Goal: Task Accomplishment & Management: Manage account settings

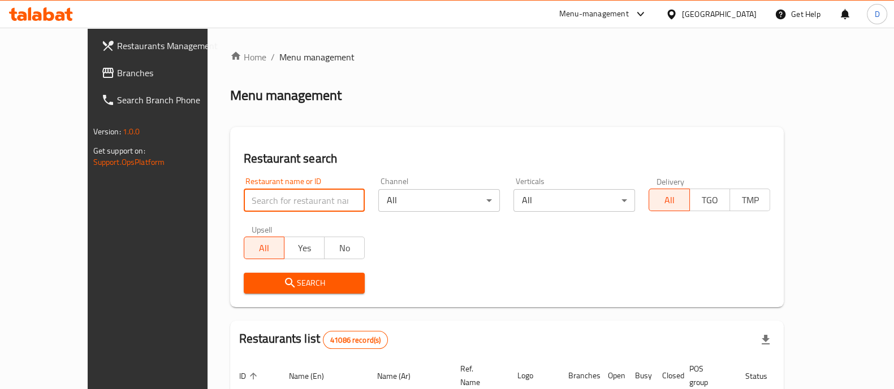
click at [276, 205] on input "search" at bounding box center [305, 200] width 122 height 23
paste input "701554"
type input "701554"
click button "Search" at bounding box center [305, 283] width 122 height 21
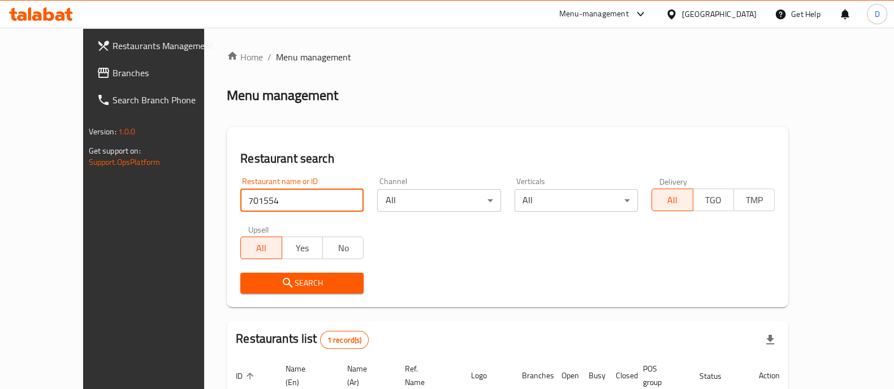
scroll to position [92, 0]
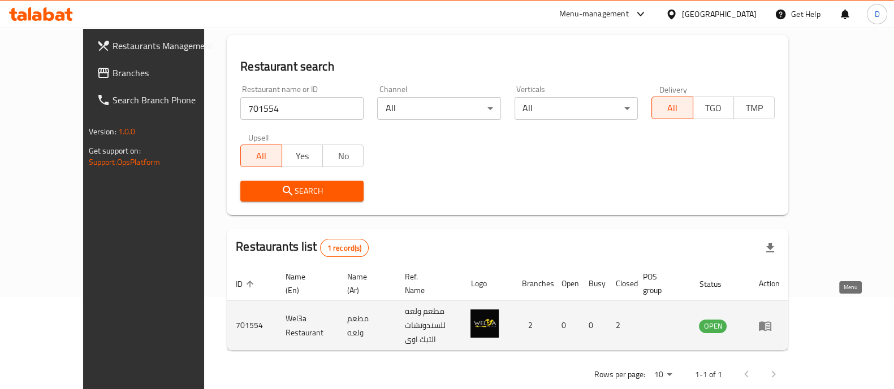
click at [769, 324] on icon "enhanced table" at bounding box center [767, 326] width 4 height 5
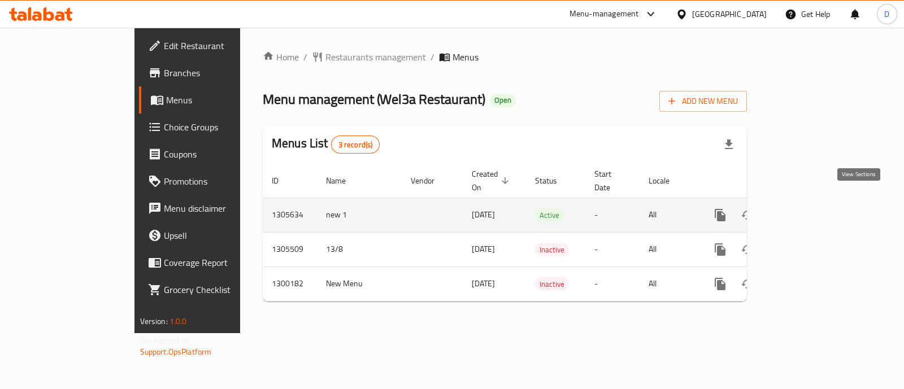
click at [809, 209] on icon "enhanced table" at bounding box center [802, 216] width 14 height 14
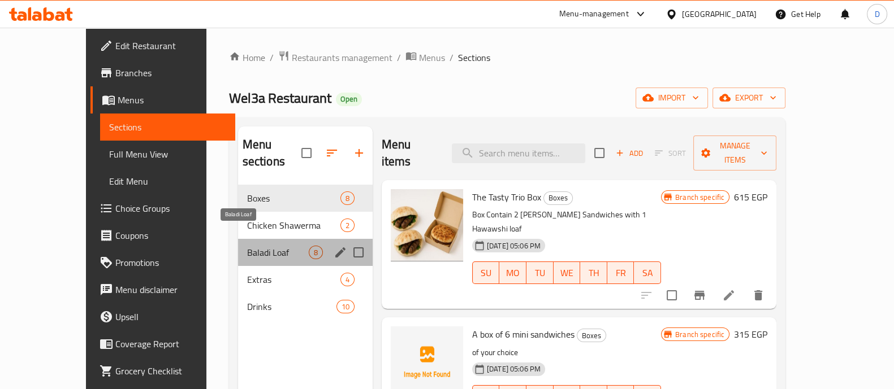
click at [269, 246] on span "Baladi Loaf" at bounding box center [278, 253] width 62 height 14
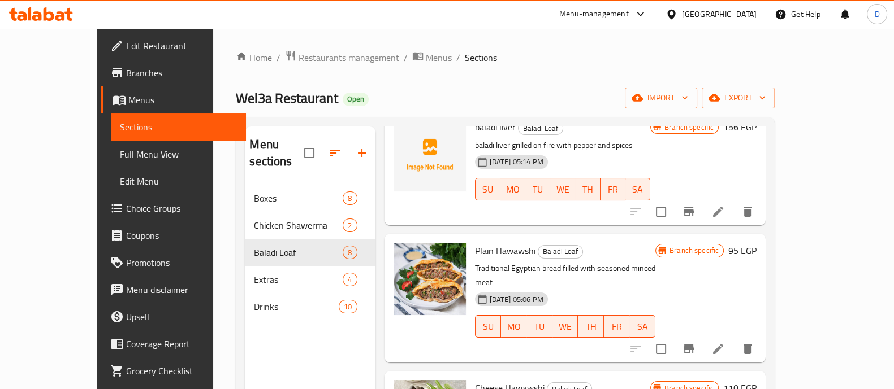
scroll to position [207, 0]
click at [695, 343] on icon "Branch-specific-item" at bounding box center [689, 350] width 14 height 14
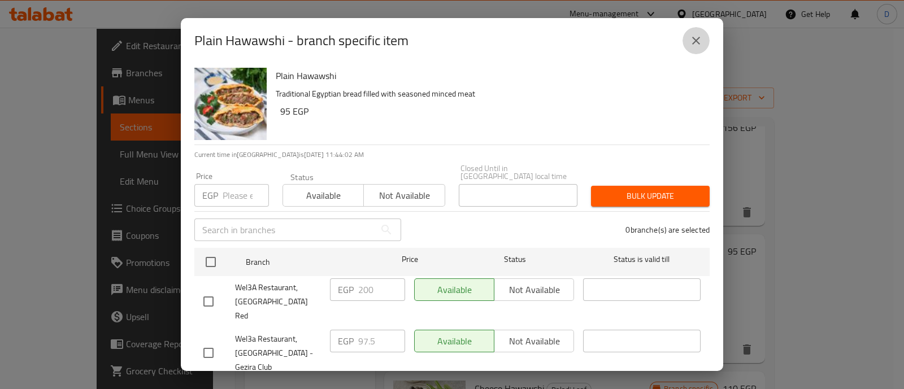
click at [695, 42] on icon "close" at bounding box center [697, 41] width 14 height 14
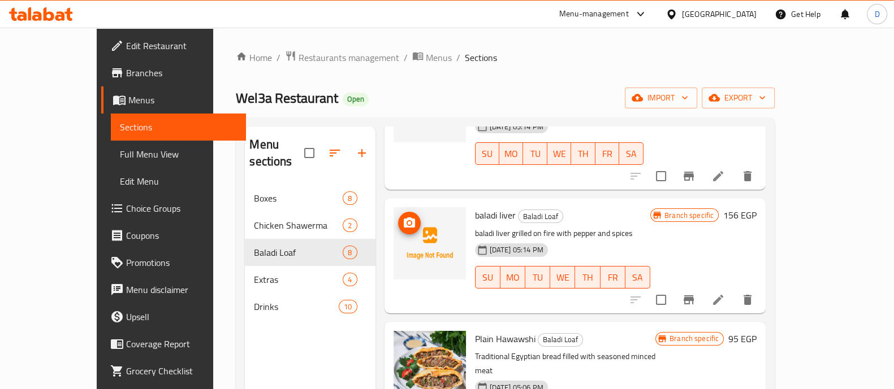
scroll to position [231, 0]
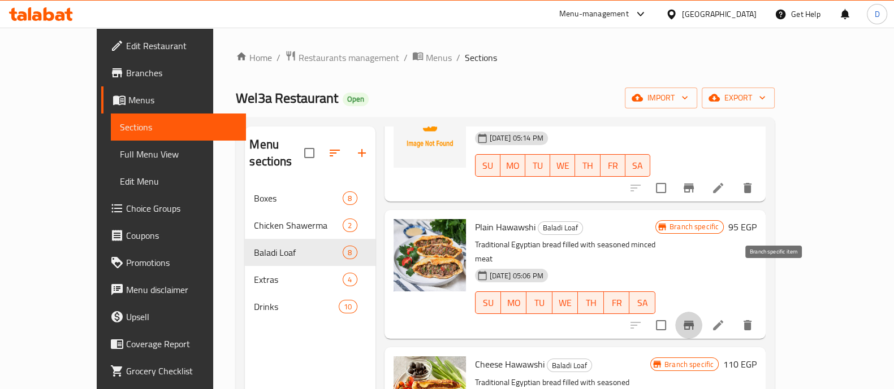
click at [694, 321] on icon "Branch-specific-item" at bounding box center [688, 325] width 10 height 9
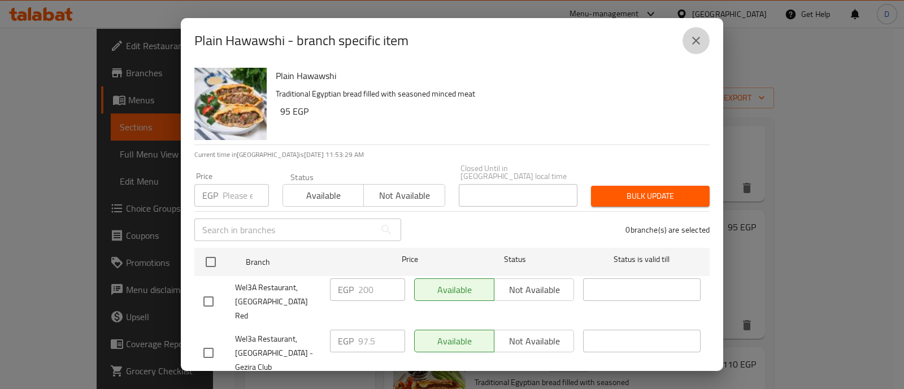
click at [702, 41] on icon "close" at bounding box center [697, 41] width 14 height 14
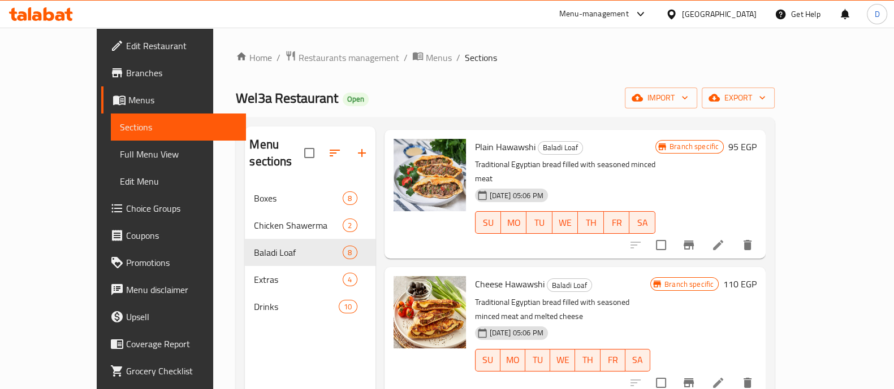
scroll to position [312, 0]
click at [694, 378] on icon "Branch-specific-item" at bounding box center [688, 382] width 10 height 9
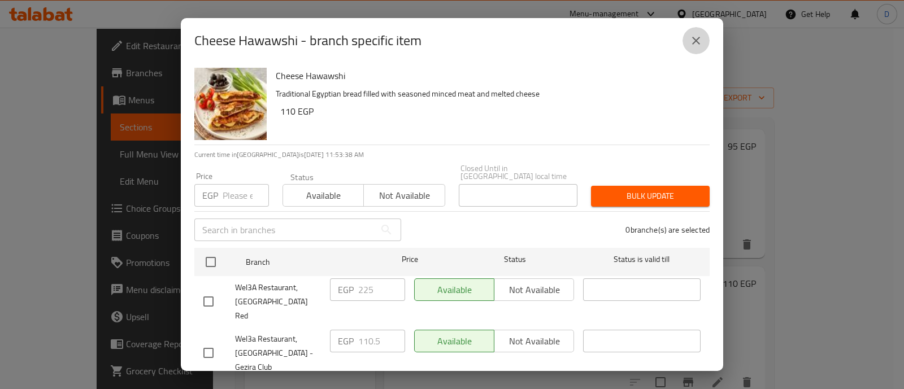
click at [699, 35] on icon "close" at bounding box center [697, 41] width 14 height 14
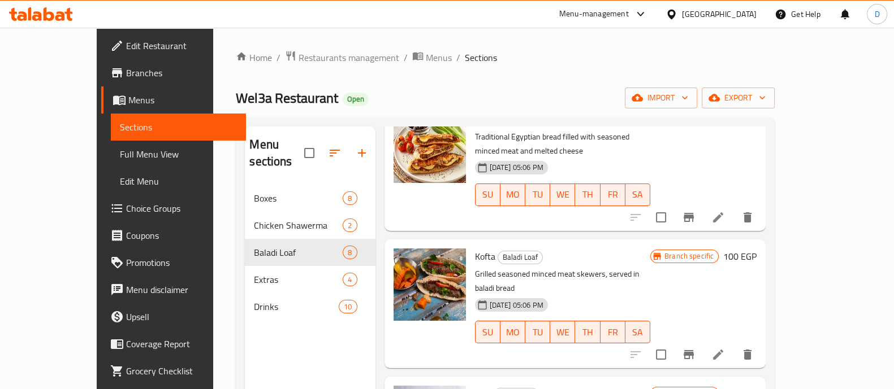
scroll to position [479, 0]
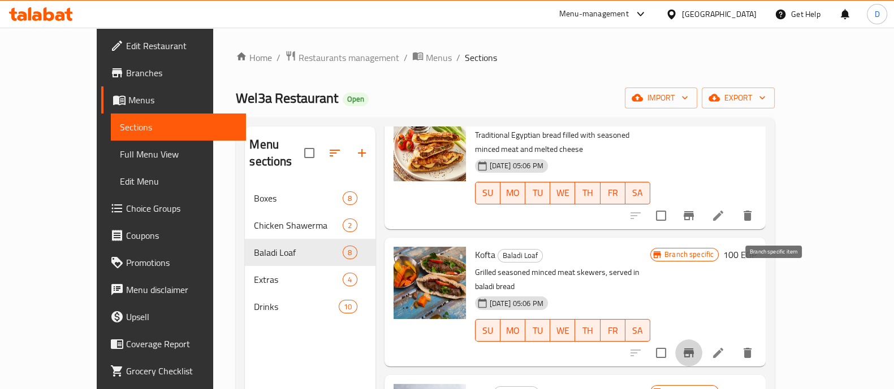
click at [694, 349] on icon "Branch-specific-item" at bounding box center [688, 353] width 10 height 9
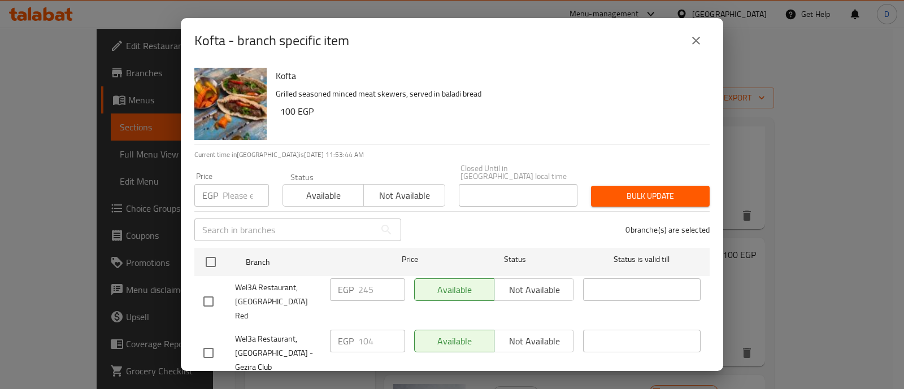
click at [694, 47] on icon "close" at bounding box center [697, 41] width 14 height 14
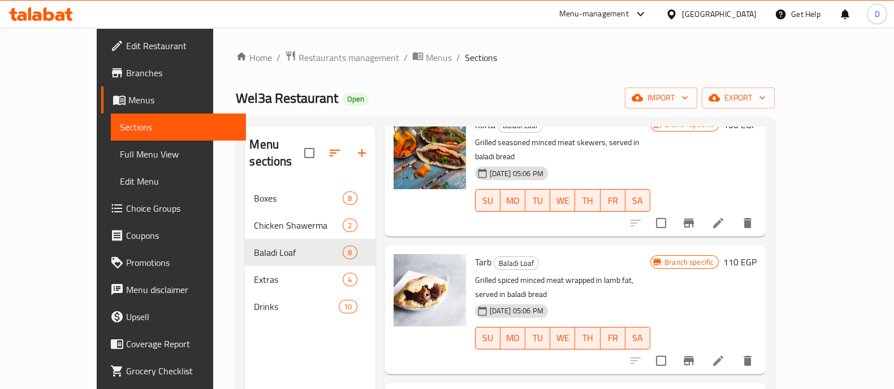
scroll to position [610, 0]
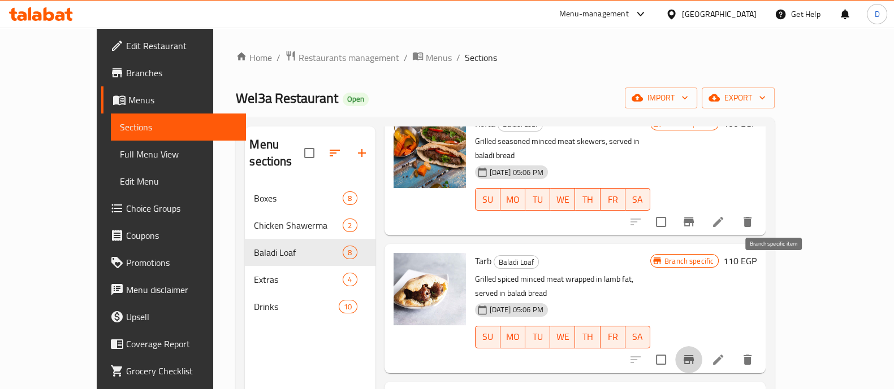
click at [695, 353] on icon "Branch-specific-item" at bounding box center [689, 360] width 14 height 14
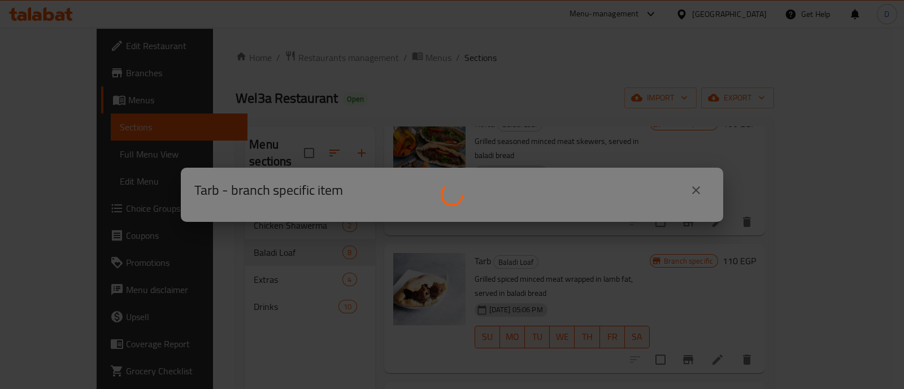
click at [690, 191] on div at bounding box center [452, 194] width 904 height 389
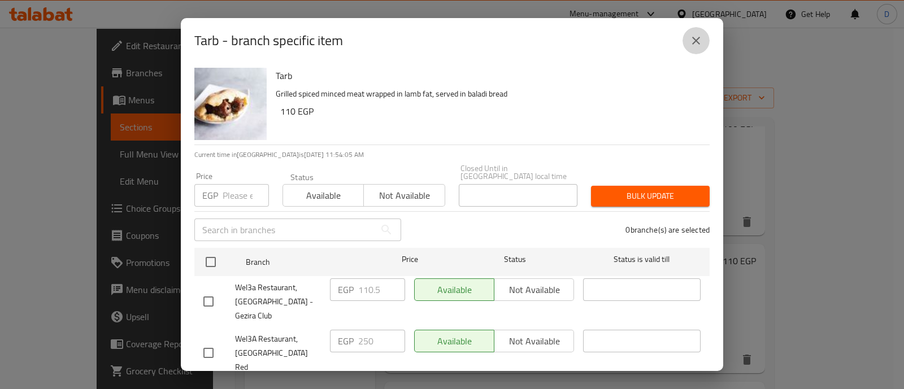
click at [692, 35] on icon "close" at bounding box center [697, 41] width 14 height 14
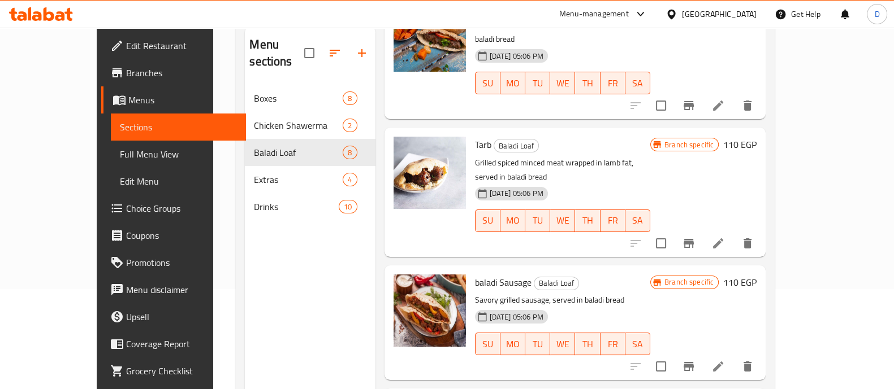
scroll to position [146, 0]
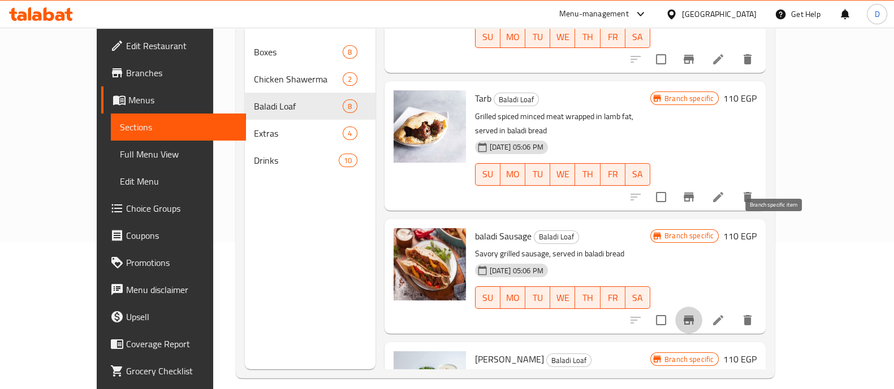
click at [695, 314] on icon "Branch-specific-item" at bounding box center [689, 321] width 14 height 14
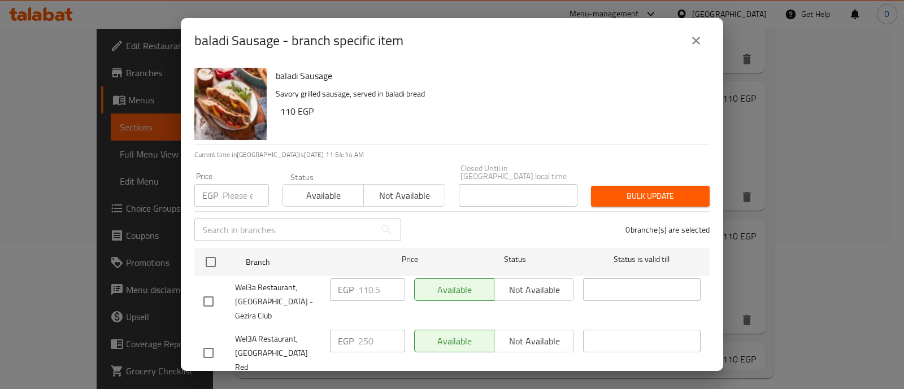
click at [701, 36] on icon "close" at bounding box center [697, 41] width 14 height 14
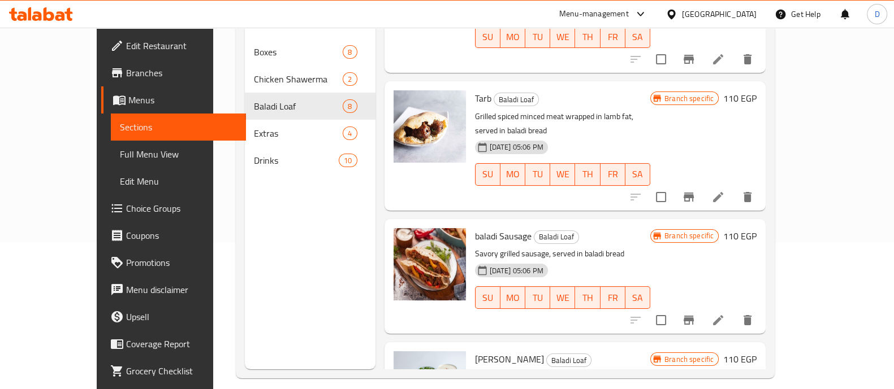
scroll to position [158, 0]
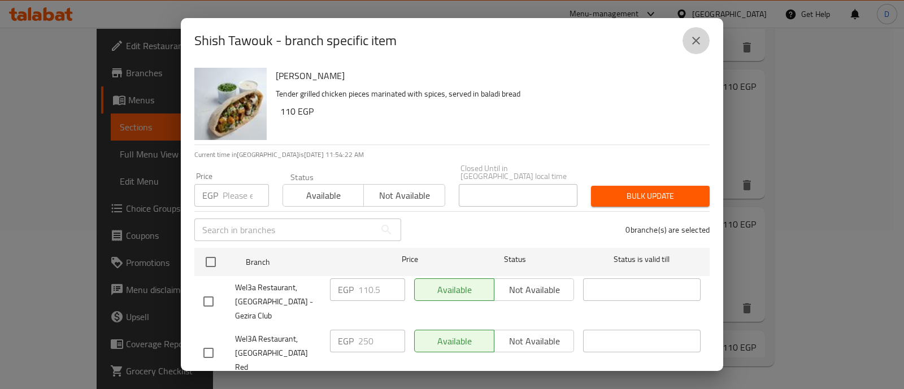
click at [695, 47] on icon "close" at bounding box center [697, 41] width 14 height 14
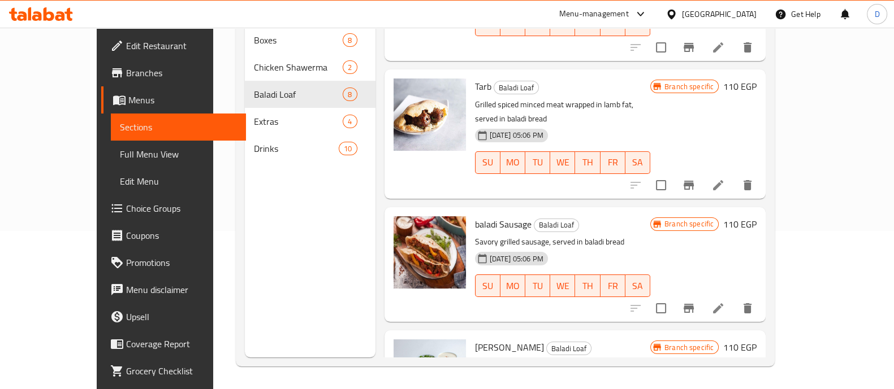
scroll to position [0, 0]
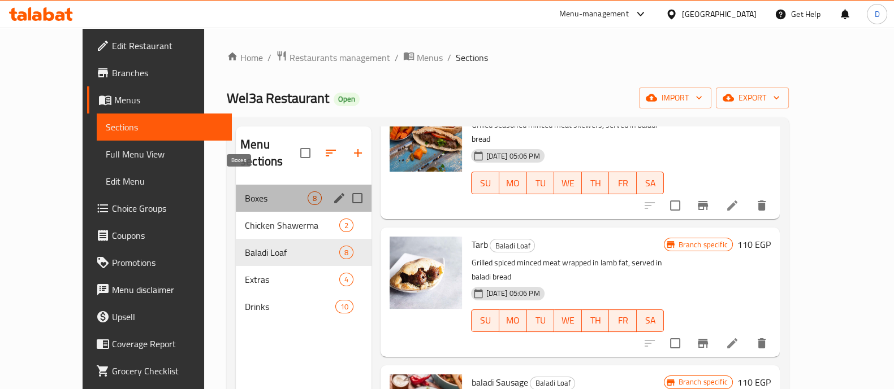
click at [245, 192] on span "Boxes" at bounding box center [276, 199] width 63 height 14
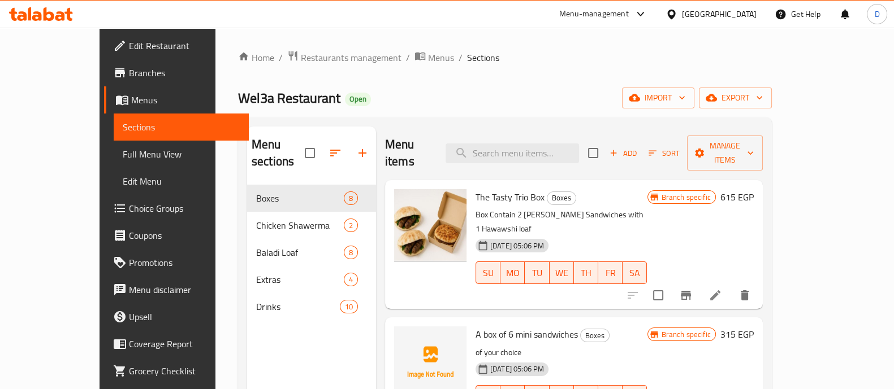
scroll to position [43, 0]
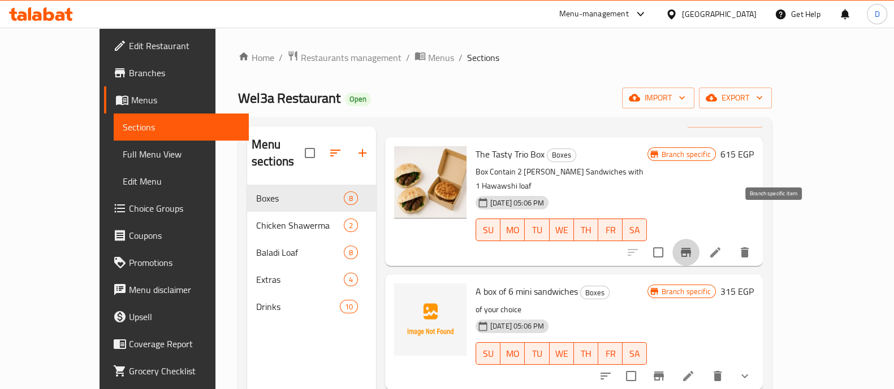
click at [699, 239] on button "Branch-specific-item" at bounding box center [685, 252] width 27 height 27
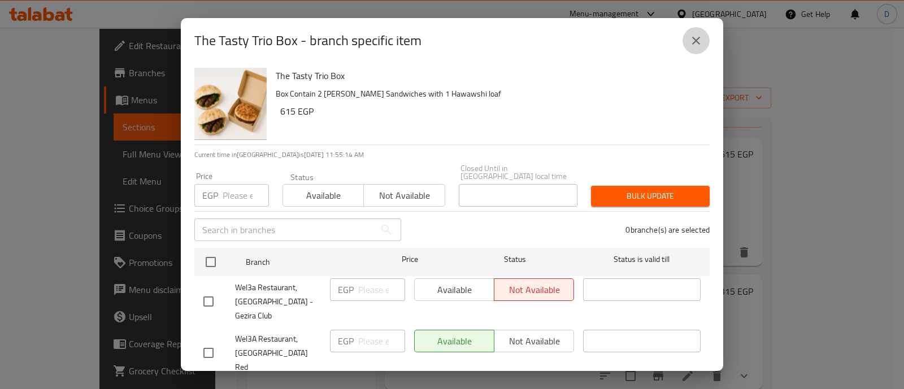
click at [690, 44] on icon "close" at bounding box center [697, 41] width 14 height 14
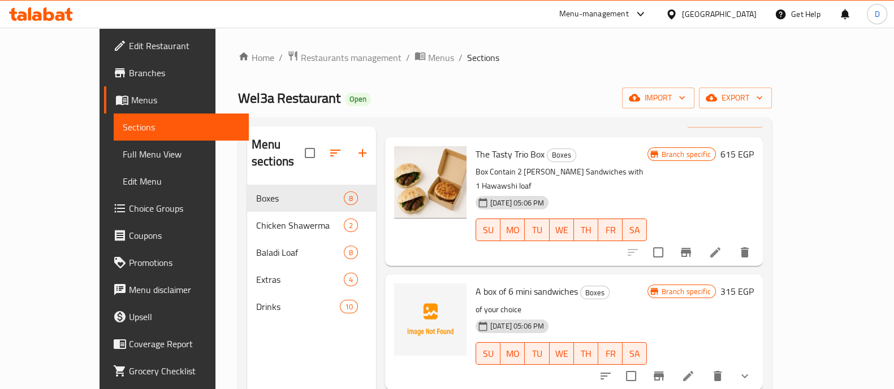
scroll to position [0, 0]
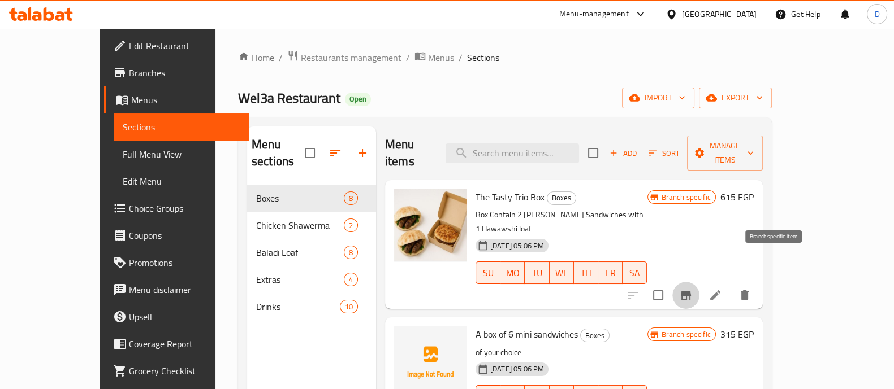
click at [691, 291] on icon "Branch-specific-item" at bounding box center [686, 295] width 10 height 9
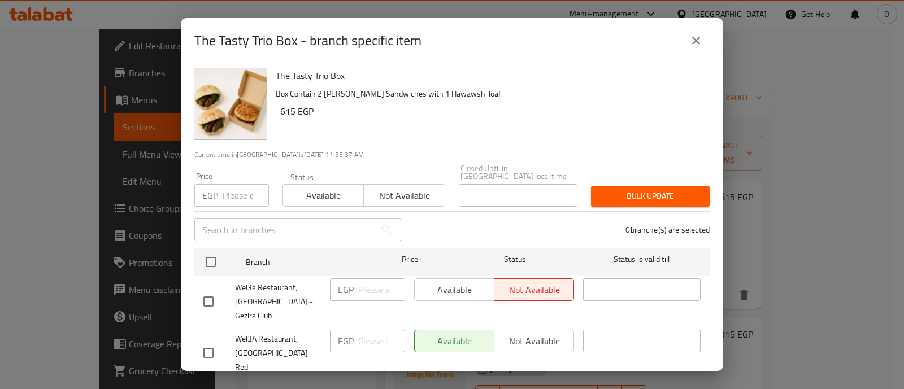
click at [699, 37] on icon "close" at bounding box center [697, 41] width 8 height 8
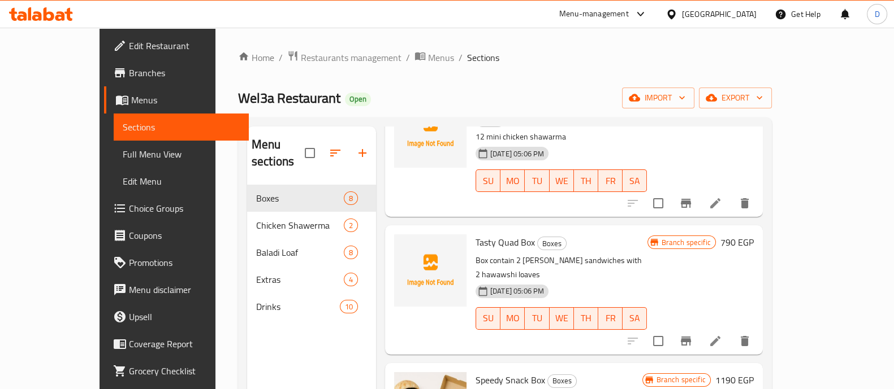
scroll to position [626, 0]
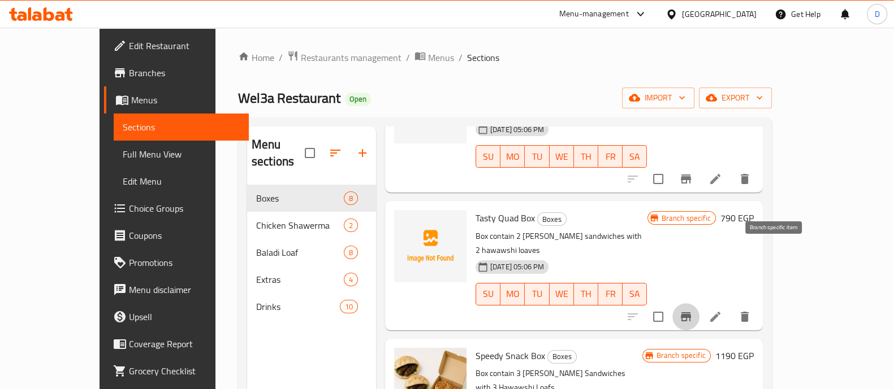
click at [691, 313] on icon "Branch-specific-item" at bounding box center [686, 317] width 10 height 9
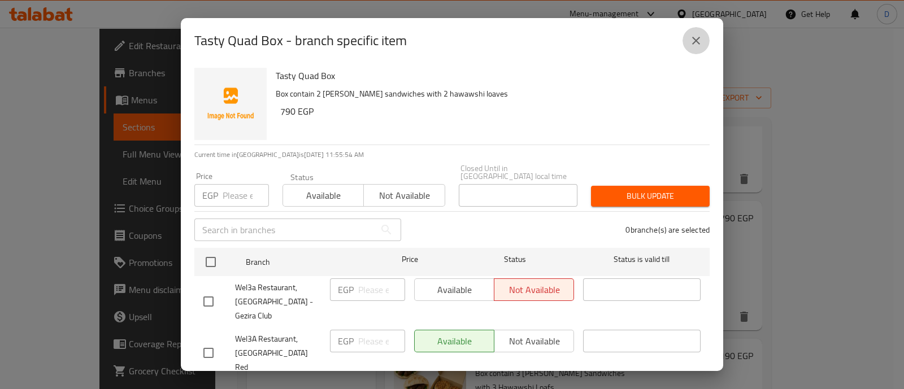
click at [696, 44] on icon "close" at bounding box center [697, 41] width 14 height 14
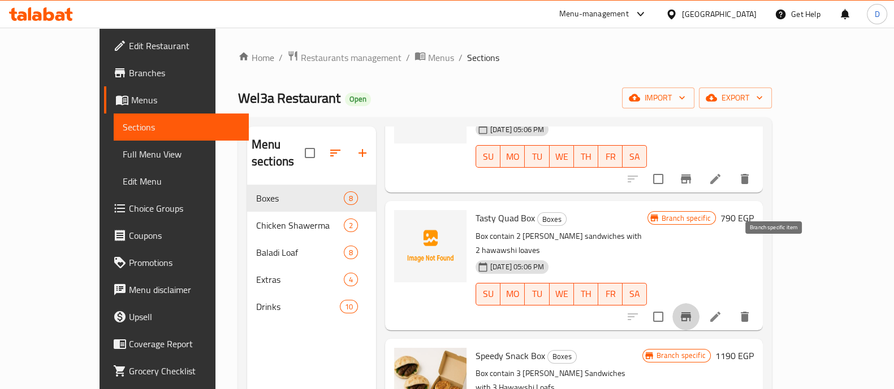
click at [699, 304] on button "Branch-specific-item" at bounding box center [685, 317] width 27 height 27
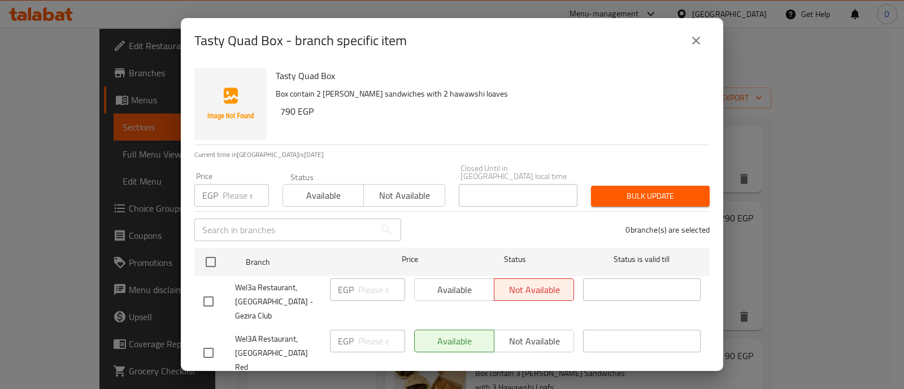
click at [237, 189] on input "number" at bounding box center [246, 195] width 46 height 23
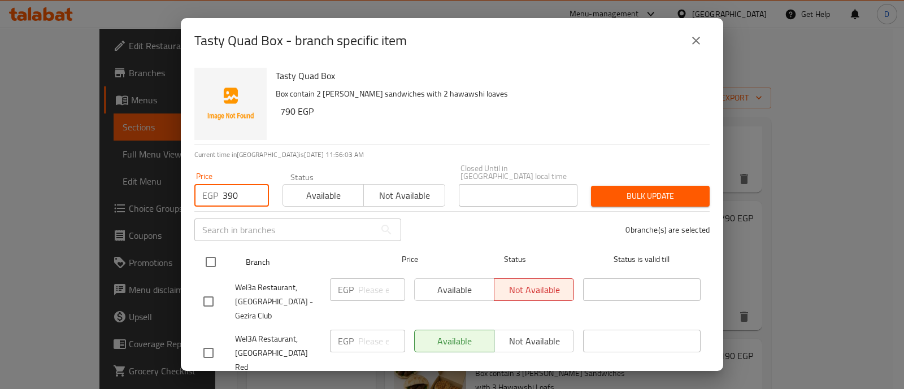
type input "390"
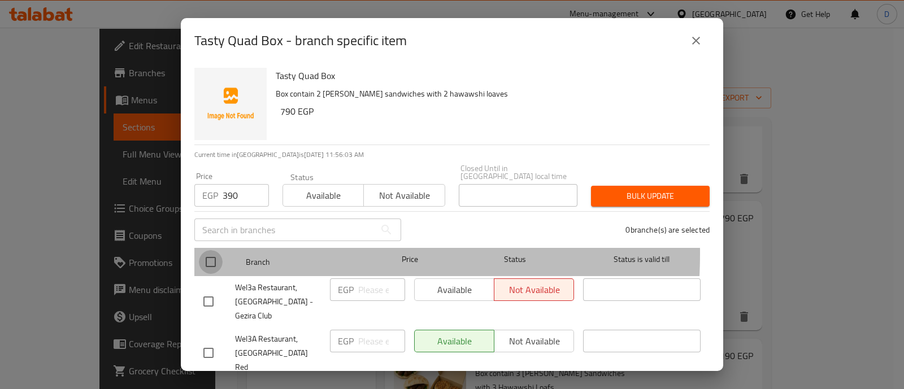
click at [217, 250] on input "checkbox" at bounding box center [211, 262] width 24 height 24
checkbox input "true"
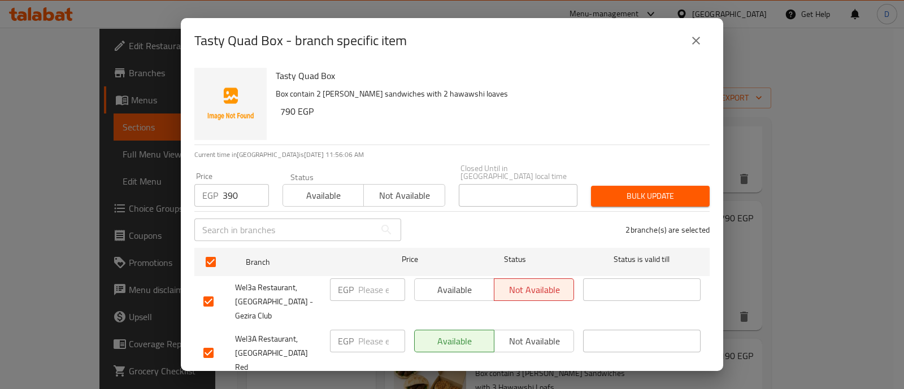
click at [210, 341] on input "checkbox" at bounding box center [209, 353] width 24 height 24
checkbox input "false"
click at [639, 189] on span "Bulk update" at bounding box center [650, 196] width 101 height 14
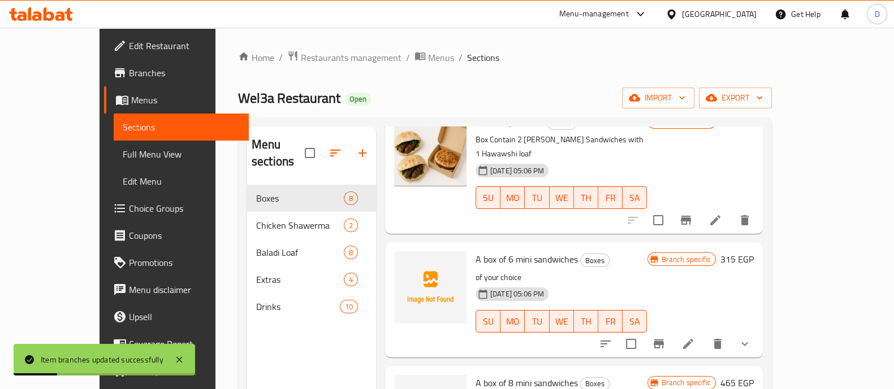
scroll to position [0, 0]
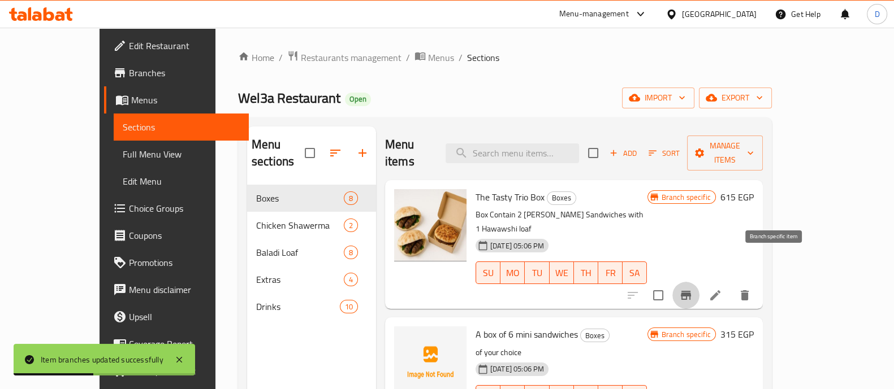
click at [691, 291] on icon "Branch-specific-item" at bounding box center [686, 295] width 10 height 9
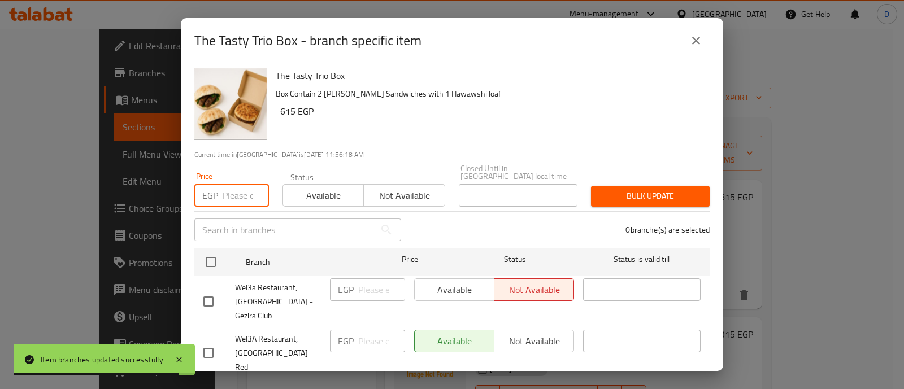
click at [235, 185] on input "number" at bounding box center [246, 195] width 46 height 23
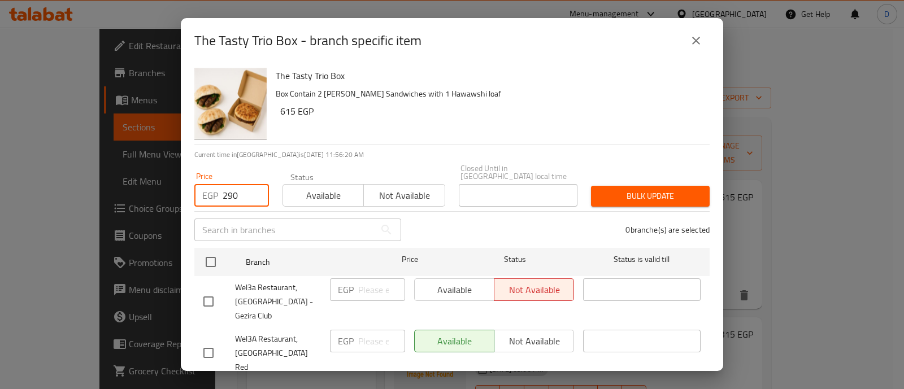
type input "290"
click at [203, 341] on input "checkbox" at bounding box center [209, 353] width 24 height 24
checkbox input "false"
click at [204, 295] on input "checkbox" at bounding box center [209, 302] width 24 height 24
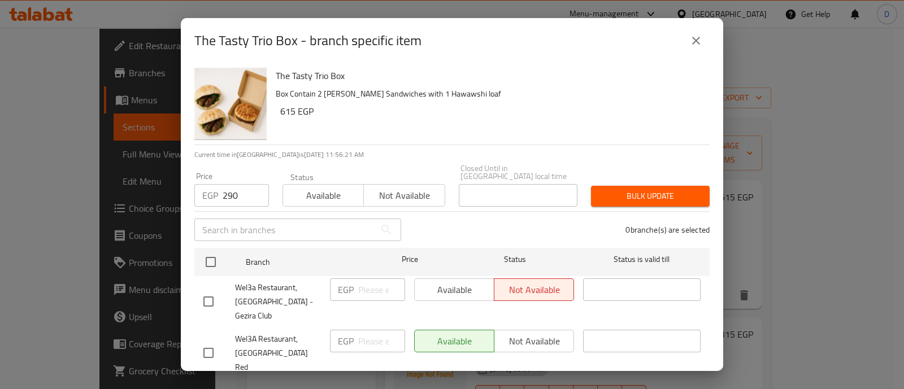
checkbox input "true"
click at [614, 186] on button "Bulk update" at bounding box center [650, 196] width 119 height 21
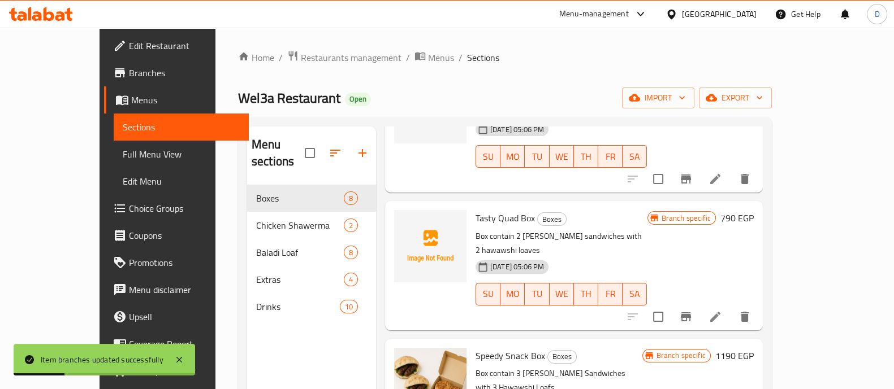
scroll to position [129, 0]
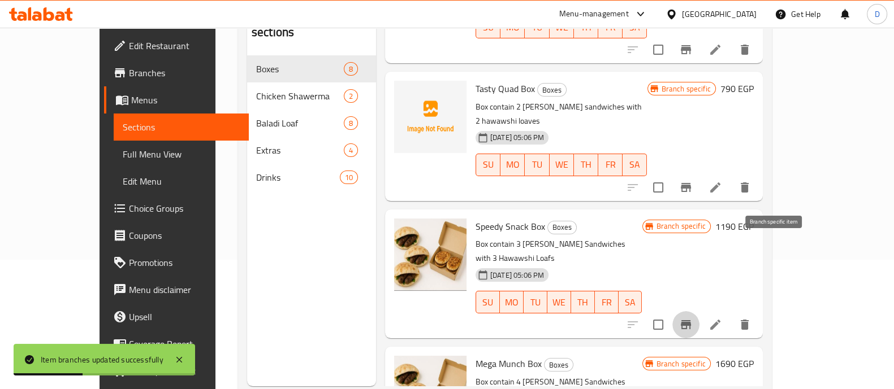
click at [693, 318] on icon "Branch-specific-item" at bounding box center [686, 325] width 14 height 14
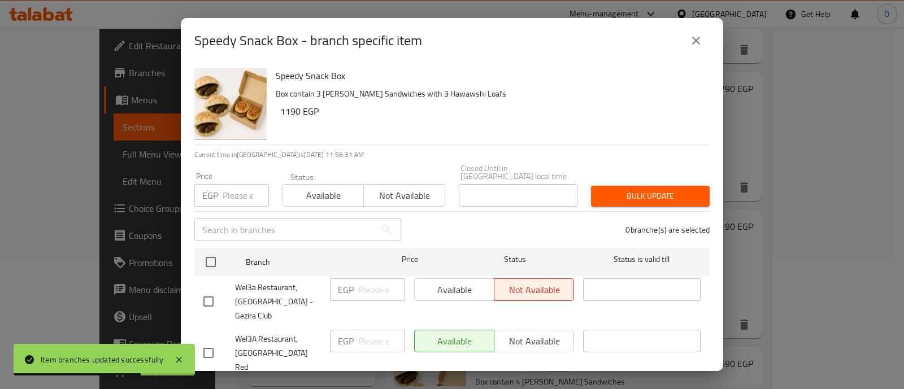
click at [234, 175] on div "Price EGP Price" at bounding box center [231, 189] width 75 height 34
click at [237, 188] on input "number" at bounding box center [246, 195] width 46 height 23
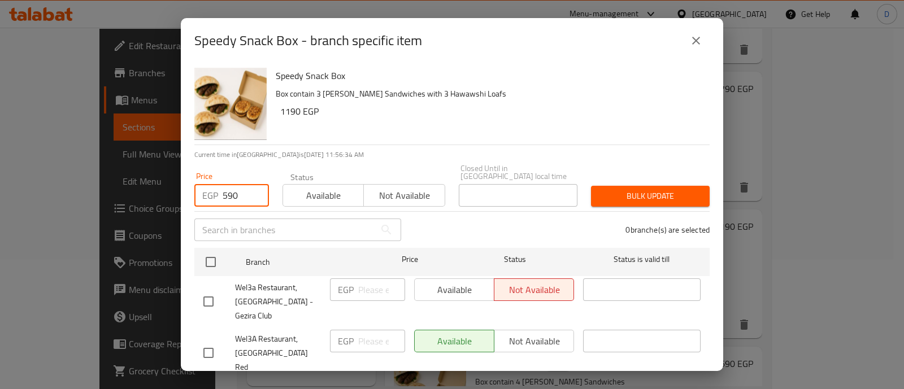
type input "590"
click at [201, 290] on input "checkbox" at bounding box center [209, 302] width 24 height 24
checkbox input "true"
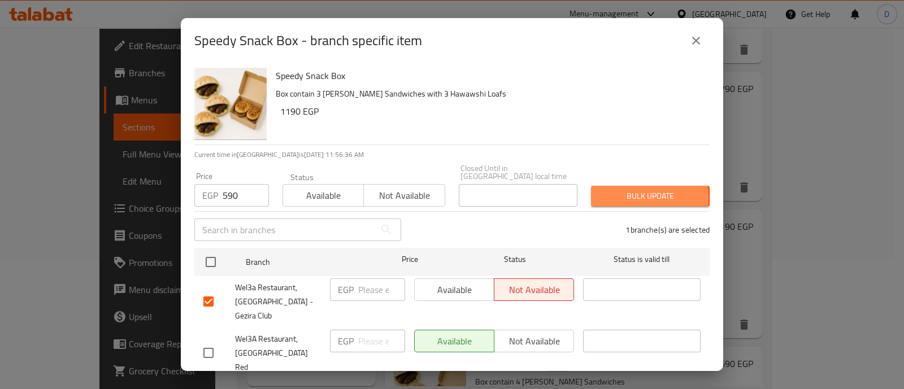
click at [622, 191] on span "Bulk update" at bounding box center [650, 196] width 101 height 14
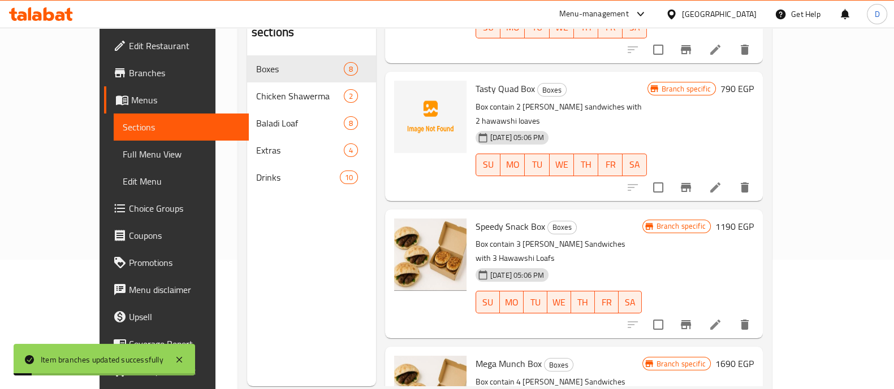
scroll to position [158, 0]
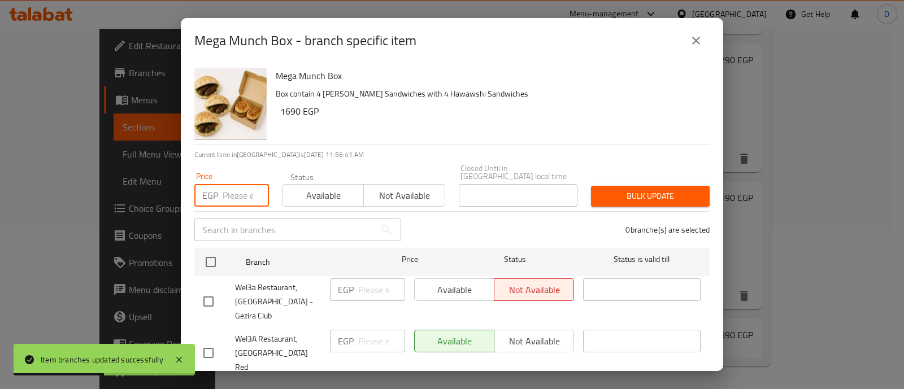
click at [236, 188] on input "number" at bounding box center [246, 195] width 46 height 23
type input "790"
click at [215, 290] on input "checkbox" at bounding box center [209, 302] width 24 height 24
checkbox input "true"
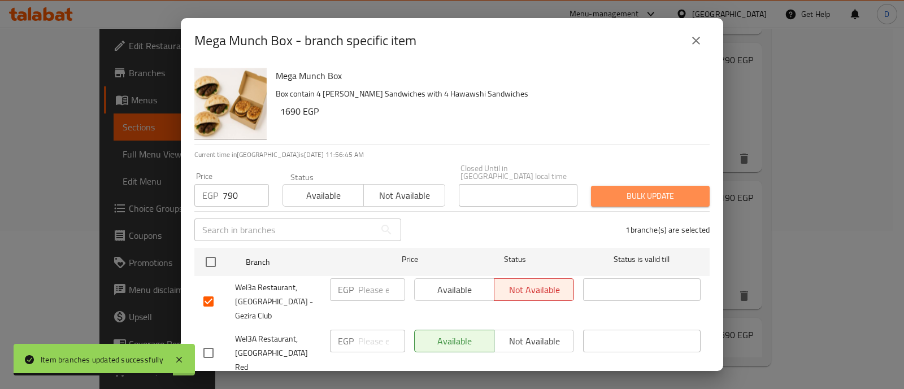
click at [681, 189] on span "Bulk update" at bounding box center [650, 196] width 101 height 14
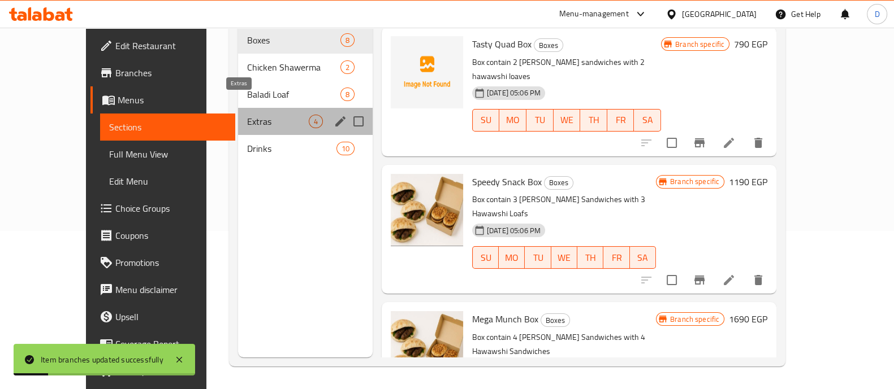
click at [247, 115] on span "Extras" at bounding box center [278, 122] width 62 height 14
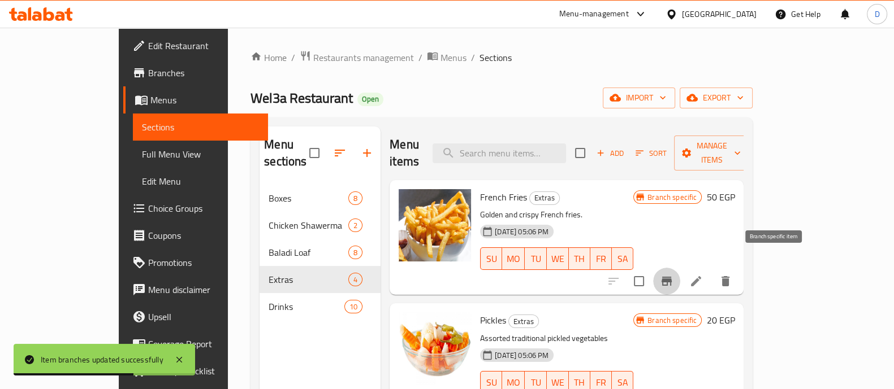
click at [673, 275] on icon "Branch-specific-item" at bounding box center [667, 282] width 14 height 14
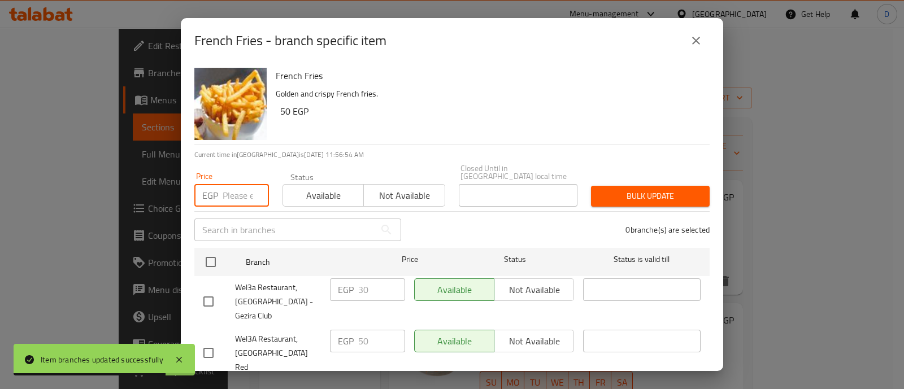
click at [223, 184] on input "number" at bounding box center [246, 195] width 46 height 23
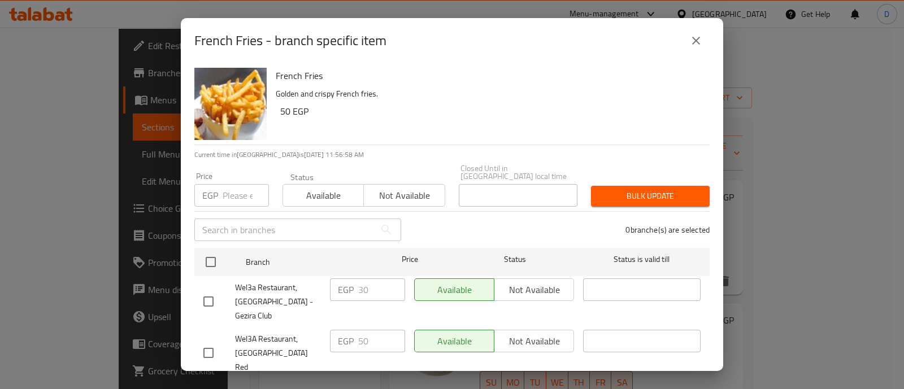
click at [680, 44] on div "French Fries - branch specific item" at bounding box center [452, 40] width 516 height 27
click at [700, 44] on icon "close" at bounding box center [697, 41] width 8 height 8
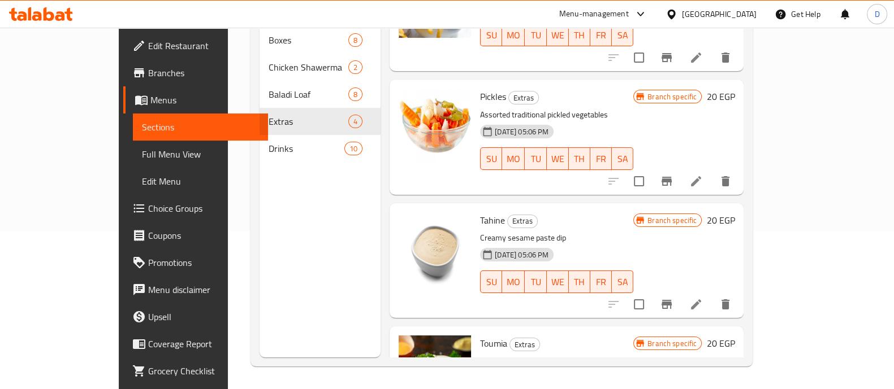
scroll to position [65, 0]
click at [673, 175] on icon "Branch-specific-item" at bounding box center [667, 182] width 14 height 14
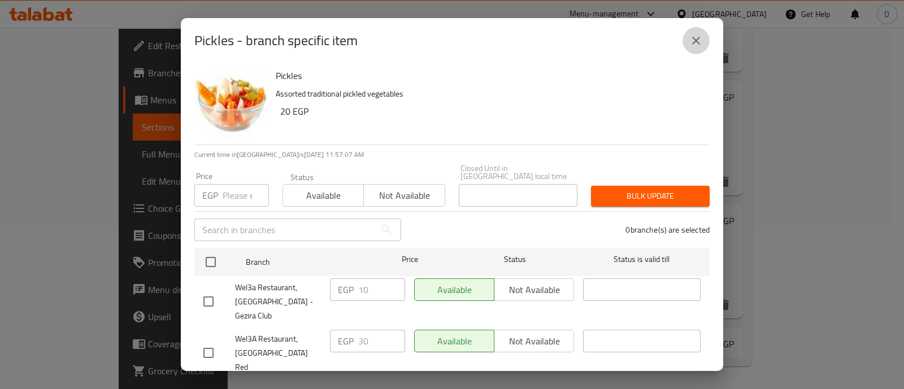
click at [694, 37] on icon "close" at bounding box center [697, 41] width 8 height 8
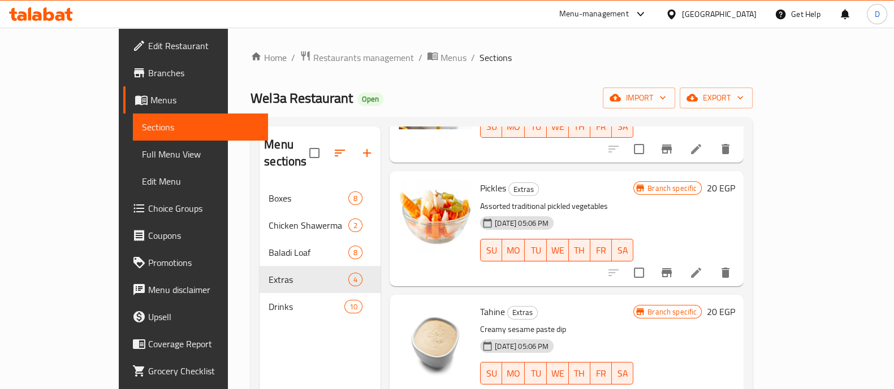
scroll to position [158, 0]
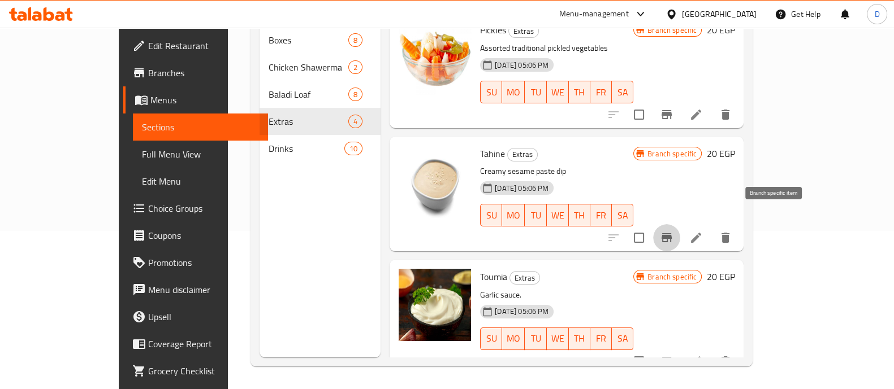
click at [673, 231] on icon "Branch-specific-item" at bounding box center [667, 238] width 14 height 14
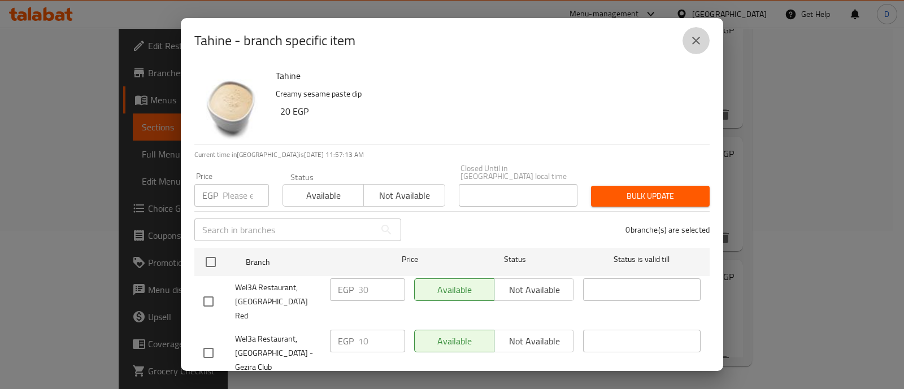
click at [703, 51] on button "close" at bounding box center [696, 40] width 27 height 27
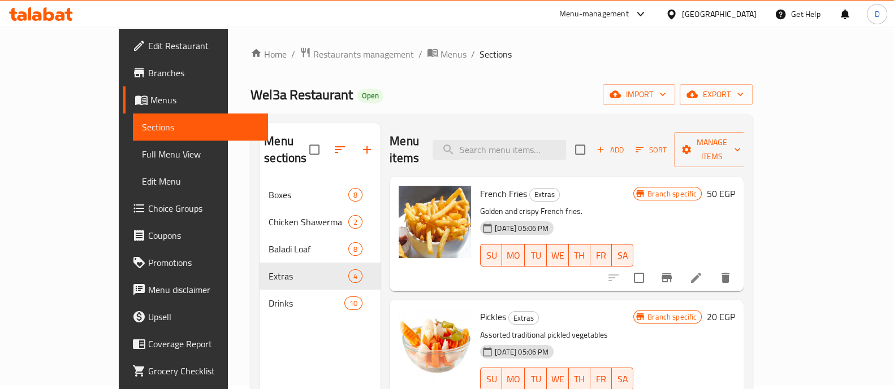
scroll to position [0, 0]
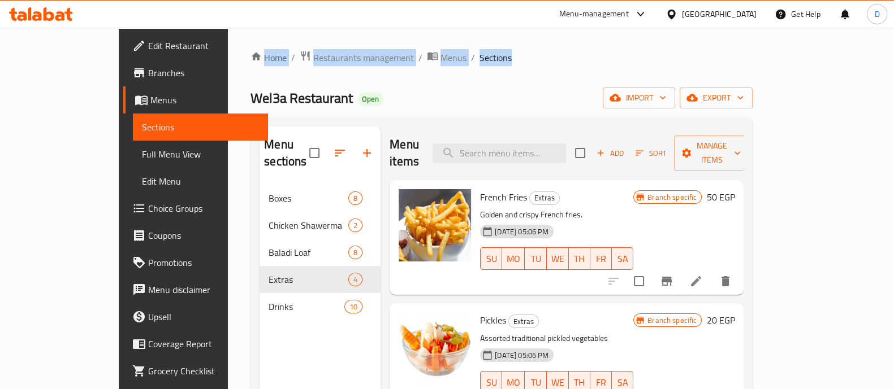
drag, startPoint x: 159, startPoint y: 47, endPoint x: 517, endPoint y: -3, distance: 361.4
click at [517, 0] on html "​ Menu-management [GEOGRAPHIC_DATA] Get Help D Edit Restaurant Branches Menus S…" at bounding box center [447, 194] width 894 height 389
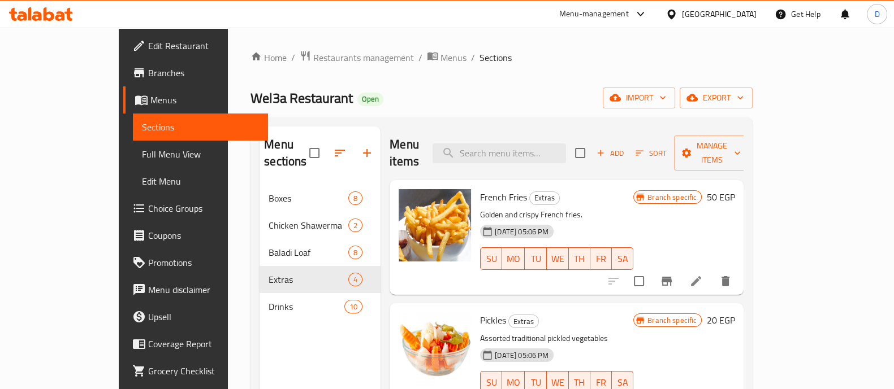
click at [503, 78] on div "Home / Restaurants management / Menus / Sections Wel3a Restaurant Open import e…" at bounding box center [501, 287] width 502 height 475
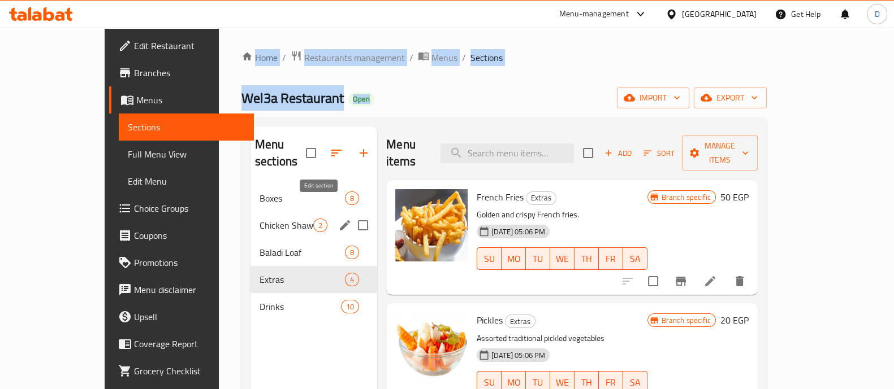
drag, startPoint x: 179, startPoint y: 37, endPoint x: 321, endPoint y: 207, distance: 221.6
click at [321, 207] on div "Home / Restaurants management / Menus / Sections Wel3a Restaurant Open import e…" at bounding box center [504, 288] width 570 height 520
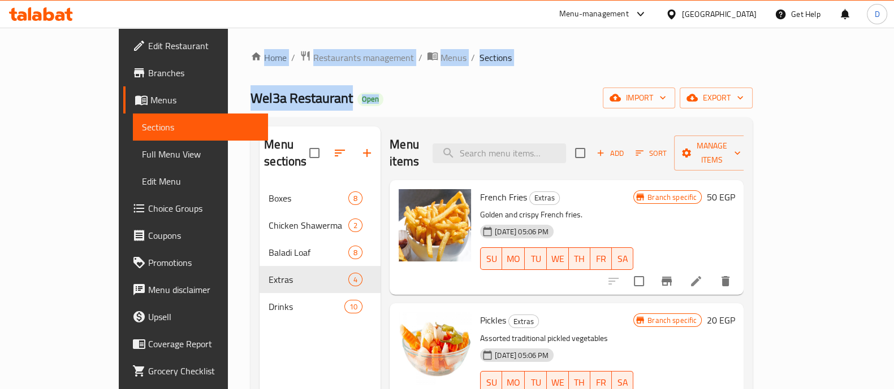
click at [482, 95] on div "Wel3a Restaurant Open import export" at bounding box center [501, 98] width 502 height 21
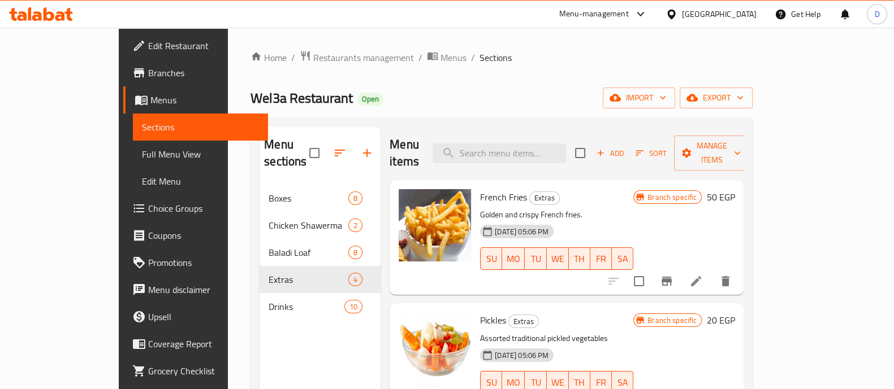
click at [29, 11] on icon at bounding box center [29, 13] width 3 height 13
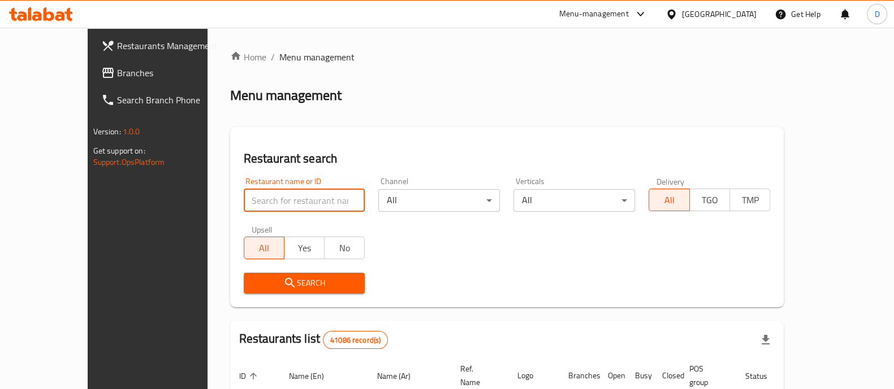
click at [244, 207] on input "search" at bounding box center [305, 200] width 122 height 23
paste input "639923"
type input "639923"
click button "Search" at bounding box center [305, 283] width 122 height 21
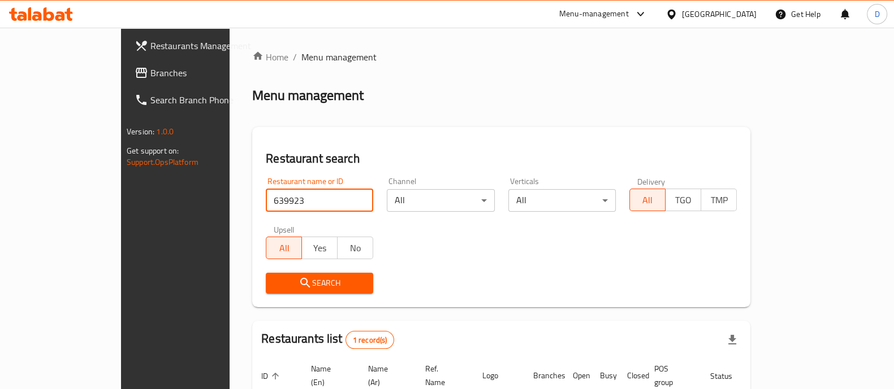
scroll to position [92, 0]
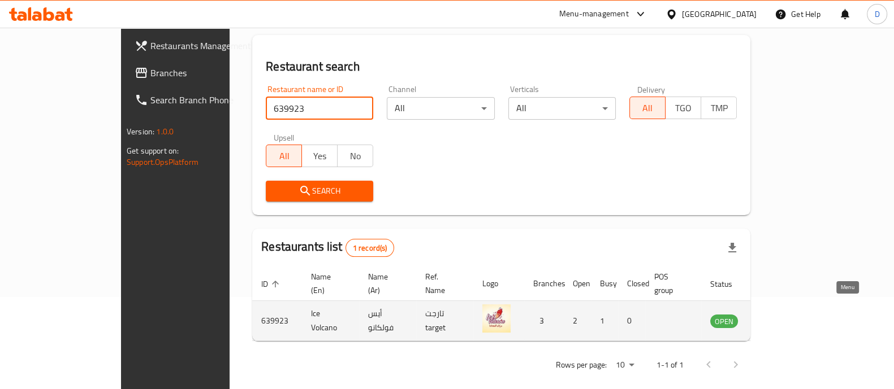
click at [781, 319] on icon "enhanced table" at bounding box center [779, 321] width 4 height 5
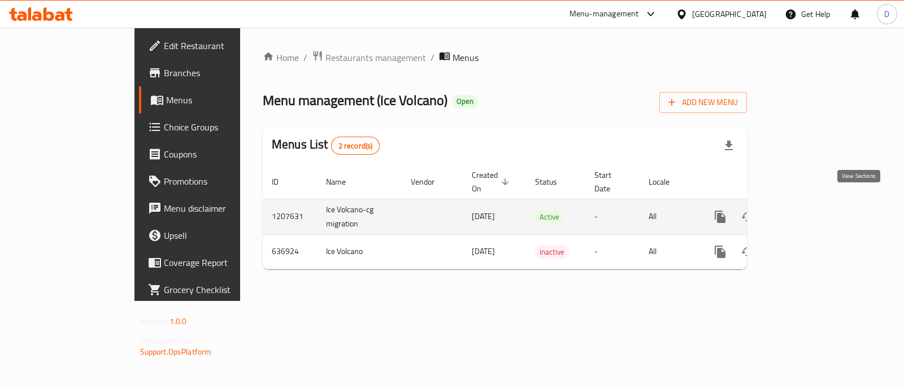
click at [807, 212] on icon "enhanced table" at bounding box center [802, 217] width 10 height 10
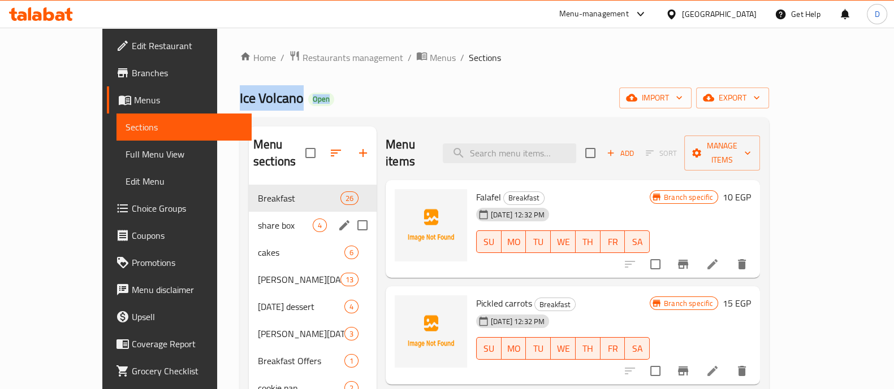
drag, startPoint x: 159, startPoint y: 97, endPoint x: 236, endPoint y: 193, distance: 123.1
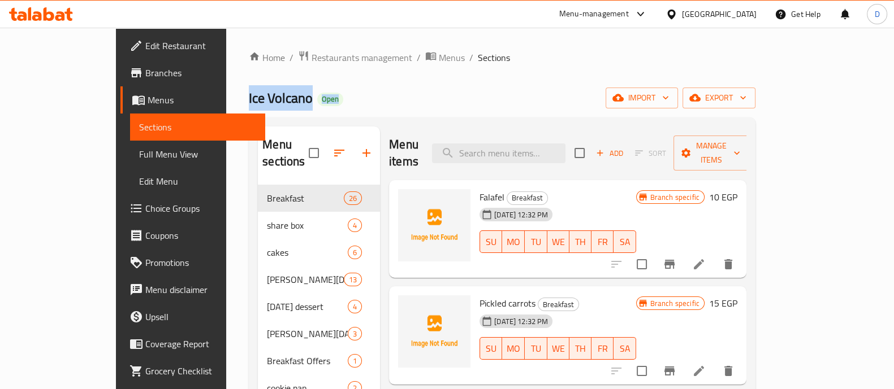
click at [249, 97] on span "Ice Volcano" at bounding box center [281, 97] width 64 height 25
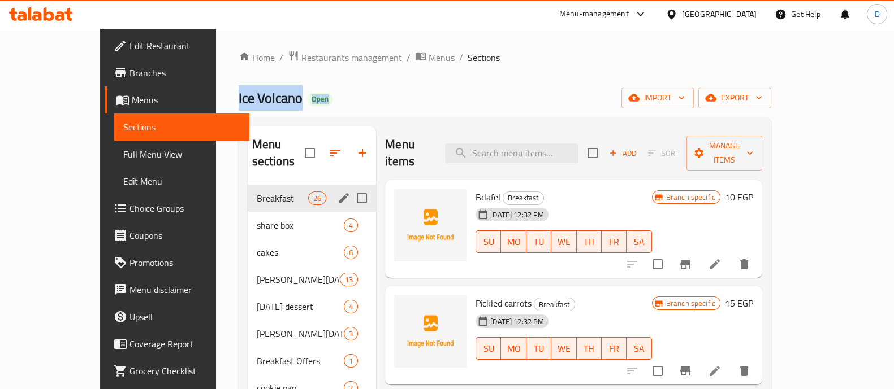
drag, startPoint x: 157, startPoint y: 97, endPoint x: 274, endPoint y: 209, distance: 162.0
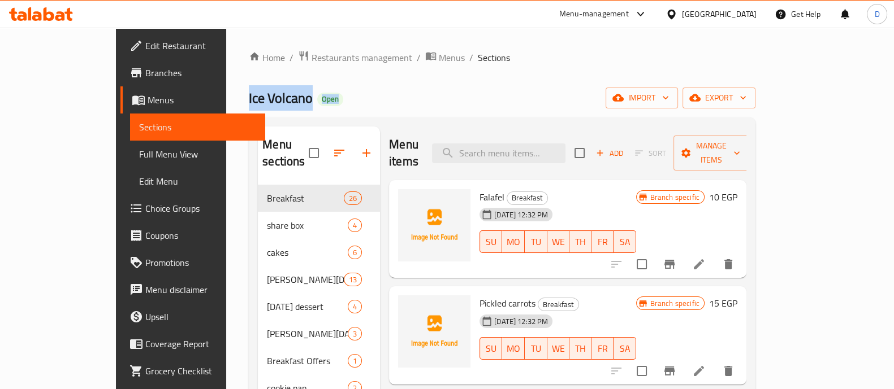
click at [306, 90] on div "Ice Volcano Open import export" at bounding box center [502, 98] width 507 height 21
drag, startPoint x: 157, startPoint y: 94, endPoint x: 332, endPoint y: 153, distance: 185.6
click at [268, 99] on div "Ice Volcano Open import export" at bounding box center [502, 98] width 507 height 21
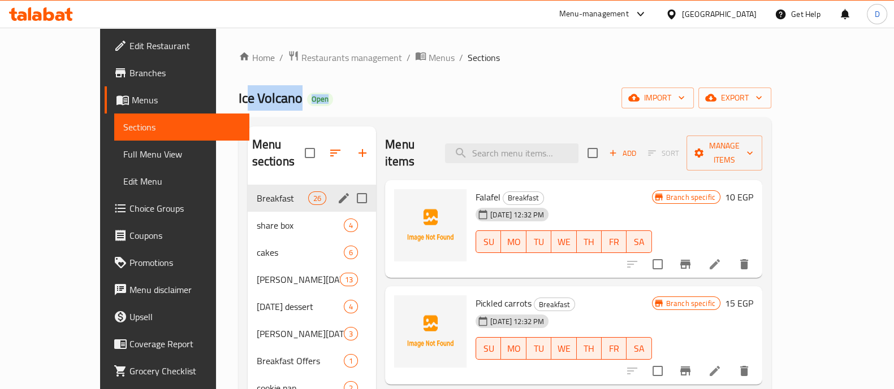
drag, startPoint x: 178, startPoint y: 88, endPoint x: 302, endPoint y: 163, distance: 145.0
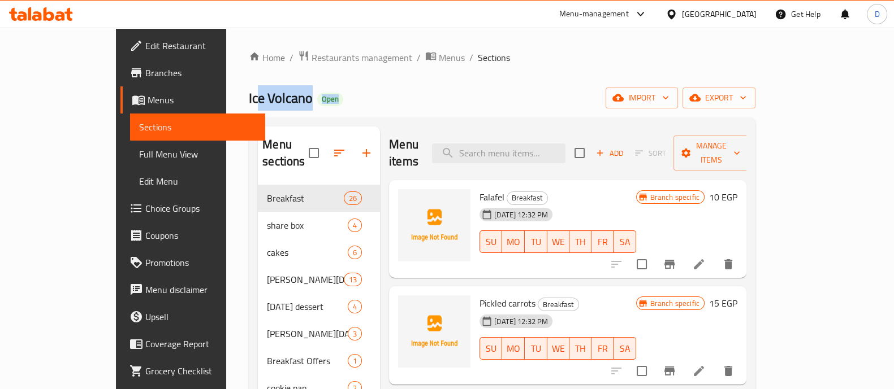
drag, startPoint x: 166, startPoint y: 92, endPoint x: 269, endPoint y: 159, distance: 122.9
click at [314, 97] on div "Ice Volcano Open import export" at bounding box center [502, 98] width 507 height 21
drag, startPoint x: 170, startPoint y: 97, endPoint x: 281, endPoint y: 148, distance: 121.7
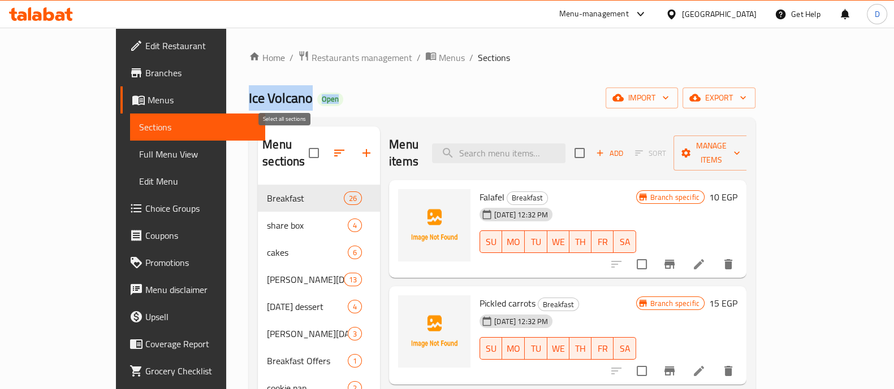
click at [285, 95] on div "Ice Volcano Open import export" at bounding box center [502, 98] width 507 height 21
click at [249, 102] on span "Ice Volcano" at bounding box center [281, 97] width 64 height 25
drag, startPoint x: 173, startPoint y: 92, endPoint x: 246, endPoint y: 131, distance: 82.4
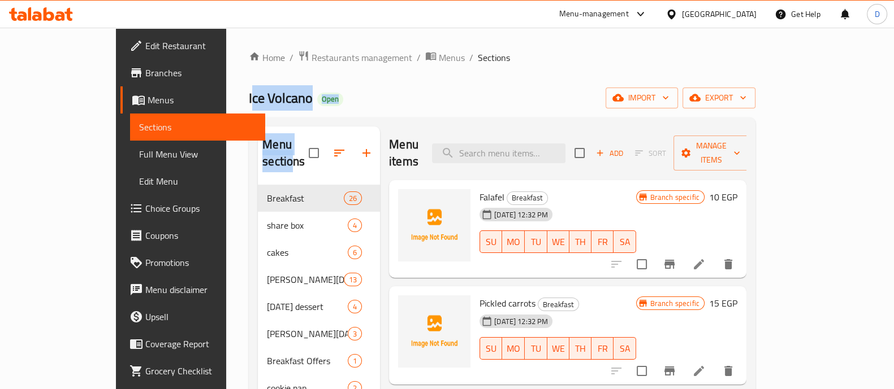
click at [332, 91] on div "Ice Volcano Open import export" at bounding box center [502, 98] width 507 height 21
drag, startPoint x: 170, startPoint y: 82, endPoint x: 269, endPoint y: 155, distance: 123.2
click at [279, 105] on div "Ice Volcano Open import export" at bounding box center [502, 98] width 507 height 21
drag, startPoint x: 168, startPoint y: 95, endPoint x: 270, endPoint y: 149, distance: 115.6
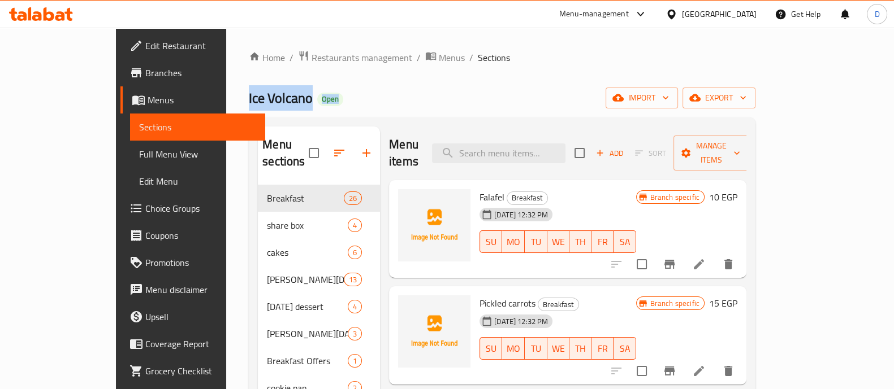
drag, startPoint x: 161, startPoint y: 90, endPoint x: 276, endPoint y: 144, distance: 126.9
click at [311, 90] on div "Ice Volcano Open import export" at bounding box center [502, 98] width 507 height 21
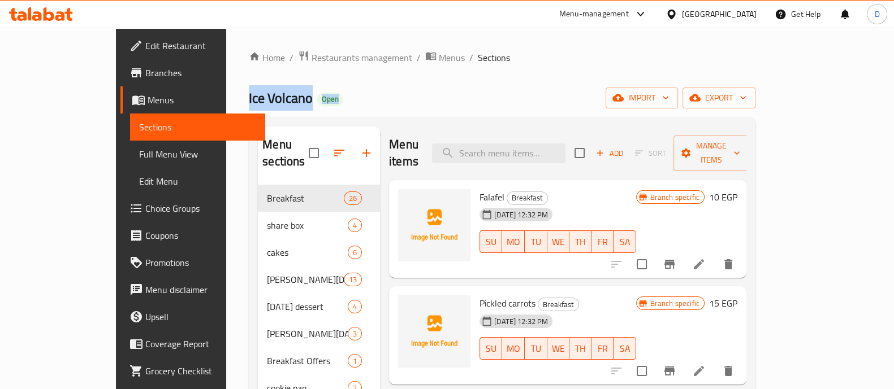
drag, startPoint x: 168, startPoint y: 93, endPoint x: 276, endPoint y: 152, distance: 122.9
click at [270, 98] on div "Ice Volcano Open import export" at bounding box center [502, 98] width 507 height 21
drag, startPoint x: 162, startPoint y: 97, endPoint x: 269, endPoint y: 162, distance: 125.1
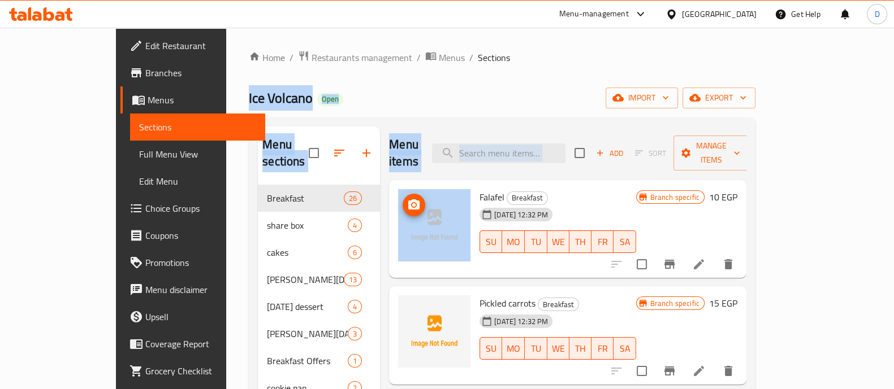
drag, startPoint x: 161, startPoint y: 89, endPoint x: 408, endPoint y: 211, distance: 275.8
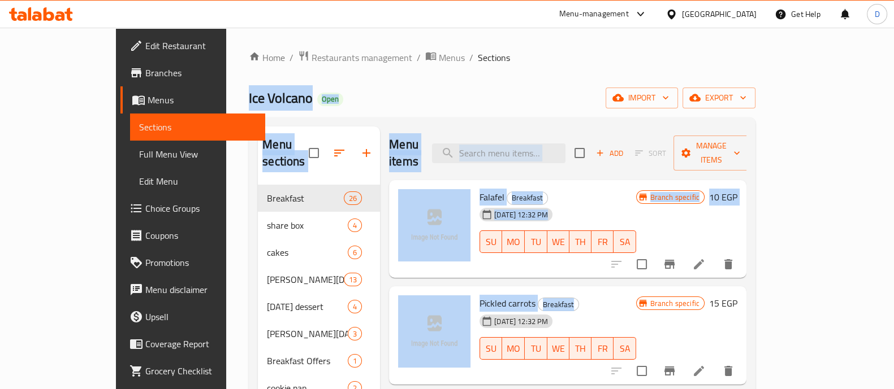
drag, startPoint x: 155, startPoint y: 84, endPoint x: 458, endPoint y: 299, distance: 371.3
click at [249, 104] on span "Ice Volcano" at bounding box center [281, 97] width 64 height 25
drag, startPoint x: 167, startPoint y: 93, endPoint x: 416, endPoint y: 315, distance: 333.5
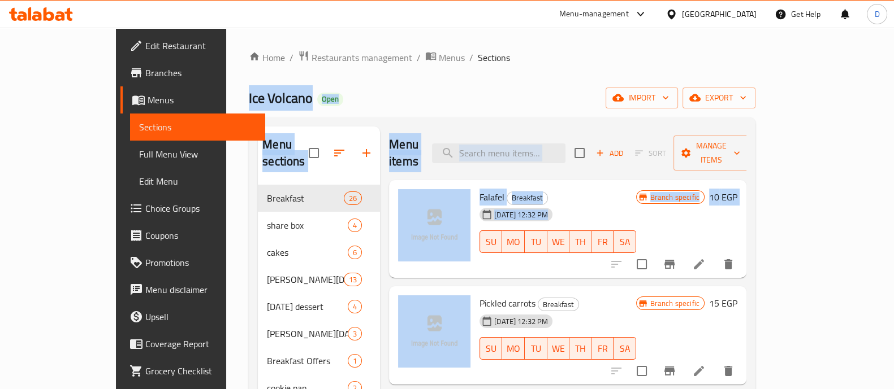
click at [414, 106] on div "Ice Volcano Open import export" at bounding box center [502, 98] width 507 height 21
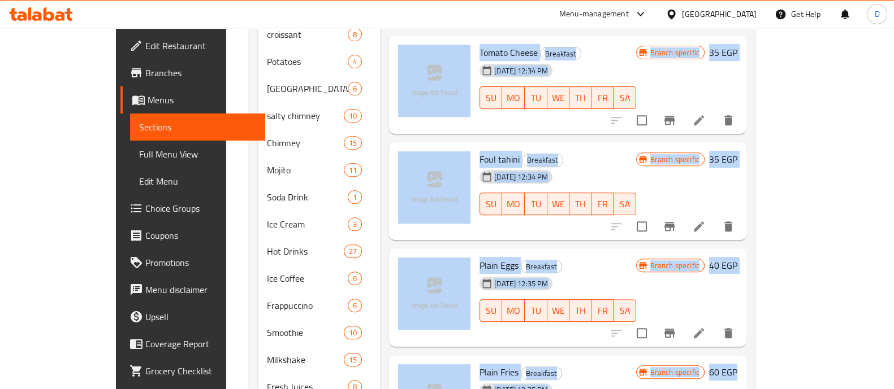
scroll to position [601, 0]
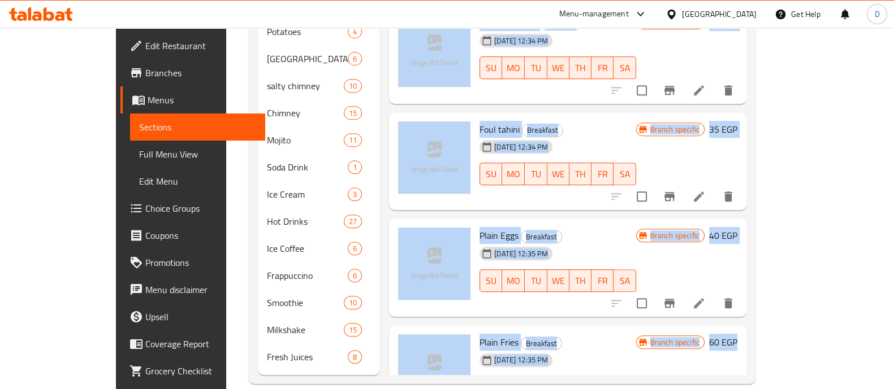
drag, startPoint x: 158, startPoint y: 94, endPoint x: 432, endPoint y: 422, distance: 427.4
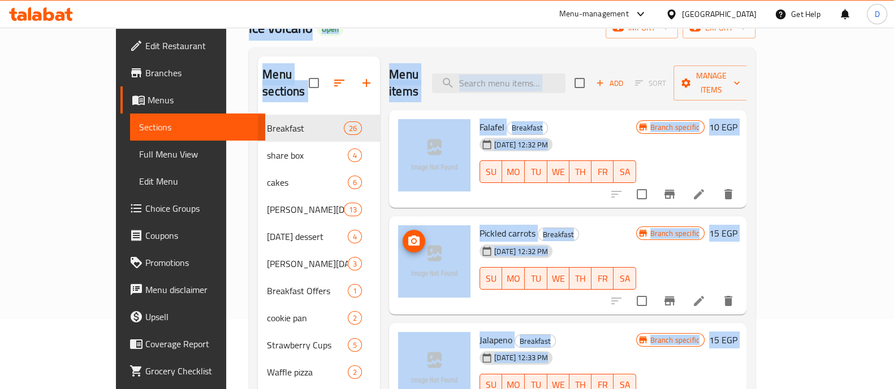
scroll to position [0, 0]
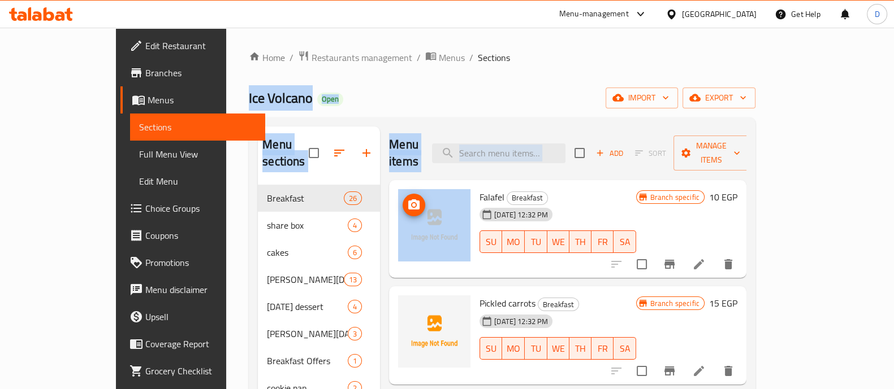
drag, startPoint x: 161, startPoint y: 83, endPoint x: 432, endPoint y: 231, distance: 309.1
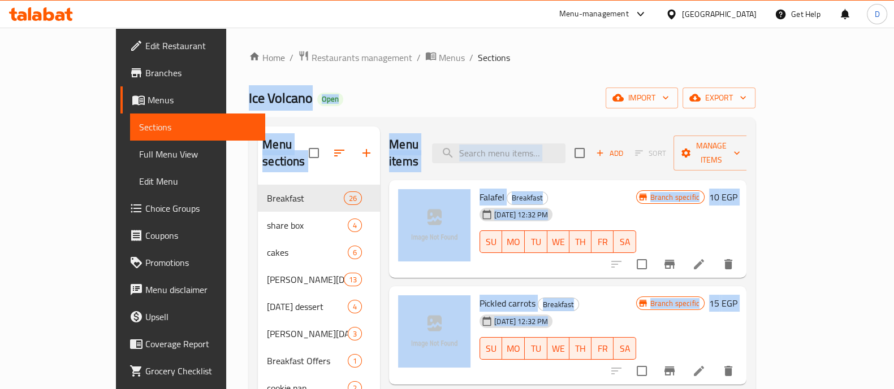
drag, startPoint x: 154, startPoint y: 90, endPoint x: 456, endPoint y: 369, distance: 410.5
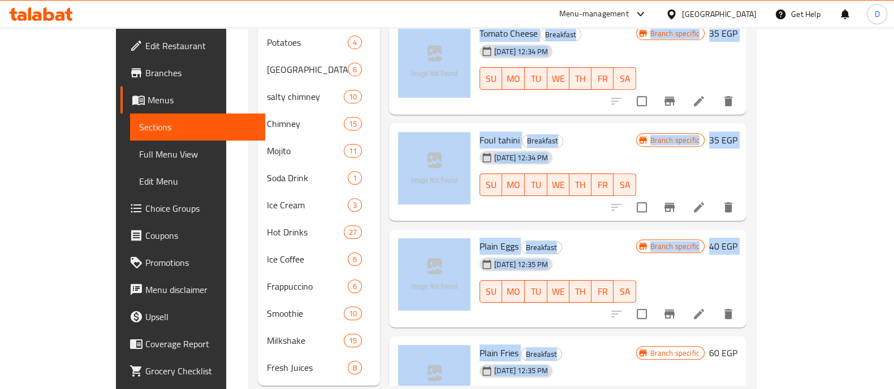
scroll to position [601, 0]
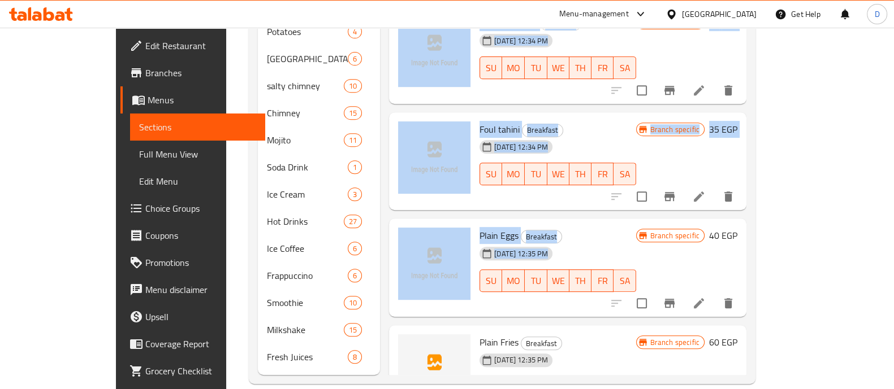
drag, startPoint x: 155, startPoint y: 79, endPoint x: 499, endPoint y: 264, distance: 390.8
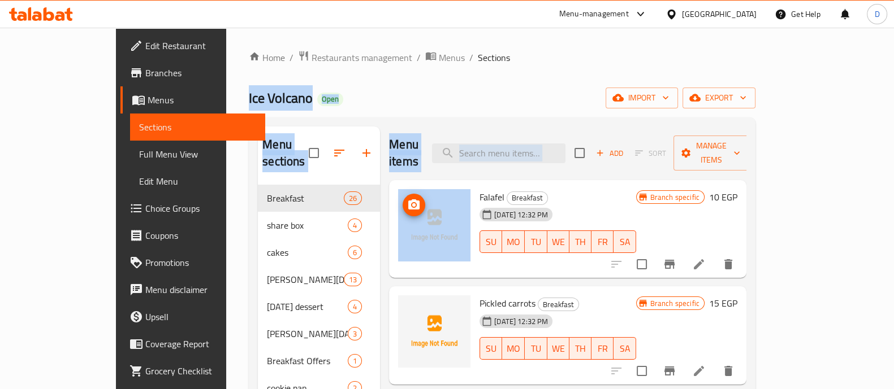
drag, startPoint x: 167, startPoint y: 92, endPoint x: 425, endPoint y: 207, distance: 283.1
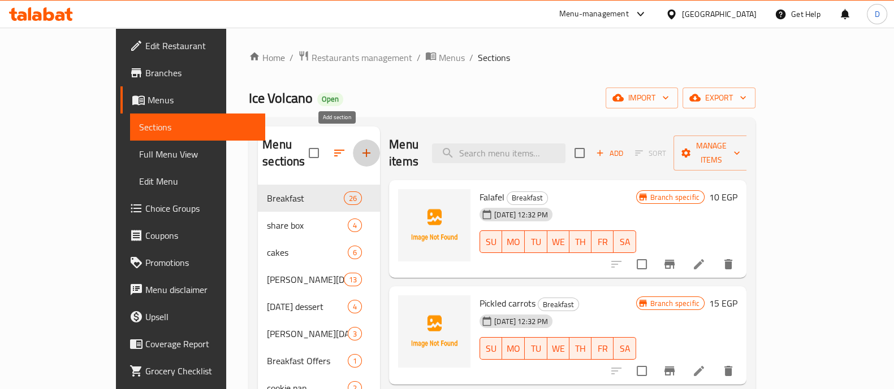
click at [360, 146] on icon "button" at bounding box center [367, 153] width 14 height 14
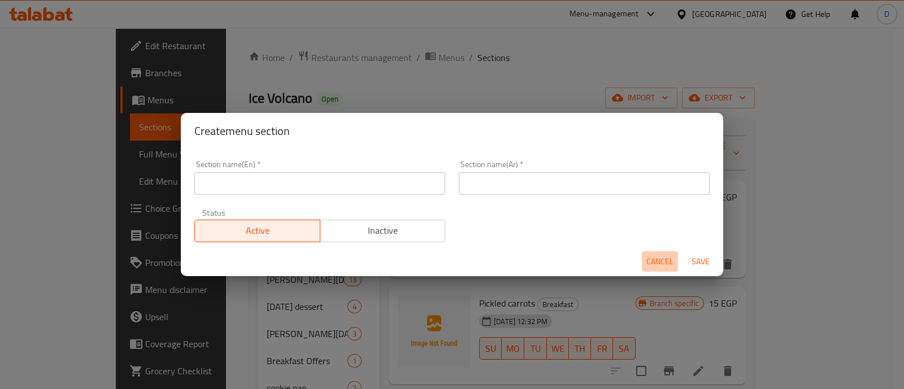
click at [650, 259] on span "Cancel" at bounding box center [660, 262] width 27 height 14
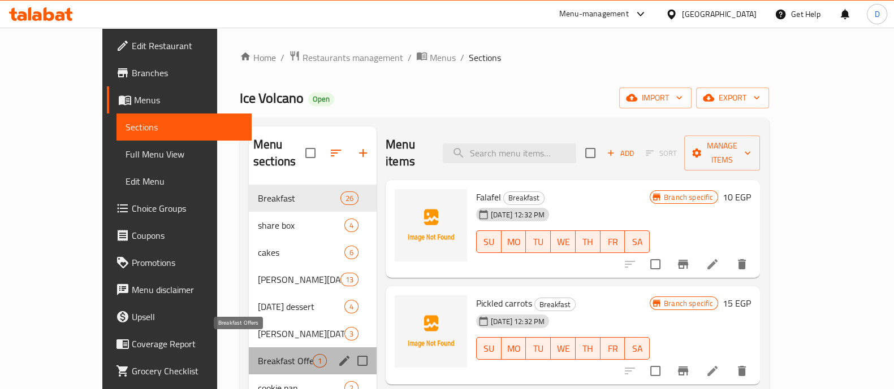
click at [258, 354] on span "Breakfast Offers" at bounding box center [285, 361] width 55 height 14
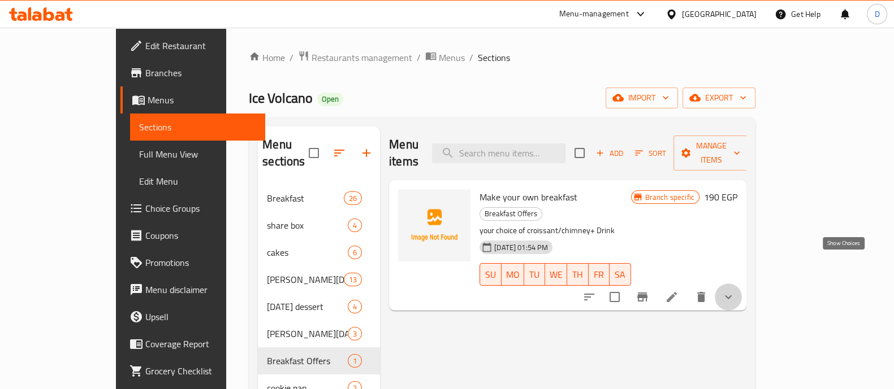
click at [735, 291] on icon "show more" at bounding box center [728, 298] width 14 height 14
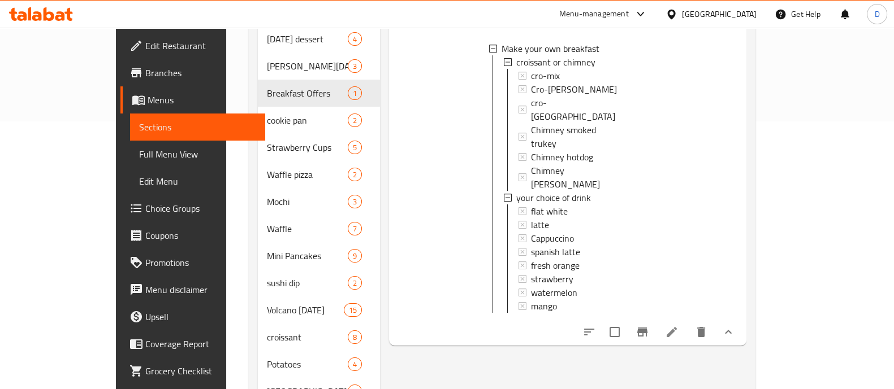
scroll to position [268, 0]
click at [647, 328] on icon "Branch-specific-item" at bounding box center [642, 332] width 10 height 9
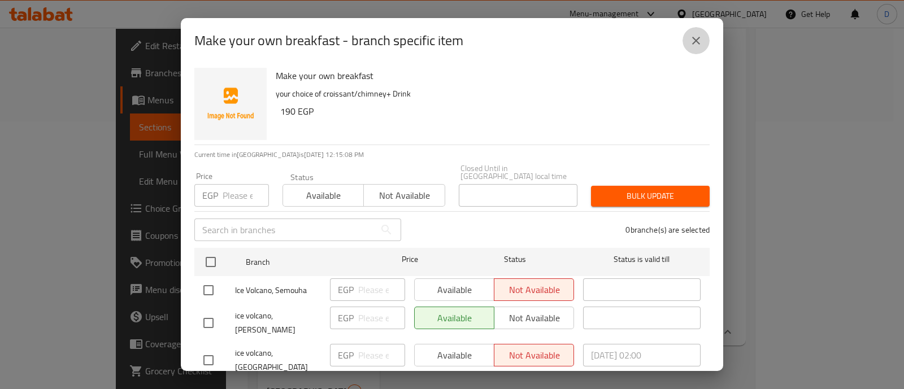
click at [698, 38] on icon "close" at bounding box center [697, 41] width 8 height 8
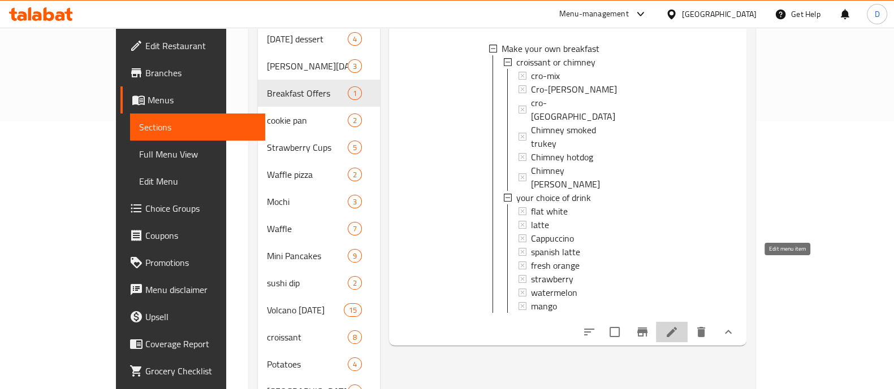
click at [678, 326] on icon at bounding box center [672, 333] width 14 height 14
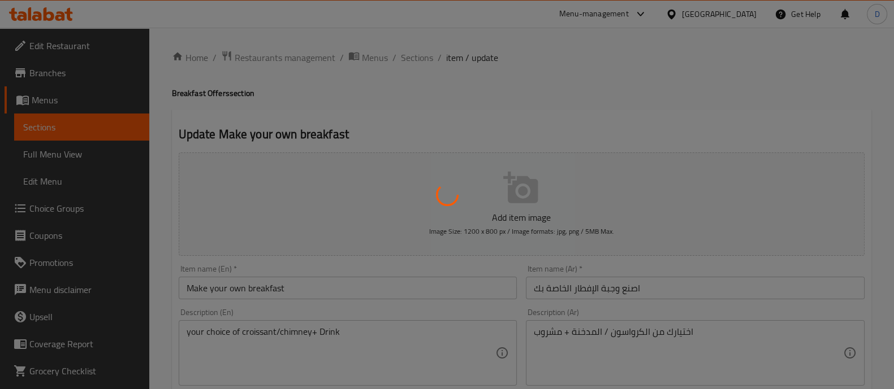
type input "كرواسون أو شيميني"
type input "1"
type input "اختيارك من المشروب"
type input "1"
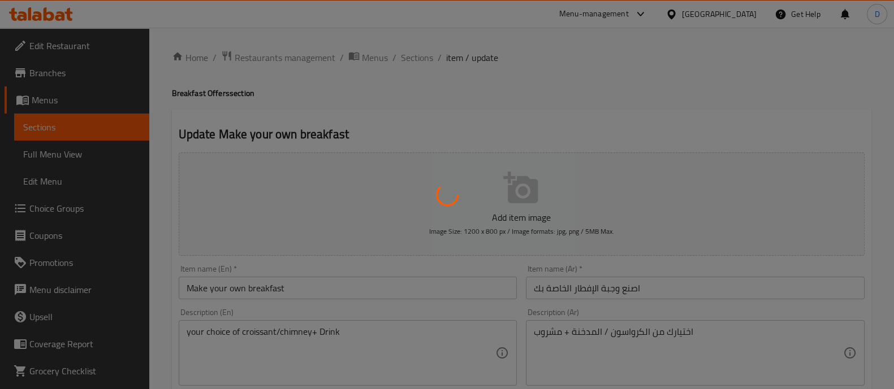
type input "1"
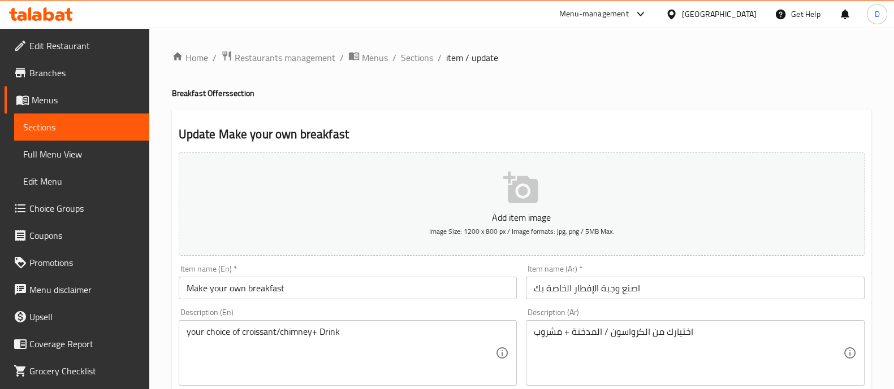
scroll to position [473, 0]
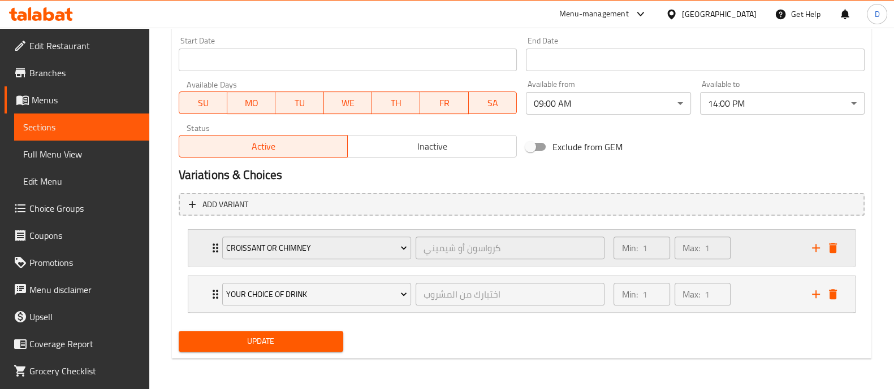
click at [767, 259] on div "Min: 1 ​ Max: 1 ​" at bounding box center [706, 248] width 198 height 36
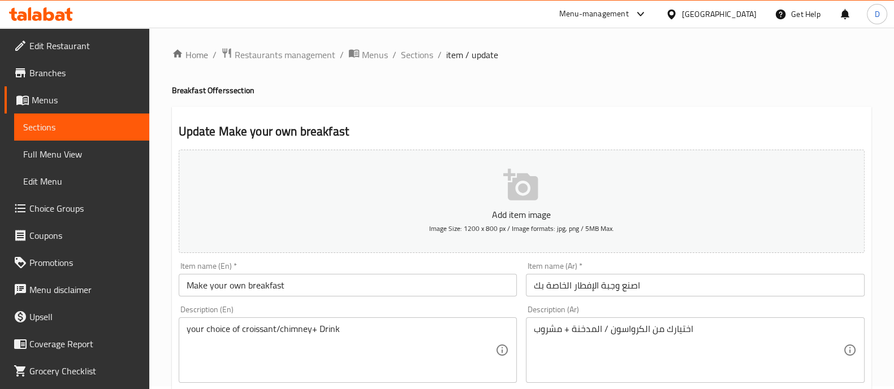
scroll to position [0, 0]
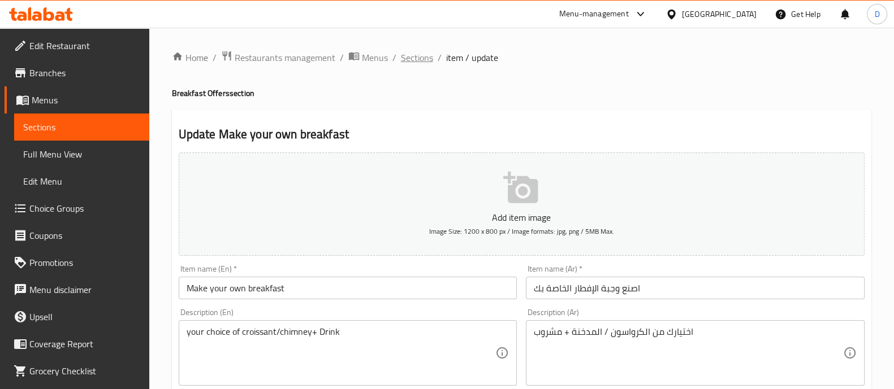
click at [404, 54] on span "Sections" at bounding box center [417, 58] width 32 height 14
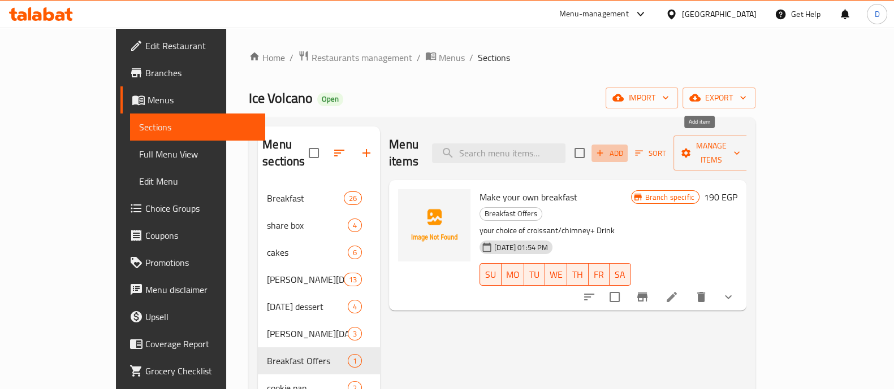
click at [627, 154] on button "Add" at bounding box center [609, 154] width 36 height 18
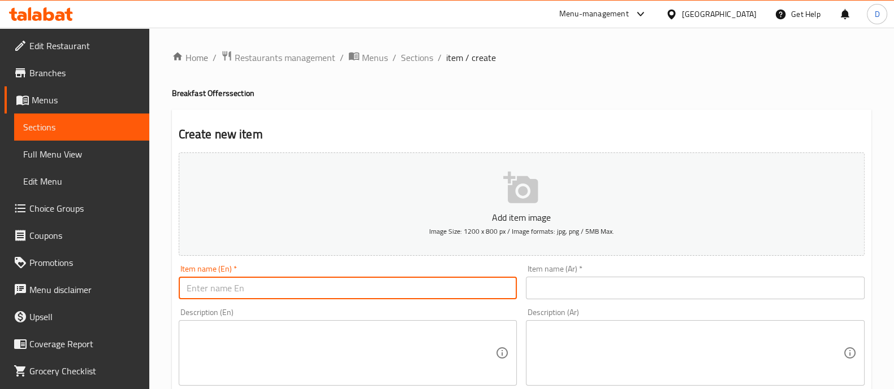
click at [354, 285] on input "text" at bounding box center [348, 288] width 339 height 23
type input "b"
type input "Bre"
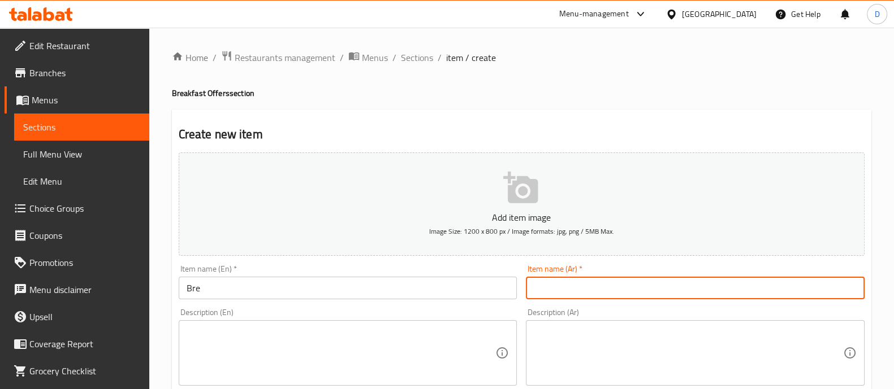
type input "a"
click at [323, 287] on input "Bre" at bounding box center [348, 288] width 339 height 23
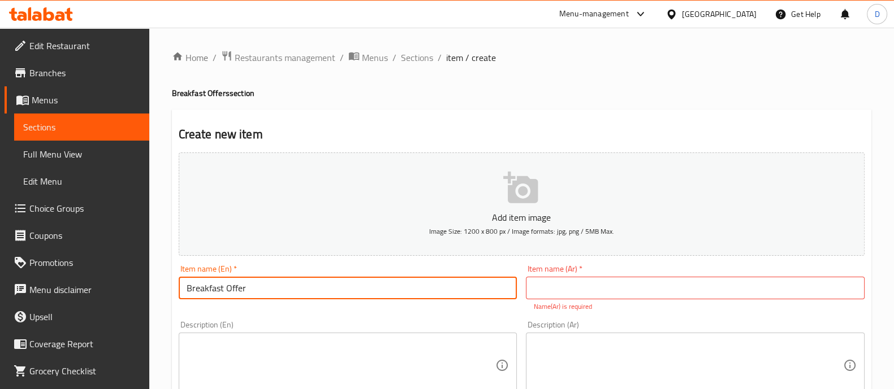
click at [323, 287] on input "Breakfast Offer" at bounding box center [348, 288] width 339 height 23
type input "Breakfast Offer"
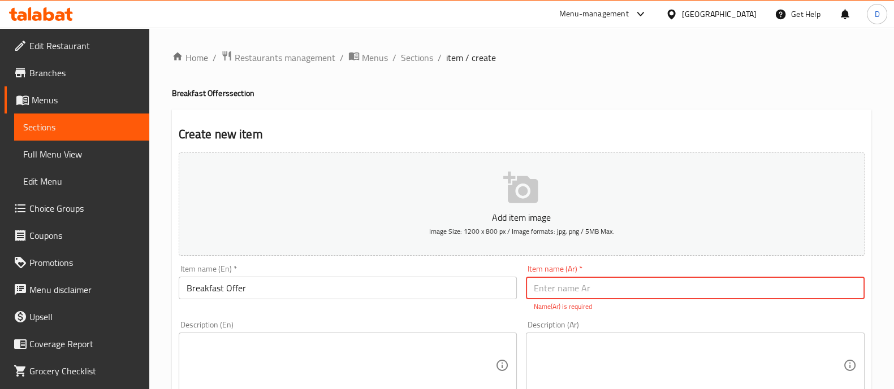
click at [556, 287] on input "text" at bounding box center [695, 288] width 339 height 23
paste input "عرض الإفطار"
type input "عرض الإفطار"
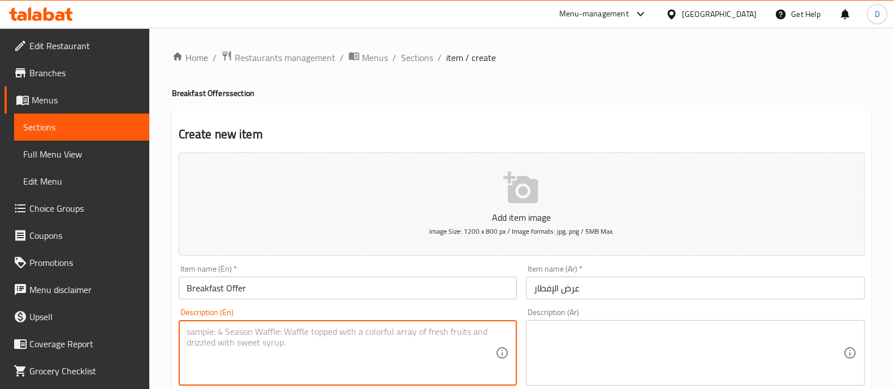
click at [450, 360] on textarea at bounding box center [341, 354] width 309 height 54
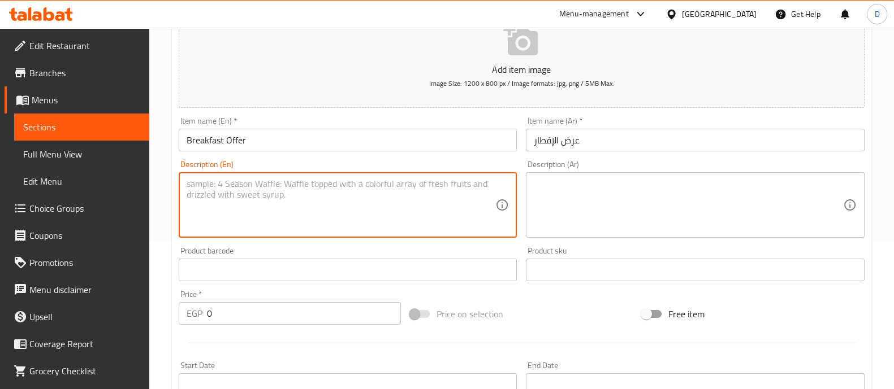
scroll to position [185, 0]
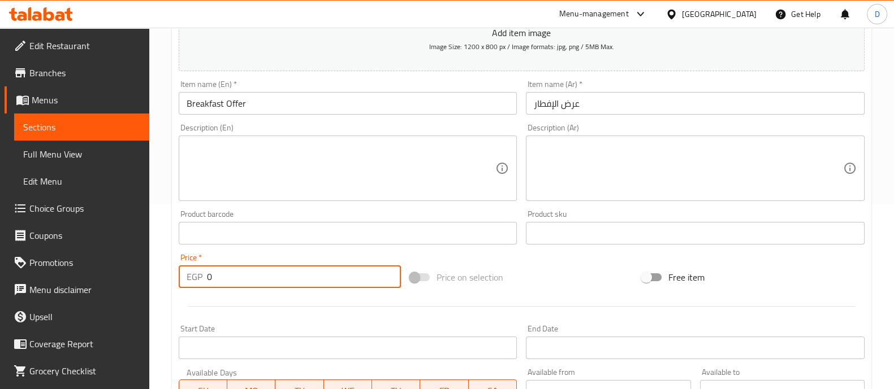
click at [323, 284] on input "0" at bounding box center [304, 277] width 194 height 23
type input "180"
click at [344, 321] on div "Start Date Start Date" at bounding box center [348, 343] width 348 height 44
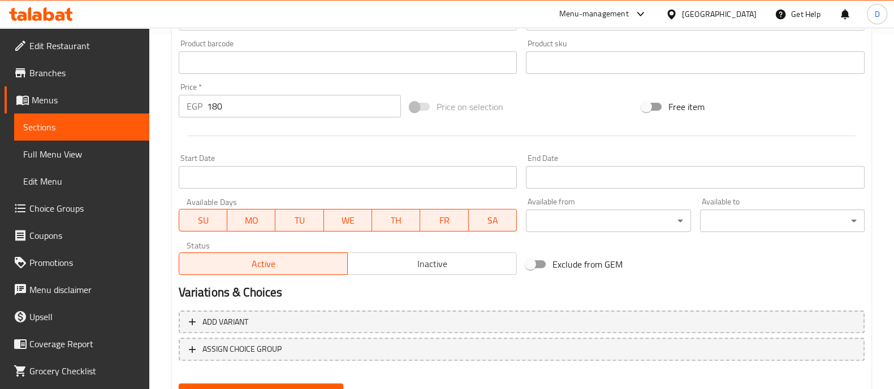
scroll to position [356, 0]
click at [419, 267] on span "Inactive" at bounding box center [432, 264] width 160 height 16
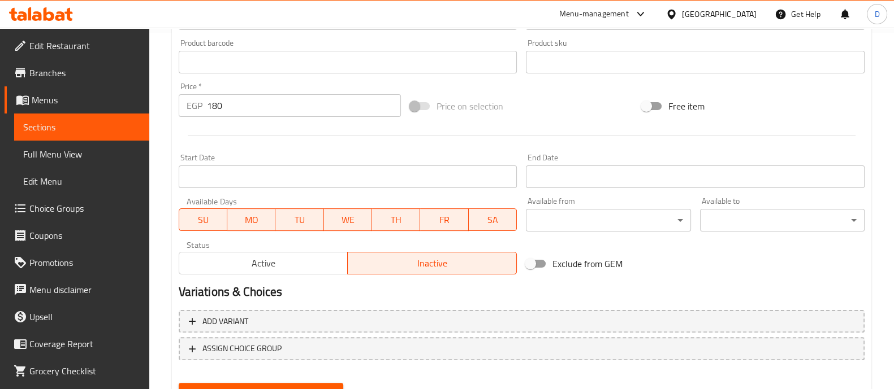
scroll to position [408, 0]
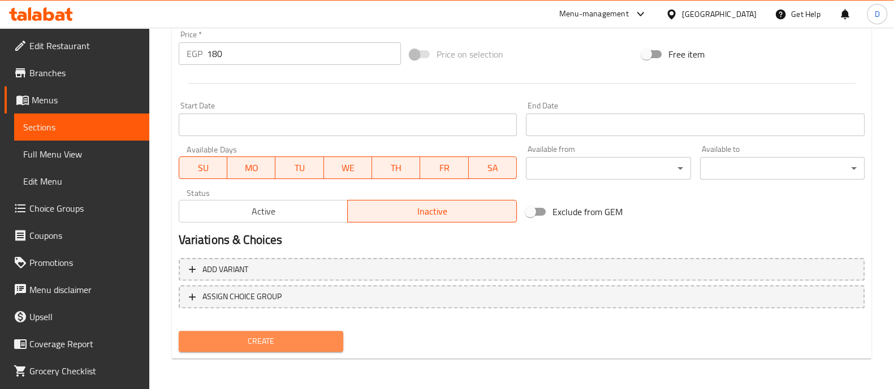
click at [317, 341] on span "Create" at bounding box center [261, 342] width 146 height 14
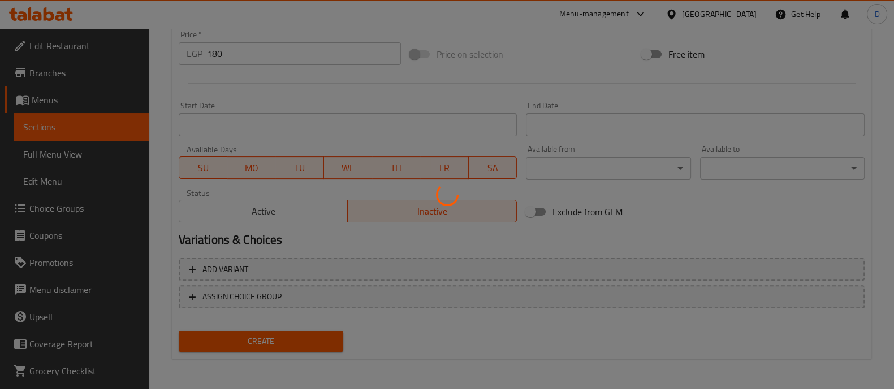
type input "0"
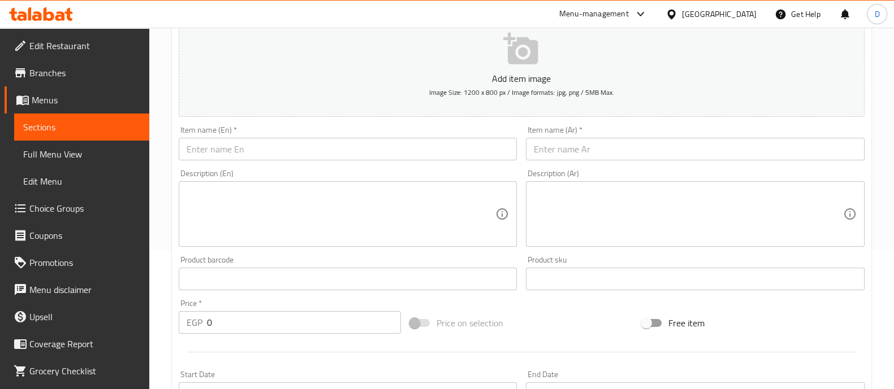
scroll to position [0, 0]
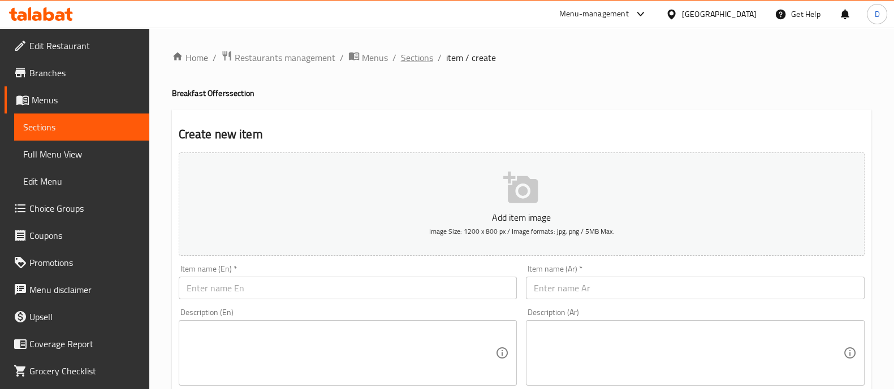
click at [414, 63] on span "Sections" at bounding box center [417, 58] width 32 height 14
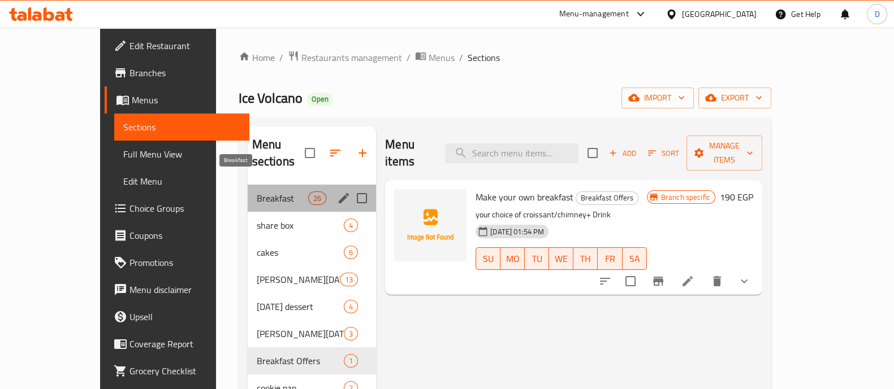
click at [258, 192] on span "Breakfast" at bounding box center [282, 199] width 51 height 14
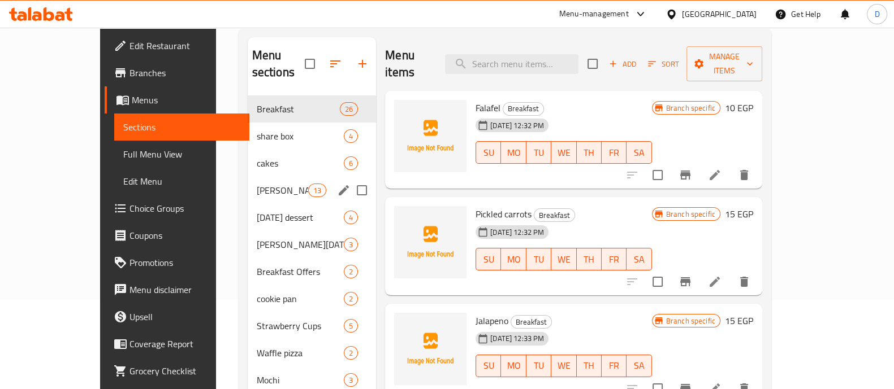
scroll to position [90, 0]
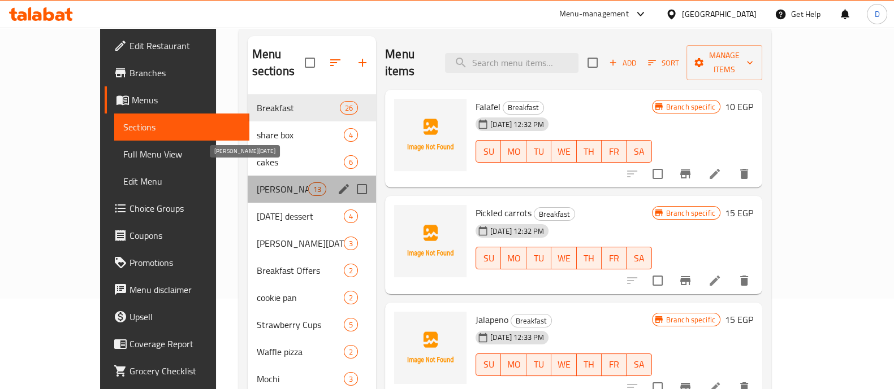
click at [257, 183] on span "Sohour Ramadan" at bounding box center [282, 190] width 51 height 14
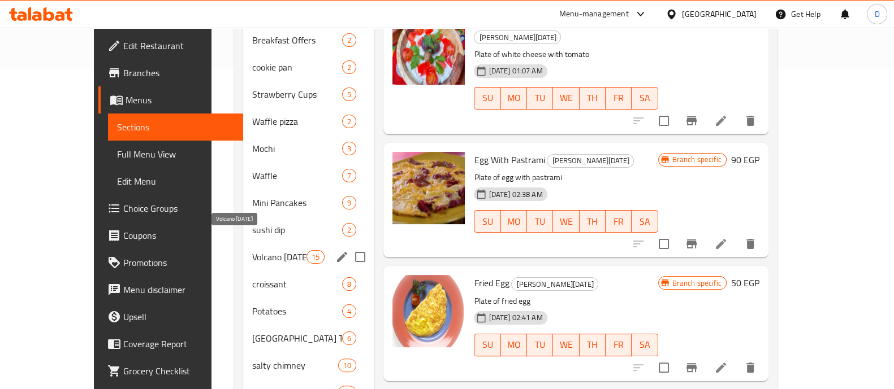
scroll to position [317, 0]
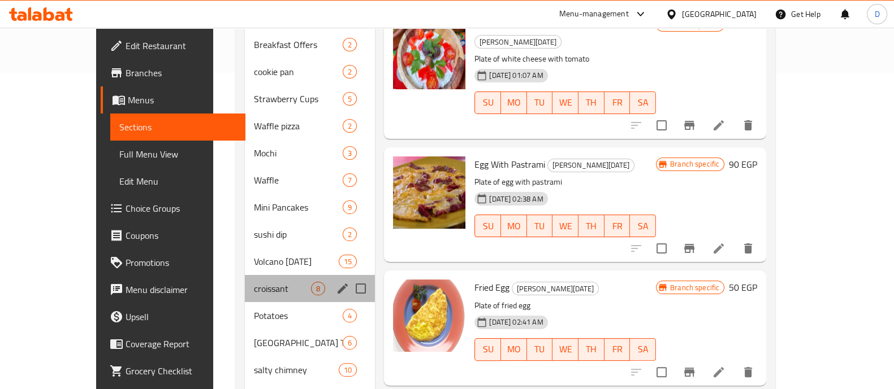
click at [255, 275] on div "croissant 8" at bounding box center [310, 288] width 131 height 27
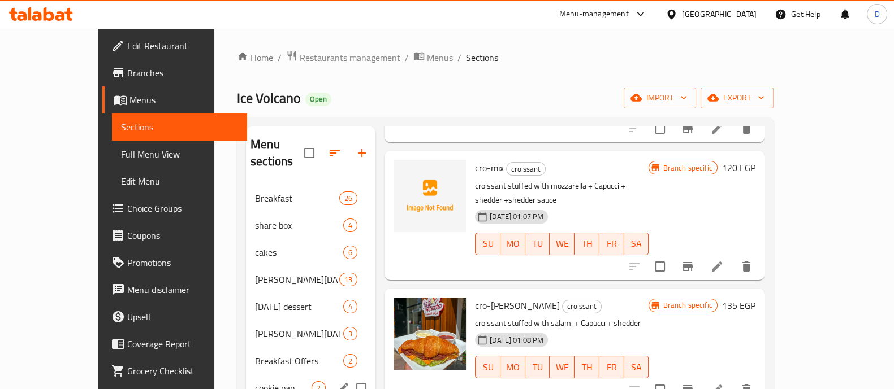
scroll to position [47, 0]
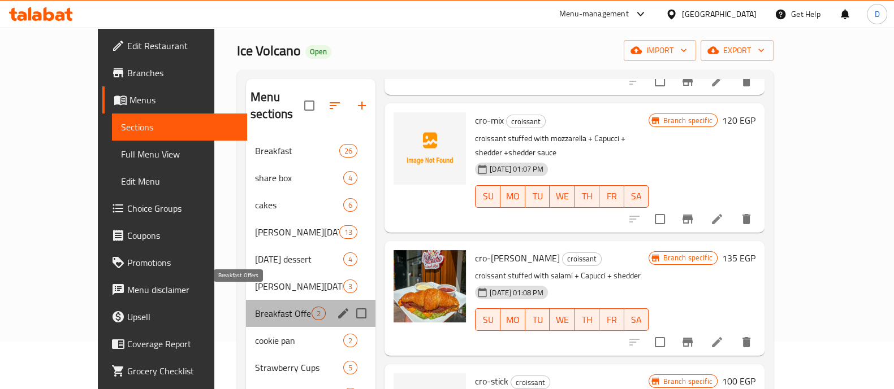
click at [255, 307] on span "Breakfast Offers" at bounding box center [283, 314] width 57 height 14
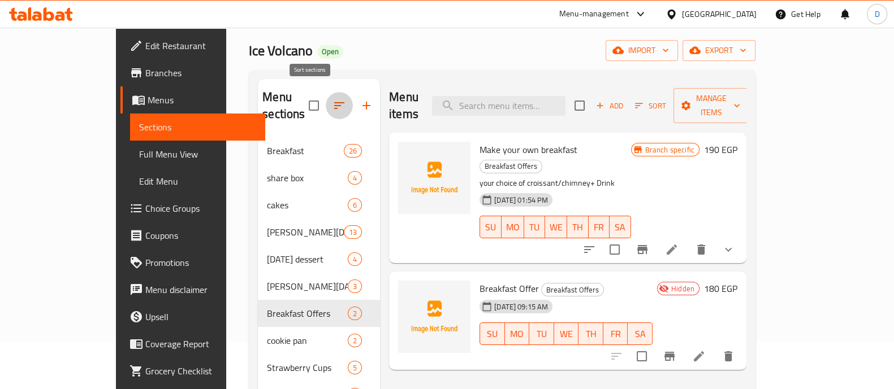
click at [332, 101] on icon "button" at bounding box center [339, 106] width 14 height 14
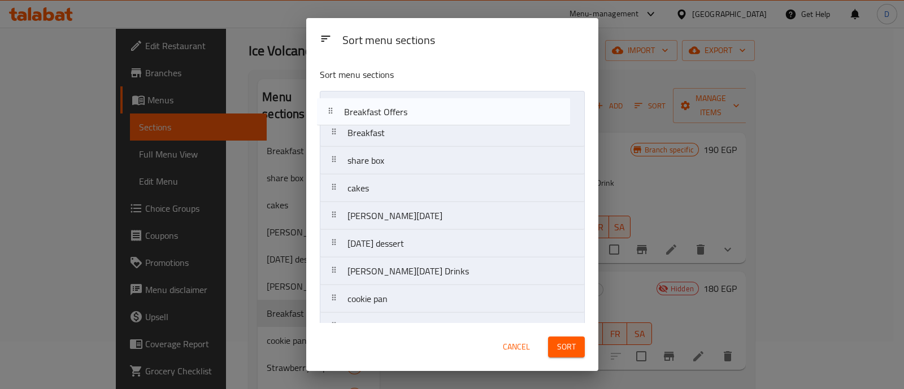
drag, startPoint x: 333, startPoint y: 274, endPoint x: 331, endPoint y: 108, distance: 165.7
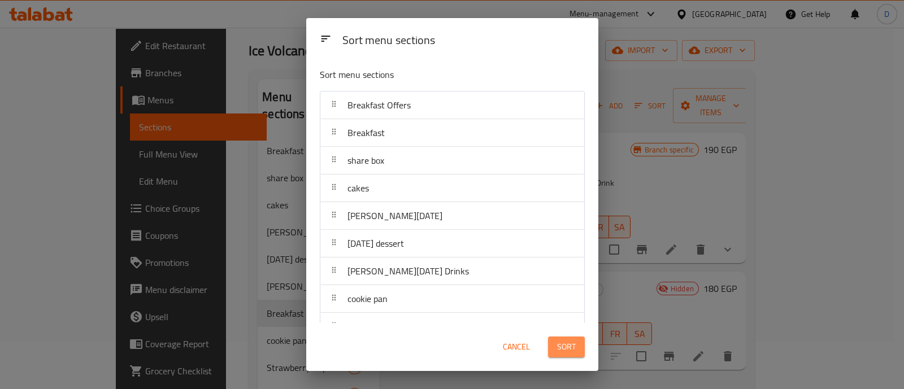
click at [579, 343] on button "Sort" at bounding box center [566, 347] width 37 height 21
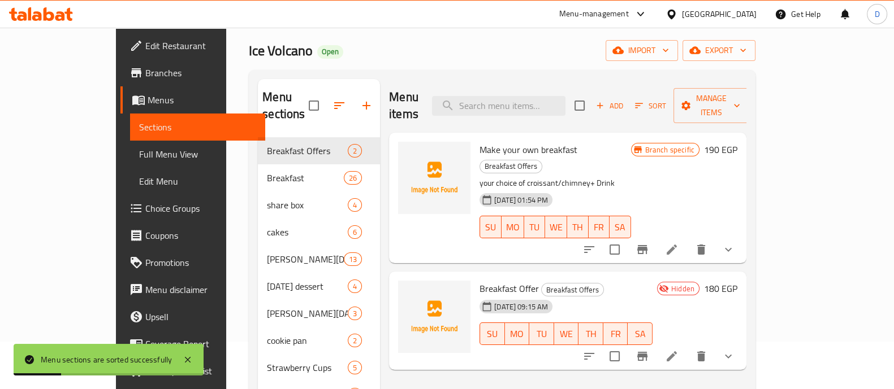
click at [677, 352] on icon at bounding box center [671, 357] width 10 height 10
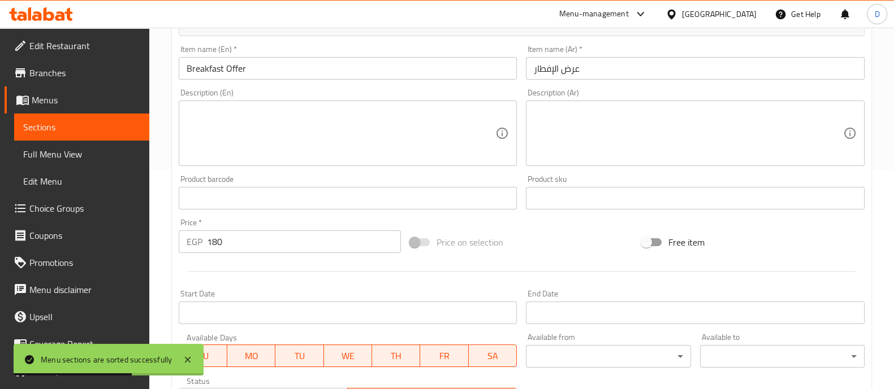
scroll to position [336, 0]
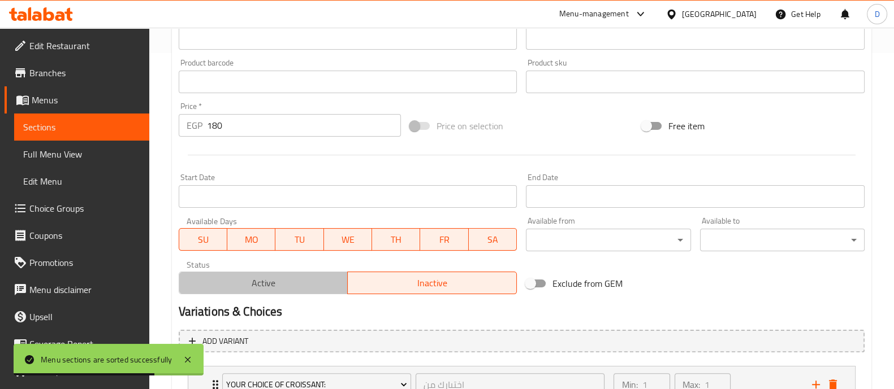
click at [280, 289] on span "Active" at bounding box center [264, 283] width 160 height 16
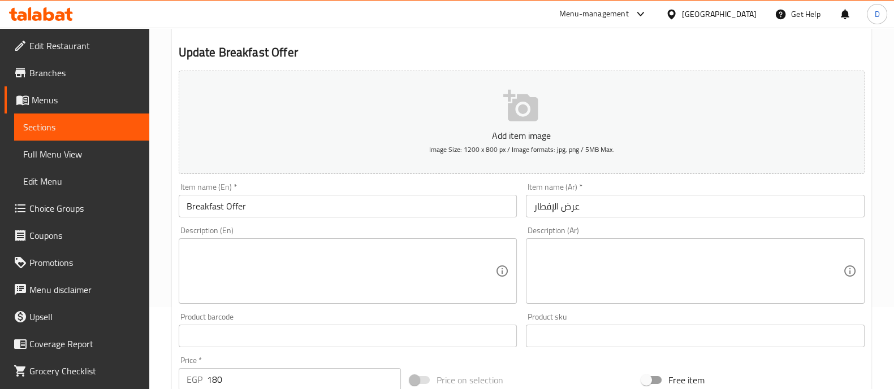
scroll to position [0, 0]
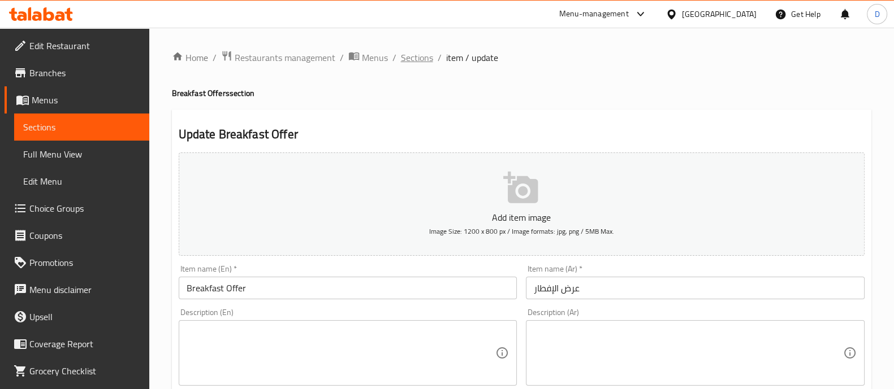
click at [427, 54] on span "Sections" at bounding box center [417, 58] width 32 height 14
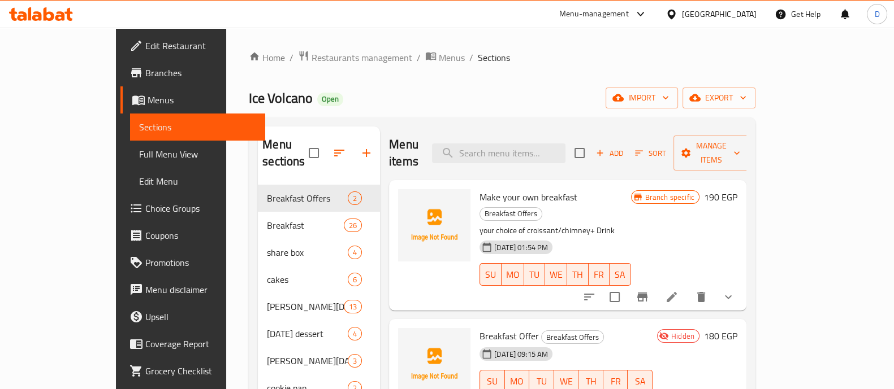
drag, startPoint x: 427, startPoint y: 54, endPoint x: 388, endPoint y: -7, distance: 72.8
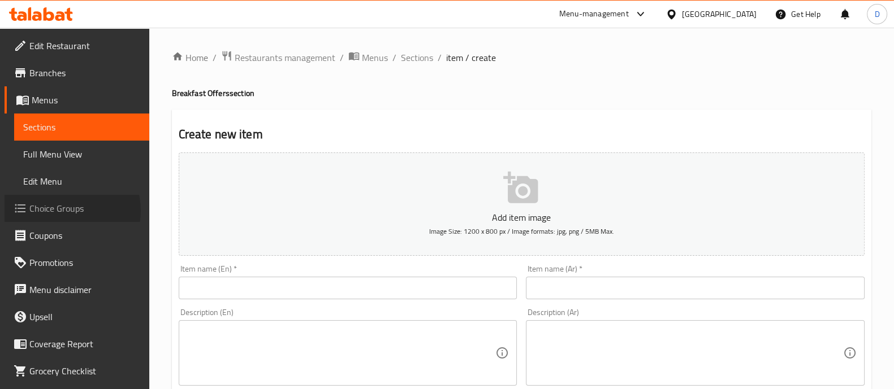
click at [67, 211] on span "Choice Groups" at bounding box center [84, 209] width 111 height 14
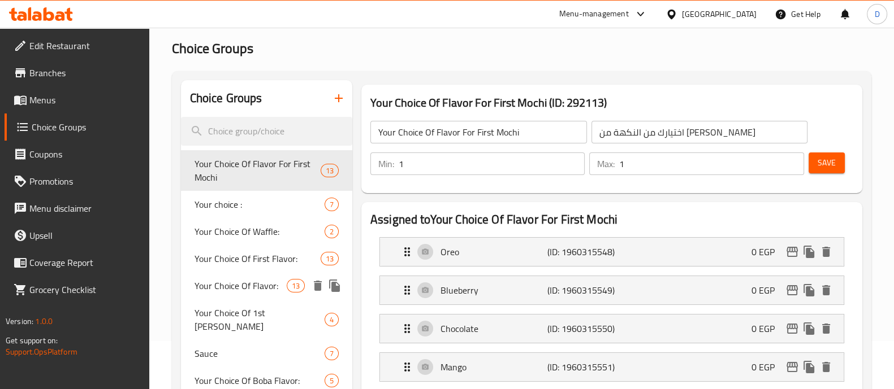
scroll to position [86, 0]
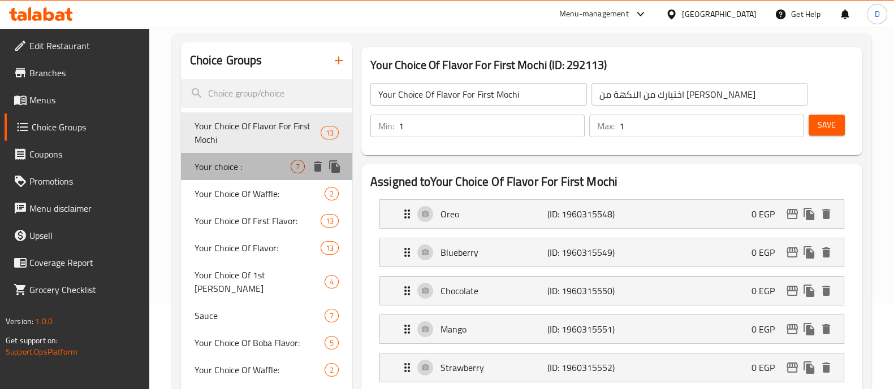
click at [283, 170] on span "Your choice :" at bounding box center [242, 167] width 96 height 14
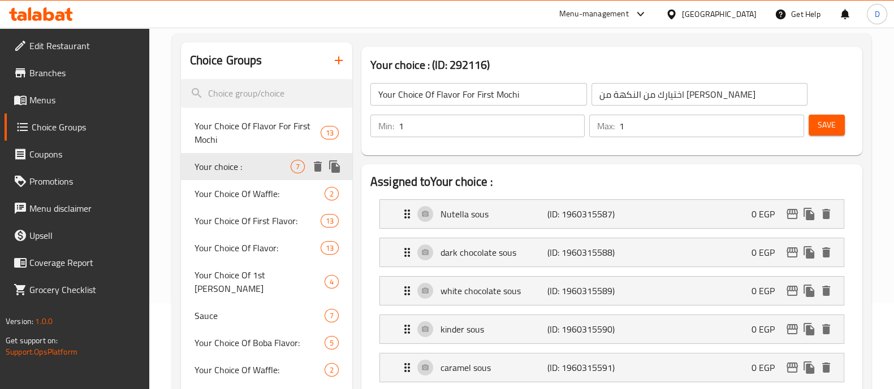
type input "Your choice :"
type input "إختيارك :"
type input "3"
type input "5"
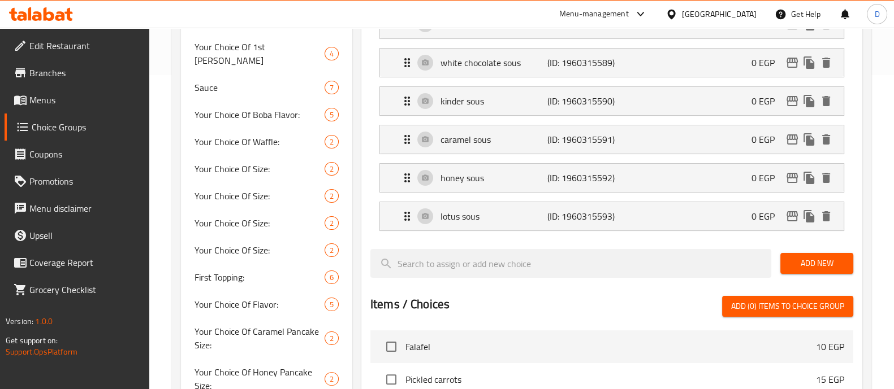
scroll to position [0, 0]
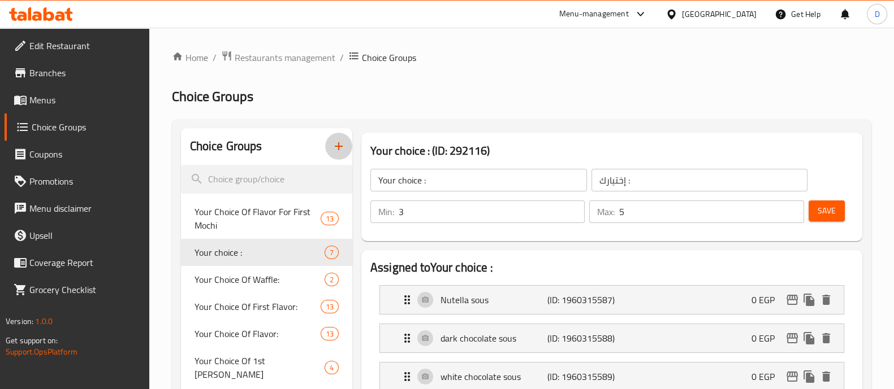
click at [334, 144] on icon "button" at bounding box center [339, 147] width 14 height 14
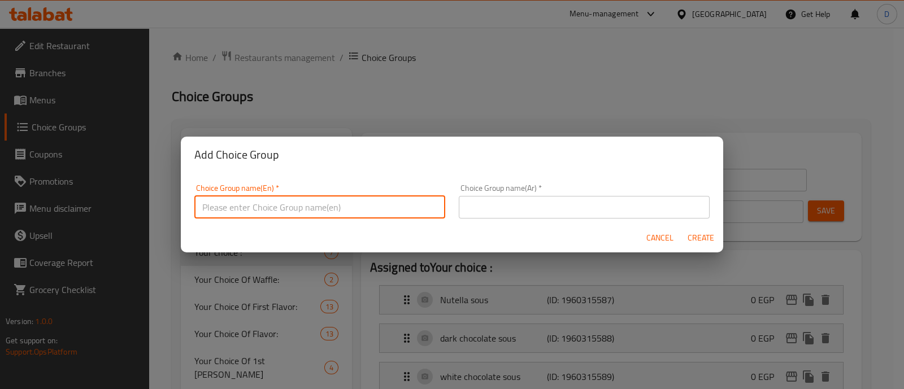
click at [252, 197] on input "text" at bounding box center [319, 207] width 251 height 23
type input "Your Choice Of:"
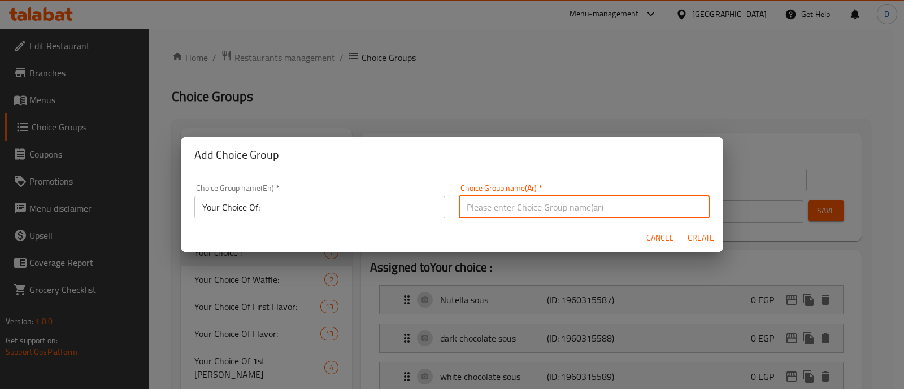
click at [484, 213] on input "text" at bounding box center [584, 207] width 251 height 23
type input "اختيارك من"
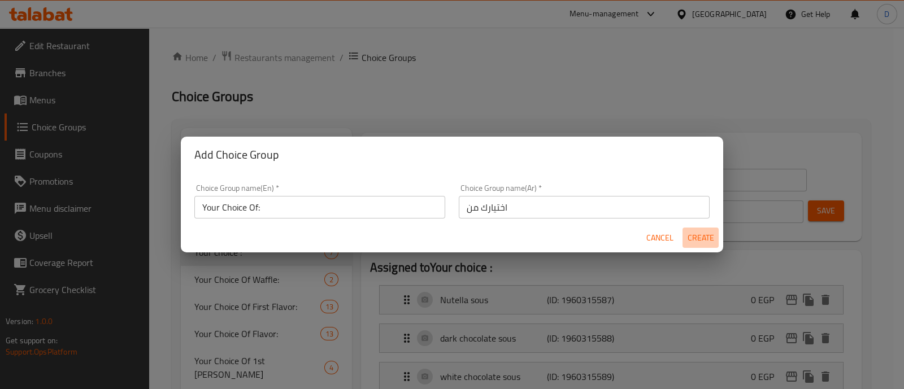
click at [702, 231] on span "Create" at bounding box center [700, 238] width 27 height 14
type input "Your Choice Of:"
type input "اختيارك من"
type input "0"
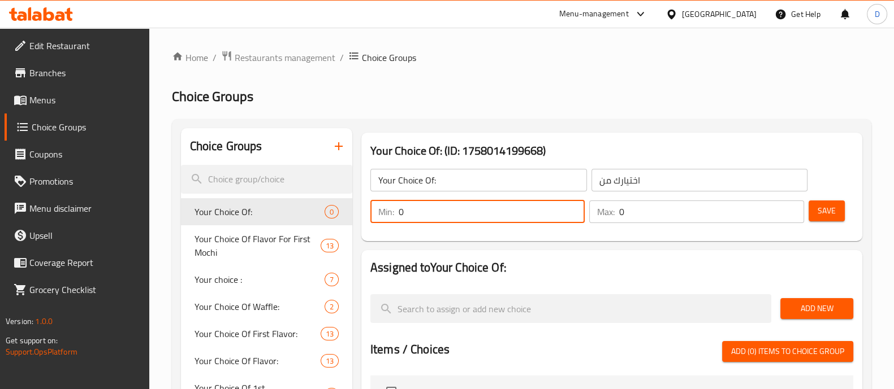
click at [441, 211] on input "0" at bounding box center [492, 212] width 186 height 23
type input "1"
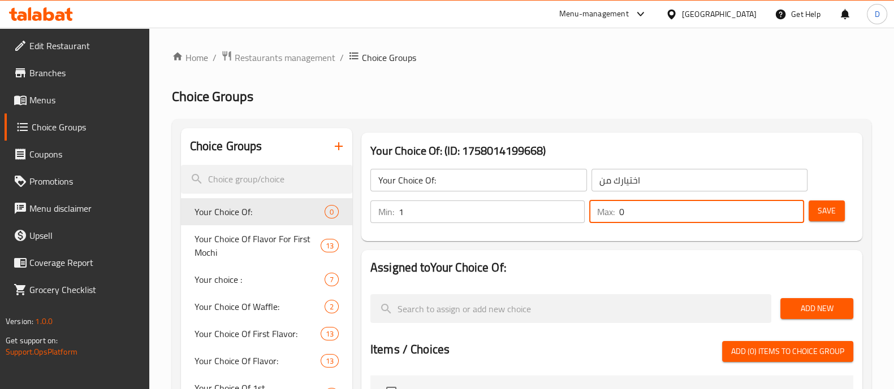
click at [627, 218] on input "0" at bounding box center [711, 212] width 184 height 23
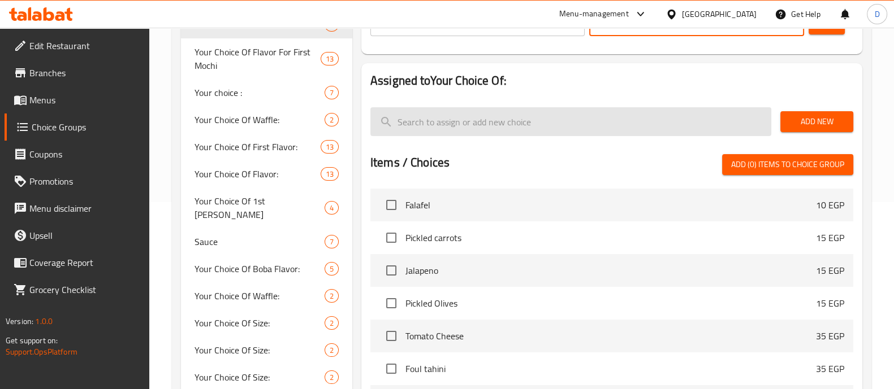
scroll to position [189, 0]
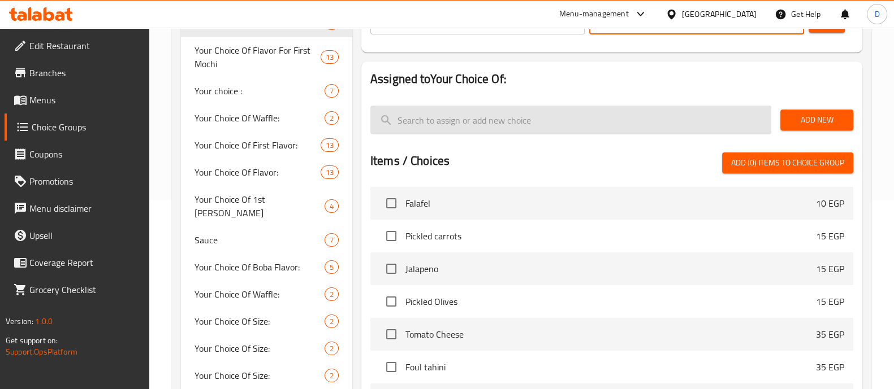
type input "1"
click at [466, 123] on input "search" at bounding box center [570, 120] width 401 height 29
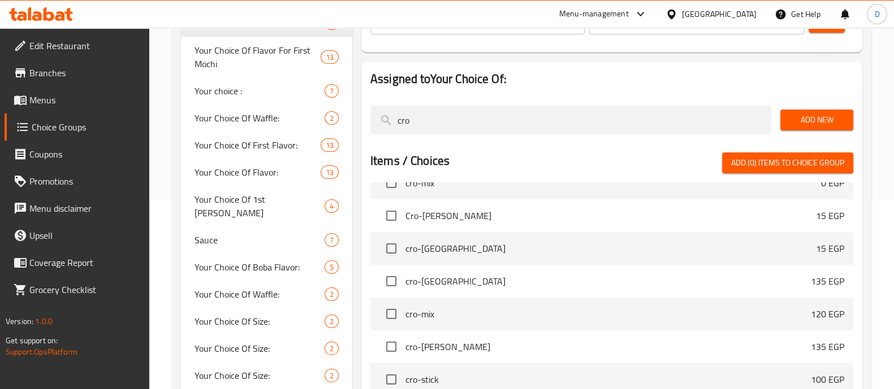
scroll to position [0, 0]
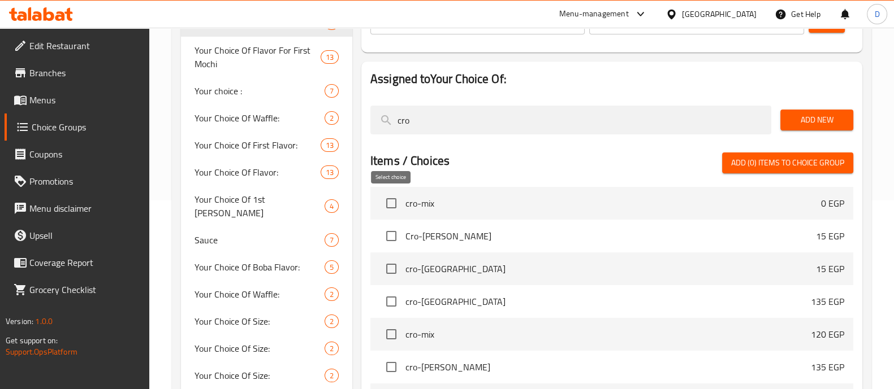
type input "cro"
click at [396, 211] on input "checkbox" at bounding box center [391, 204] width 24 height 24
checkbox input "true"
click at [388, 232] on input "checkbox" at bounding box center [391, 236] width 24 height 24
checkbox input "true"
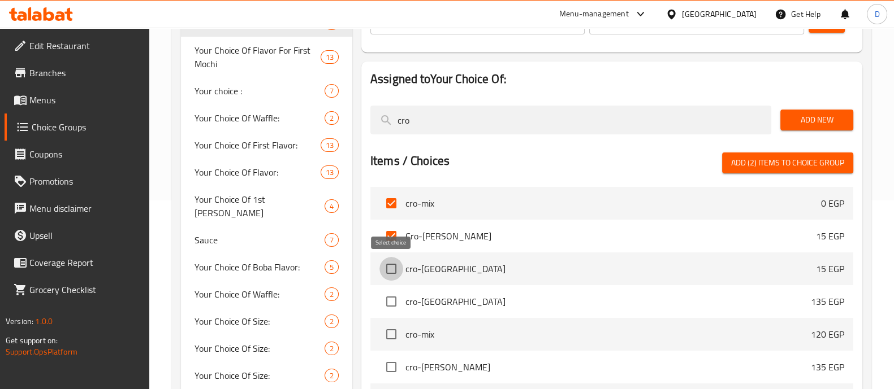
click at [388, 261] on input "checkbox" at bounding box center [391, 269] width 24 height 24
checkbox input "true"
click at [389, 302] on input "checkbox" at bounding box center [391, 302] width 24 height 24
checkbox input "false"
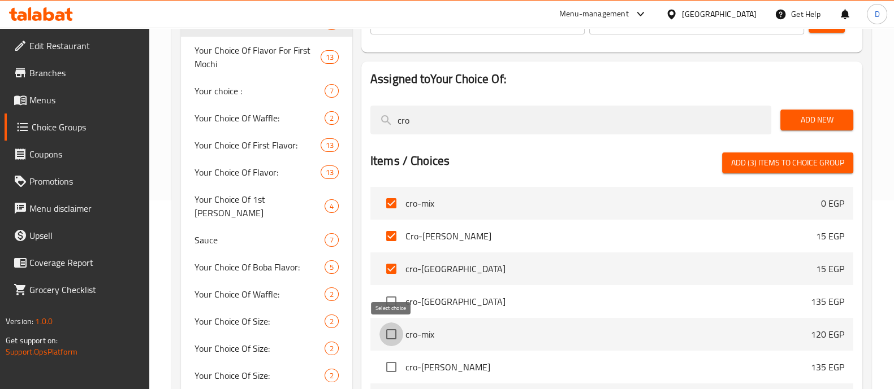
click at [384, 346] on input "checkbox" at bounding box center [391, 335] width 24 height 24
checkbox input "true"
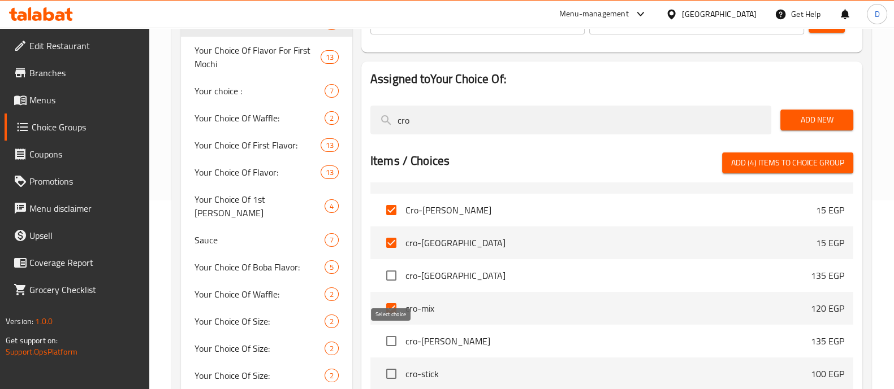
scroll to position [27, 0]
click at [384, 346] on input "checkbox" at bounding box center [391, 341] width 24 height 24
checkbox input "true"
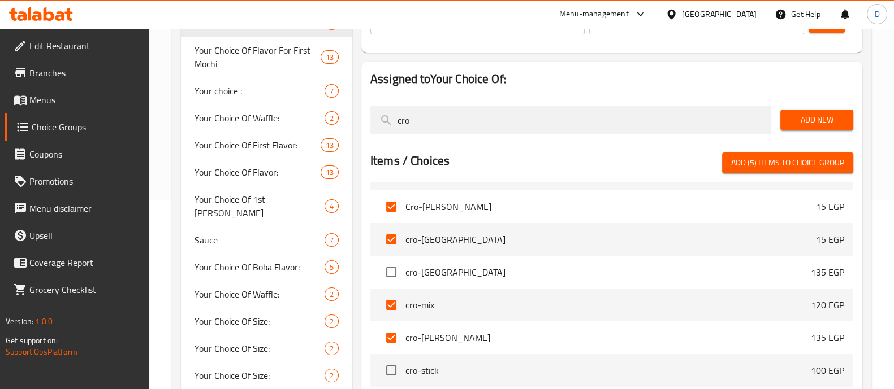
scroll to position [0, 0]
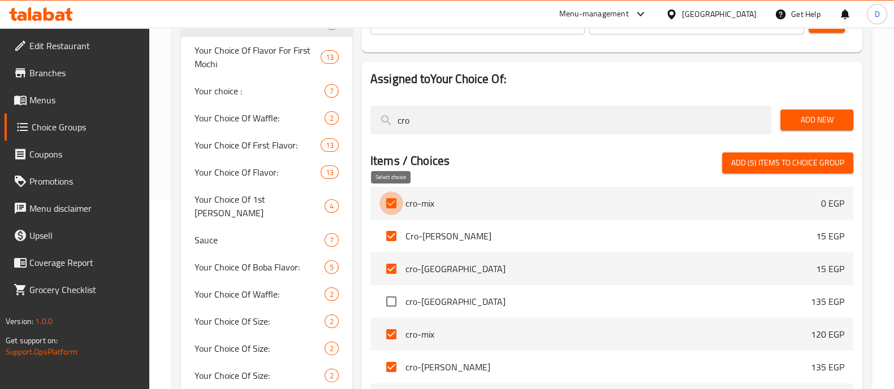
click at [391, 204] on input "checkbox" at bounding box center [391, 204] width 24 height 24
checkbox input "false"
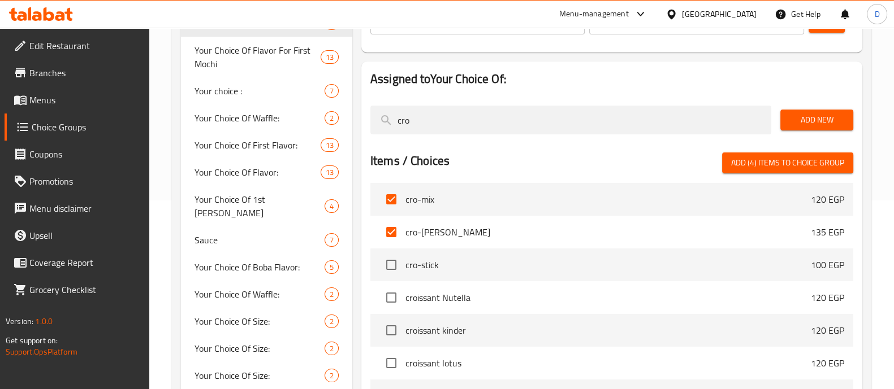
scroll to position [135, 0]
click at [401, 299] on input "checkbox" at bounding box center [391, 298] width 24 height 24
click at [392, 289] on input "checkbox" at bounding box center [391, 298] width 24 height 24
checkbox input "true"
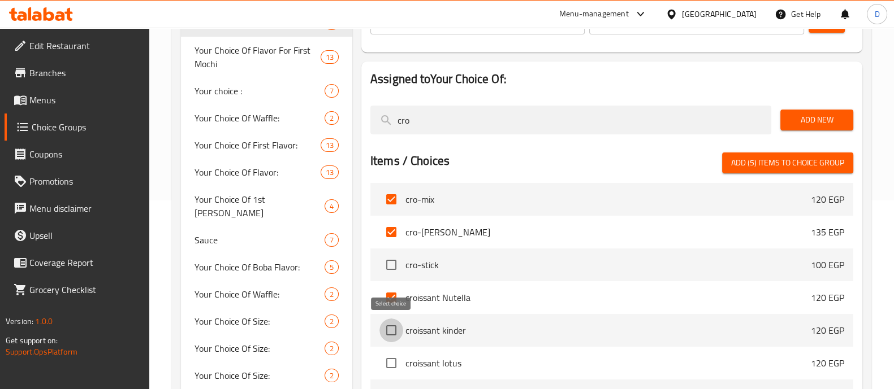
click at [391, 324] on input "checkbox" at bounding box center [391, 331] width 24 height 24
checkbox input "true"
click at [392, 357] on input "checkbox" at bounding box center [391, 364] width 24 height 24
checkbox input "true"
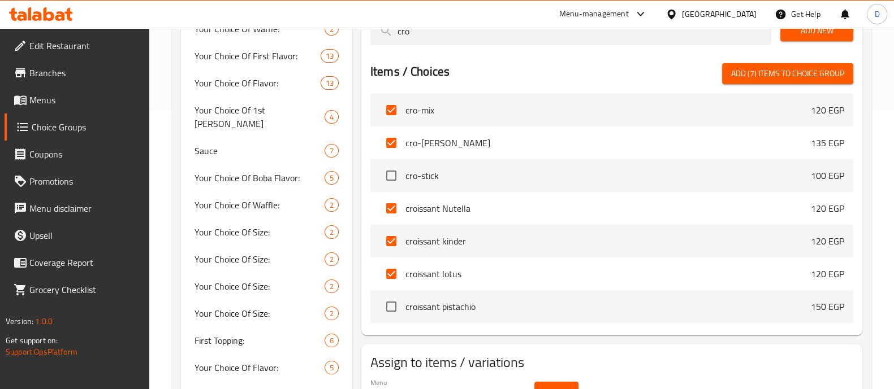
scroll to position [279, 0]
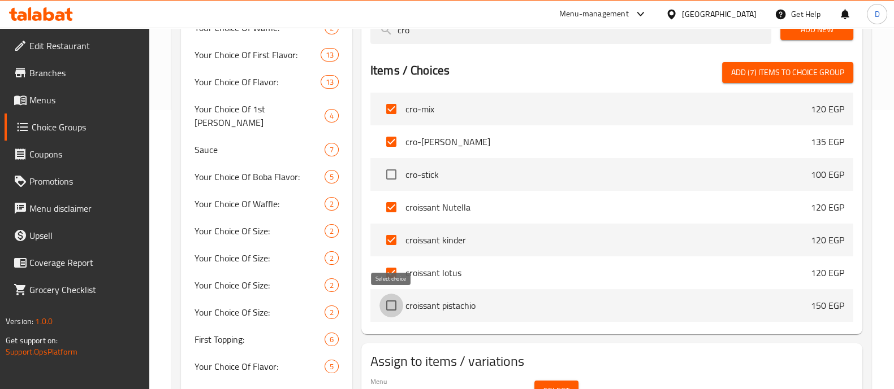
click at [396, 306] on input "checkbox" at bounding box center [391, 306] width 24 height 24
checkbox input "true"
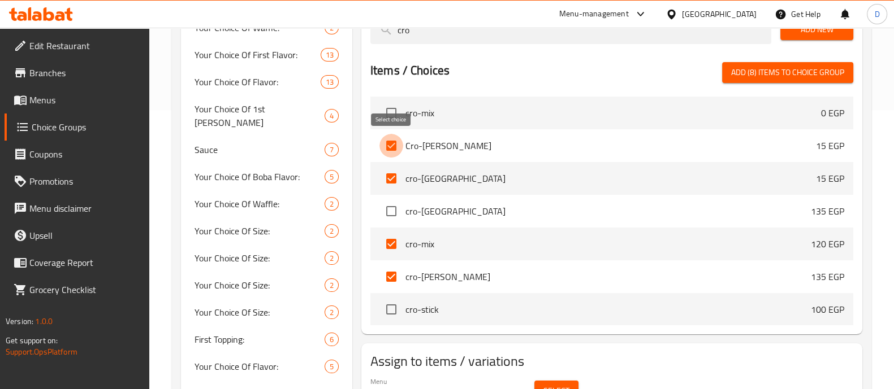
click at [396, 145] on input "checkbox" at bounding box center [391, 146] width 24 height 24
checkbox input "false"
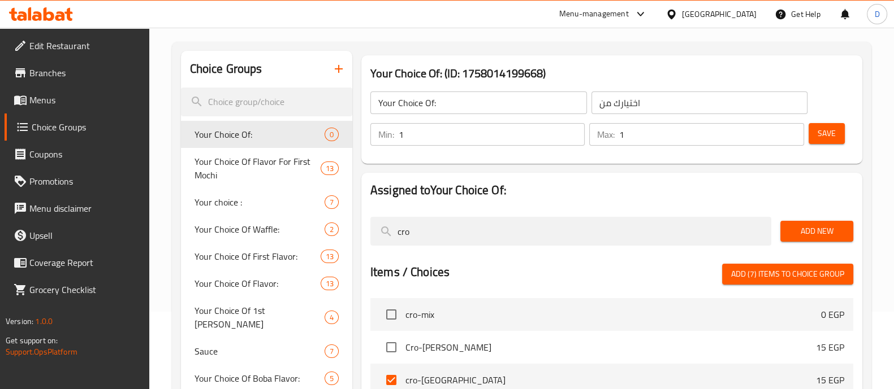
scroll to position [77, 0]
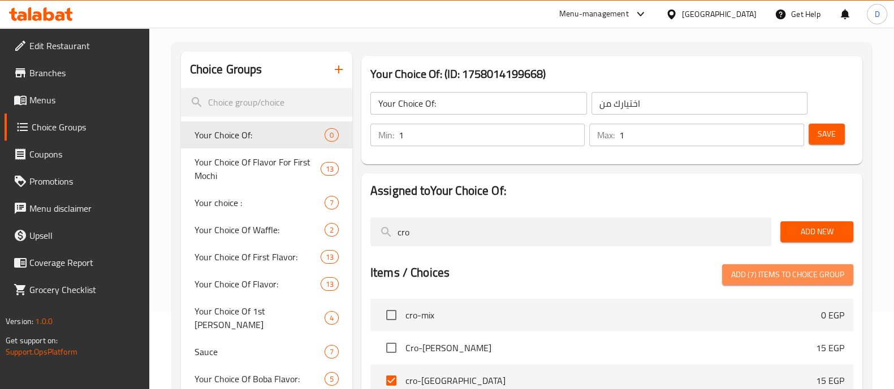
click at [777, 279] on span "Add (7) items to choice group" at bounding box center [787, 275] width 113 height 14
checkbox input "false"
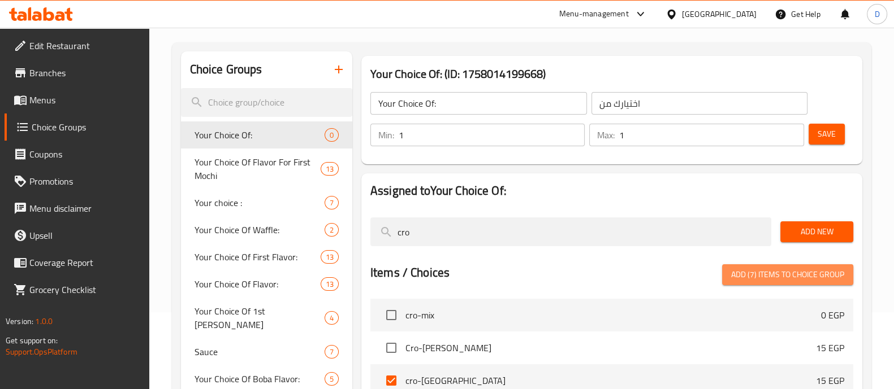
checkbox input "false"
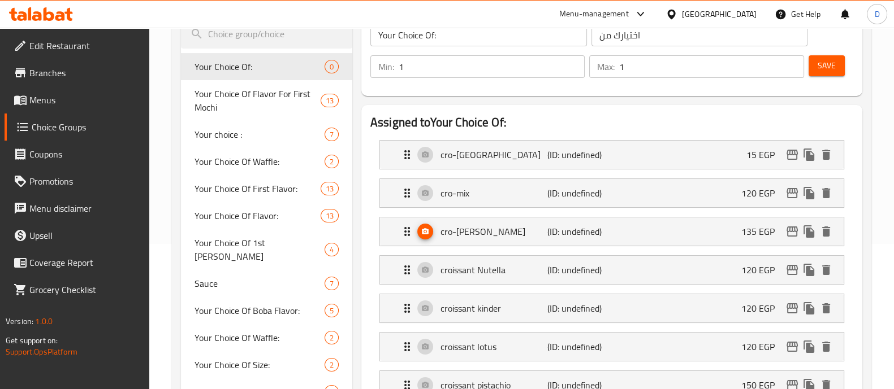
scroll to position [148, 0]
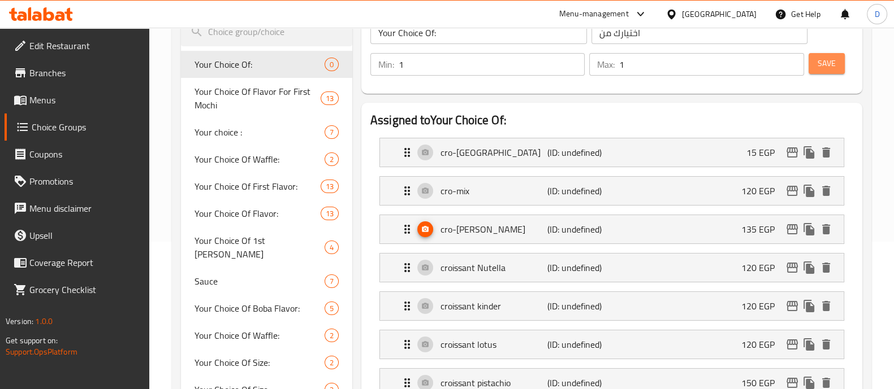
click at [833, 55] on button "Save" at bounding box center [826, 63] width 36 height 21
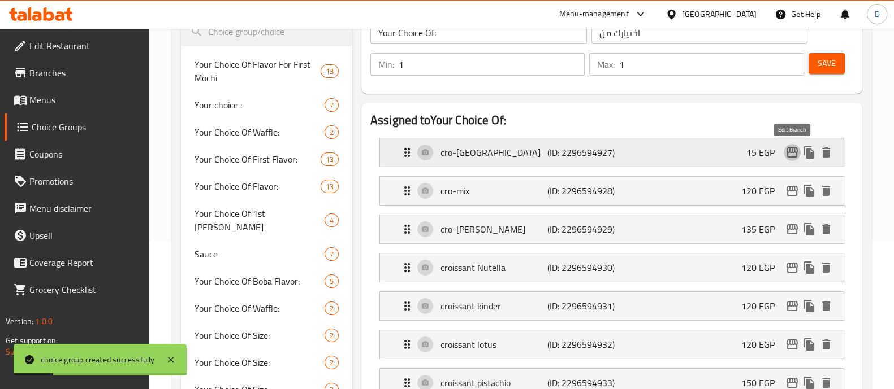
click at [788, 155] on icon "edit" at bounding box center [792, 153] width 14 height 14
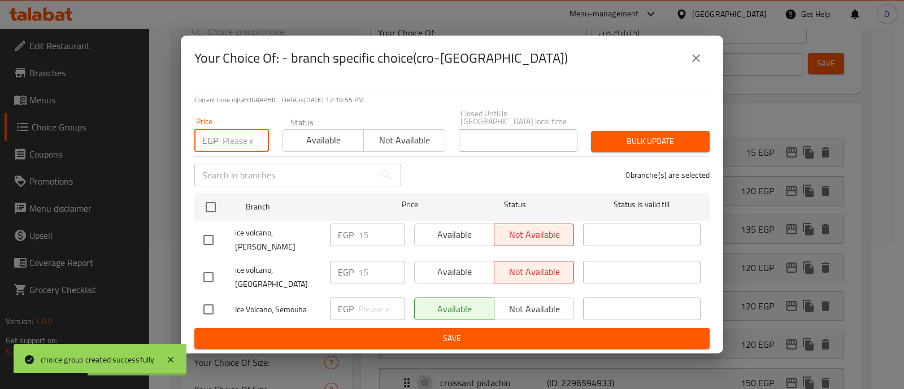
click at [223, 145] on input "number" at bounding box center [246, 140] width 46 height 23
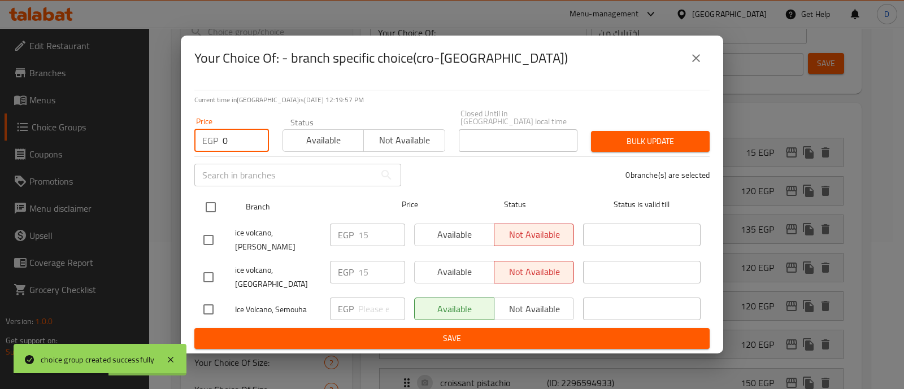
type input "0"
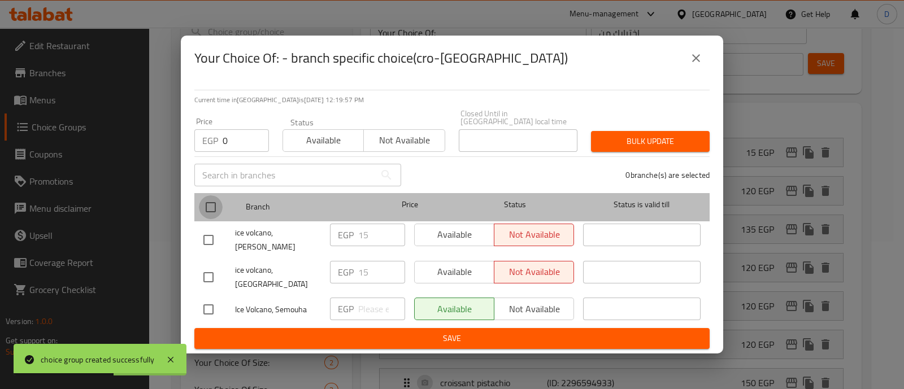
click at [214, 216] on input "checkbox" at bounding box center [211, 208] width 24 height 24
checkbox input "true"
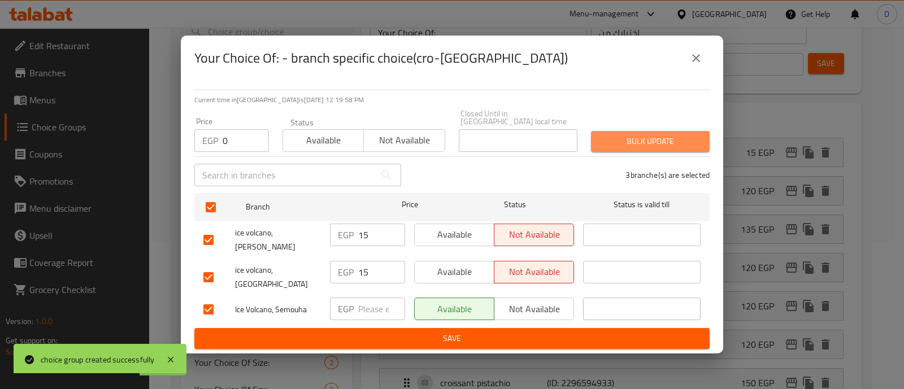
click at [653, 136] on button "Bulk update" at bounding box center [650, 141] width 119 height 21
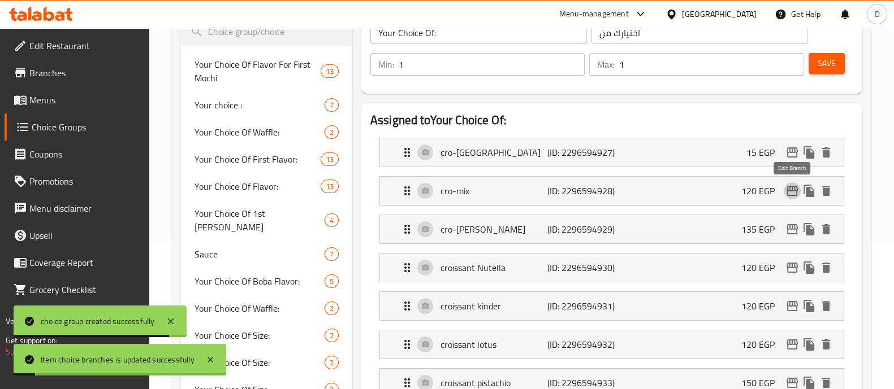
click at [794, 186] on icon "edit" at bounding box center [791, 191] width 11 height 10
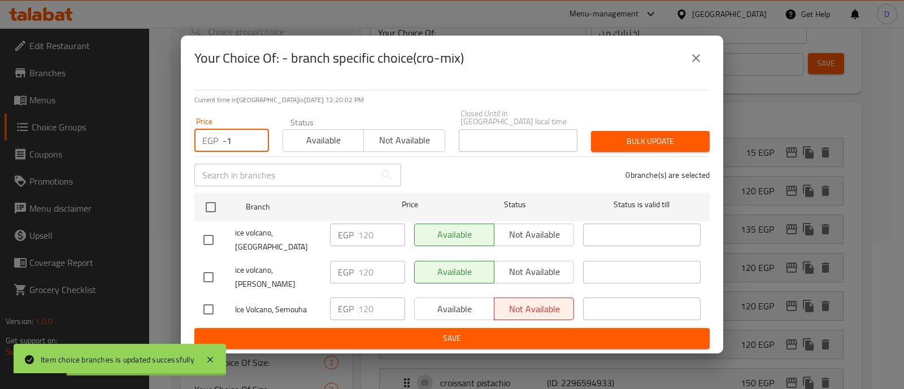
type input "-1"
click at [254, 150] on input "-1" at bounding box center [246, 140] width 46 height 23
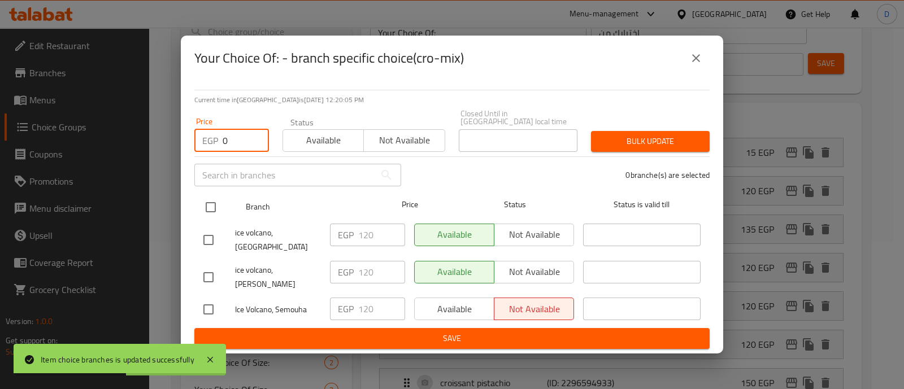
type input "0"
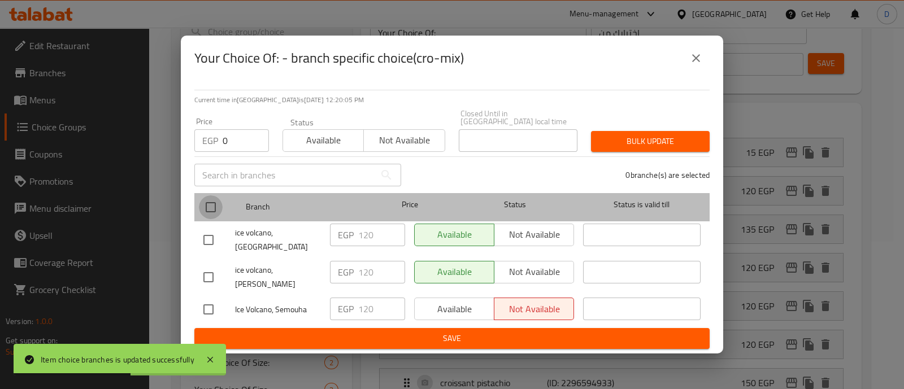
click at [214, 214] on input "checkbox" at bounding box center [211, 208] width 24 height 24
checkbox input "true"
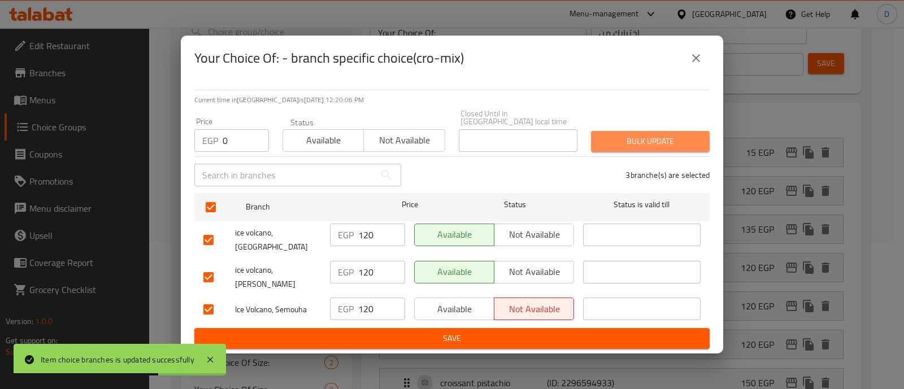
click at [650, 145] on span "Bulk update" at bounding box center [650, 142] width 101 height 14
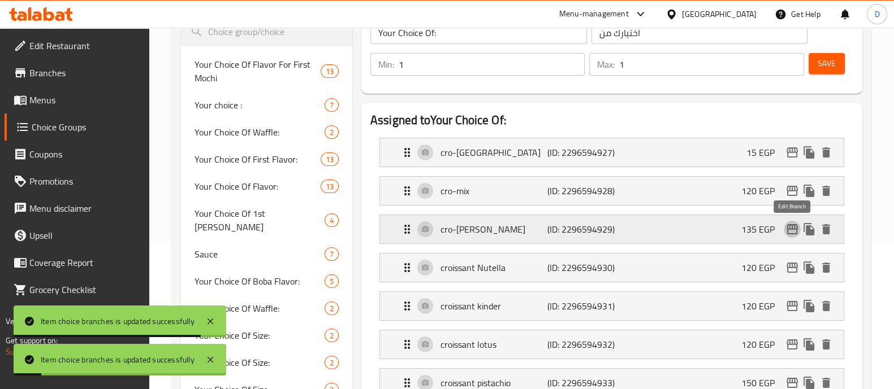
click at [793, 226] on icon "edit" at bounding box center [792, 230] width 14 height 14
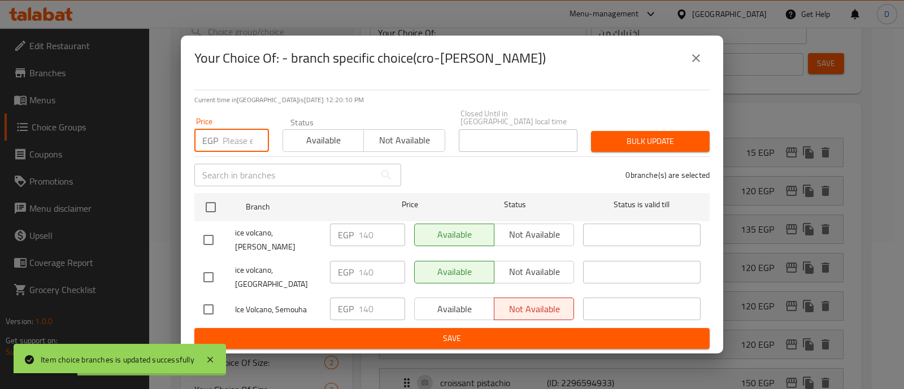
click at [245, 151] on input "number" at bounding box center [246, 140] width 46 height 23
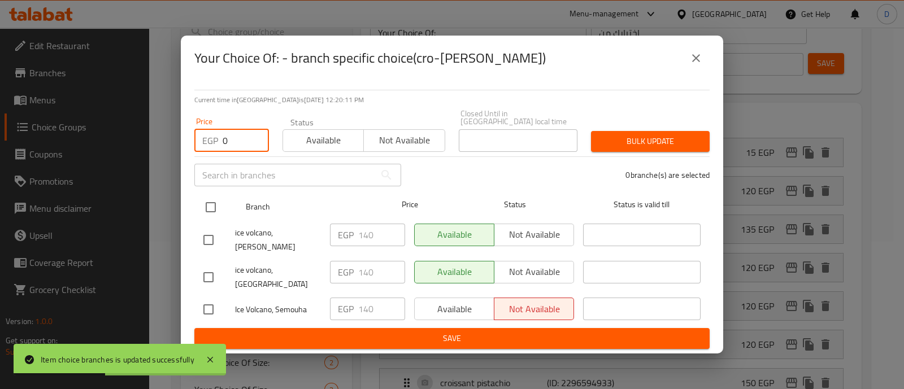
type input "0"
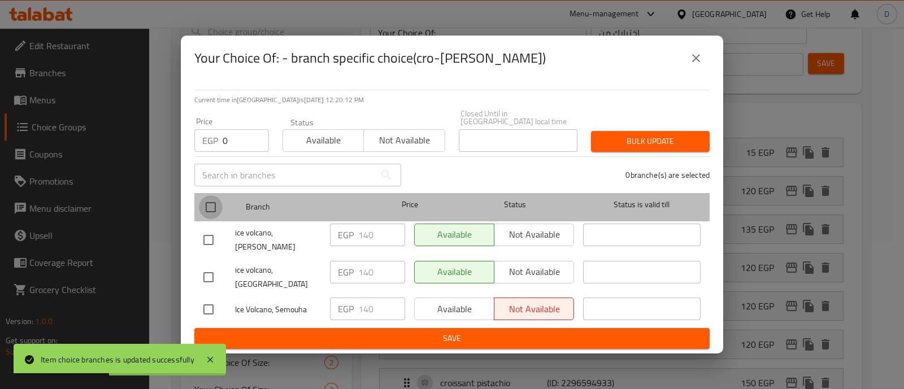
click at [215, 210] on input "checkbox" at bounding box center [211, 208] width 24 height 24
checkbox input "true"
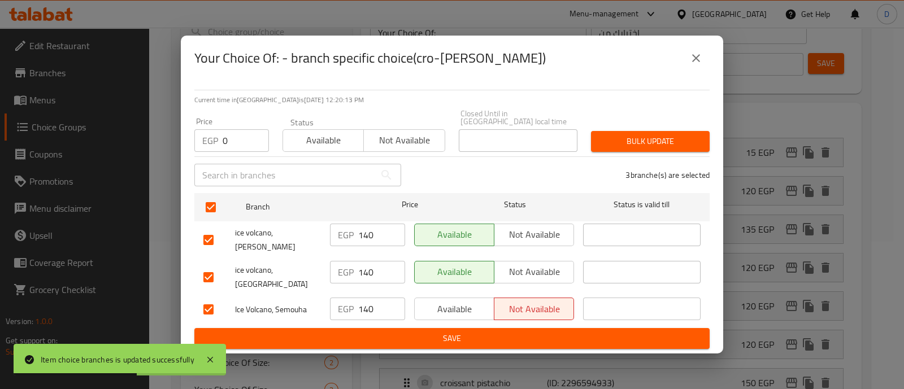
drag, startPoint x: 627, startPoint y: 157, endPoint x: 626, endPoint y: 152, distance: 5.7
click at [626, 152] on div "Bulk update" at bounding box center [651, 141] width 132 height 34
click at [626, 149] on span "Bulk update" at bounding box center [650, 142] width 101 height 14
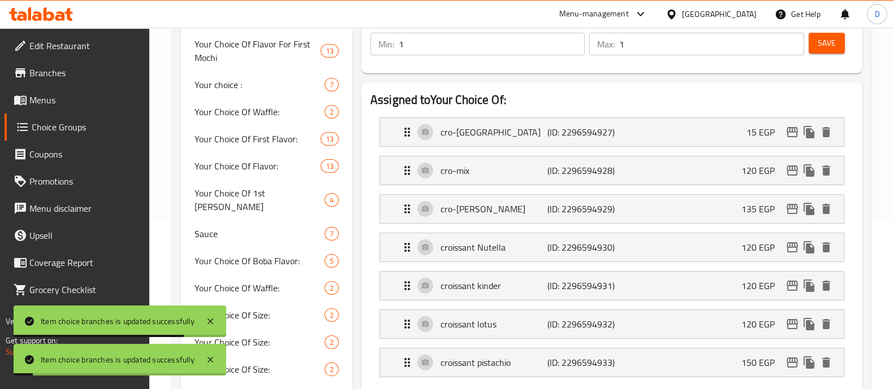
scroll to position [169, 0]
click at [784, 244] on button "edit" at bounding box center [792, 246] width 17 height 17
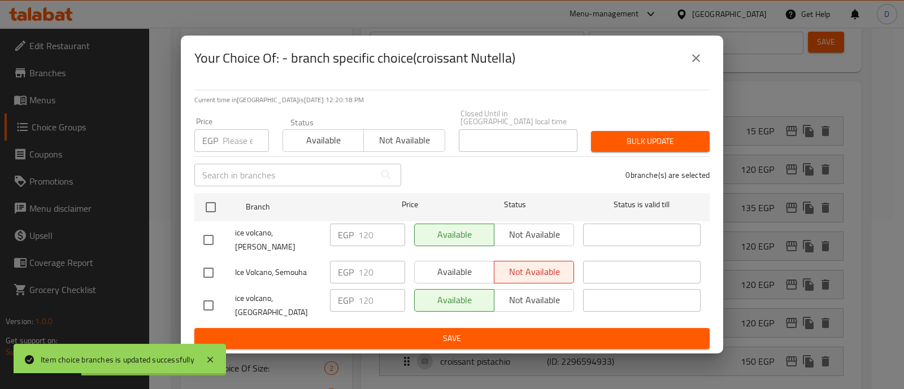
click at [239, 141] on input "number" at bounding box center [246, 140] width 46 height 23
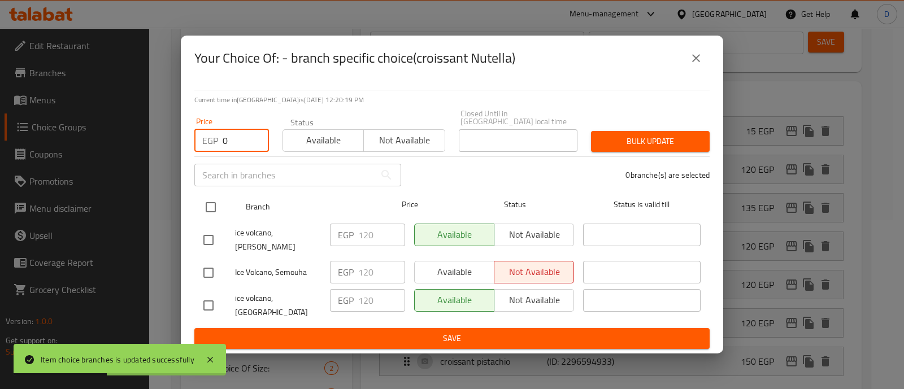
type input "0"
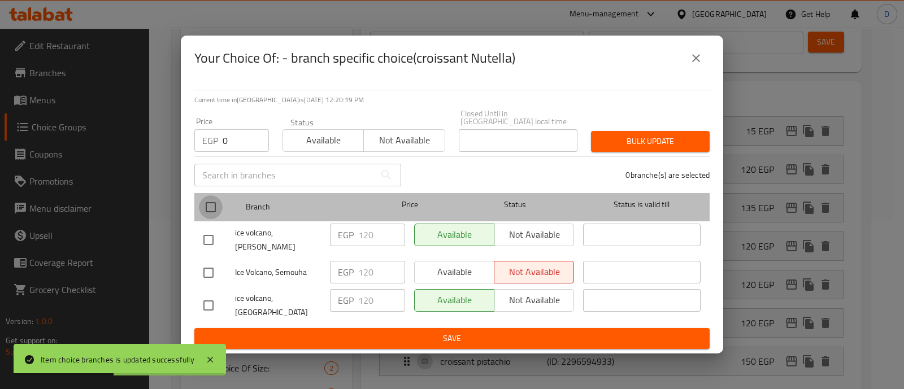
click at [211, 202] on input "checkbox" at bounding box center [211, 208] width 24 height 24
checkbox input "true"
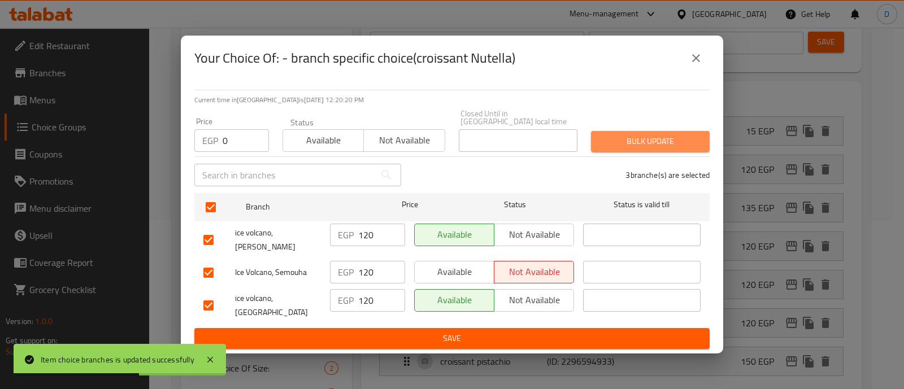
click at [621, 149] on span "Bulk update" at bounding box center [650, 142] width 101 height 14
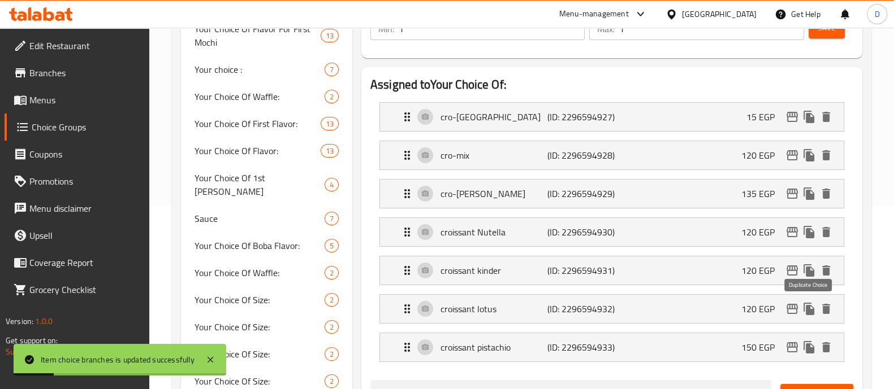
scroll to position [184, 0]
click at [790, 271] on icon "edit" at bounding box center [792, 270] width 14 height 14
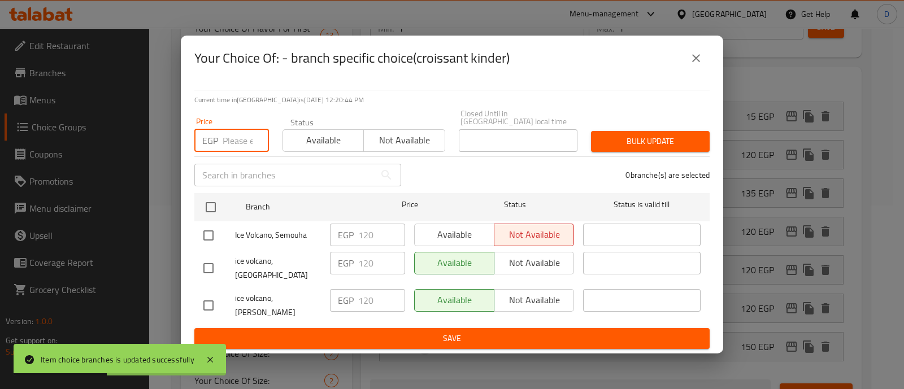
click at [227, 137] on input "number" at bounding box center [246, 140] width 46 height 23
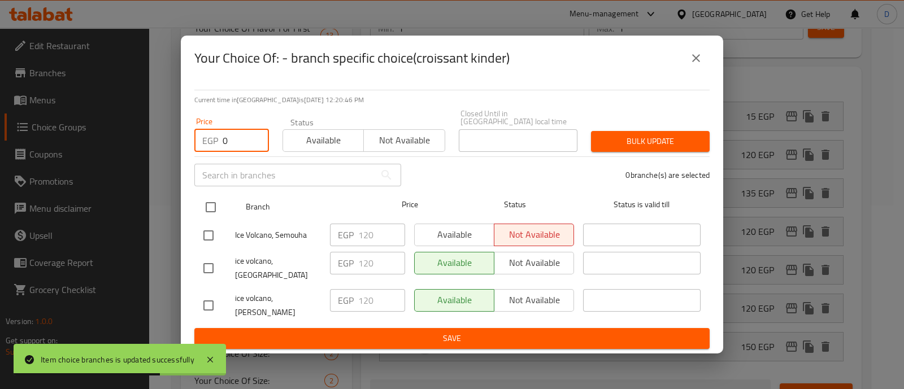
type input "0"
click at [209, 213] on input "checkbox" at bounding box center [211, 208] width 24 height 24
checkbox input "true"
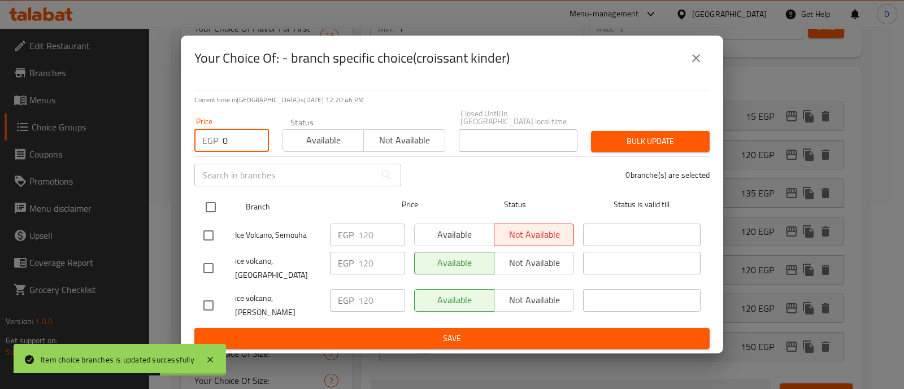
checkbox input "true"
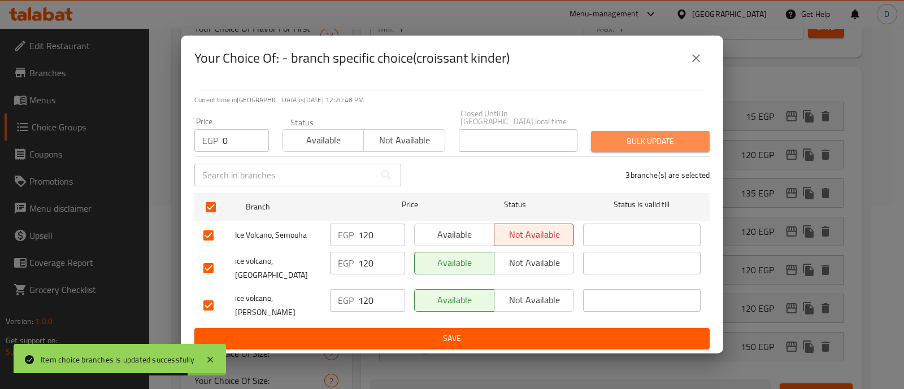
click at [642, 143] on span "Bulk update" at bounding box center [650, 142] width 101 height 14
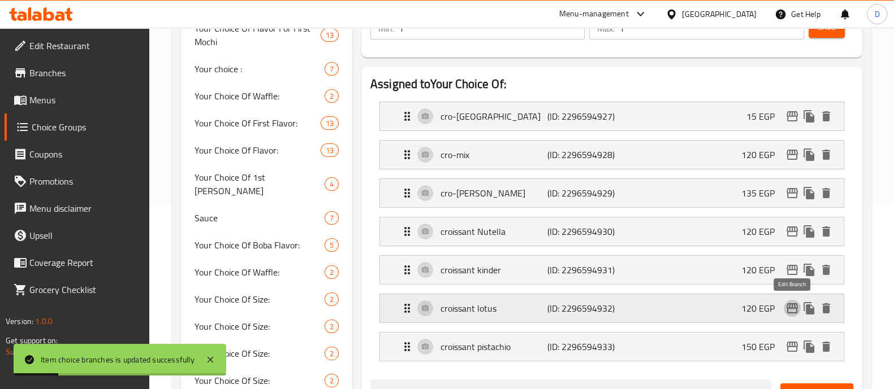
click at [786, 308] on icon "edit" at bounding box center [792, 309] width 14 height 14
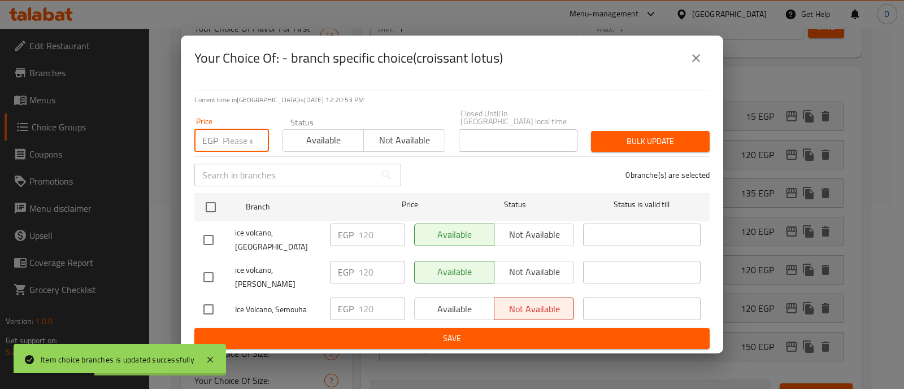
click at [235, 146] on input "number" at bounding box center [246, 140] width 46 height 23
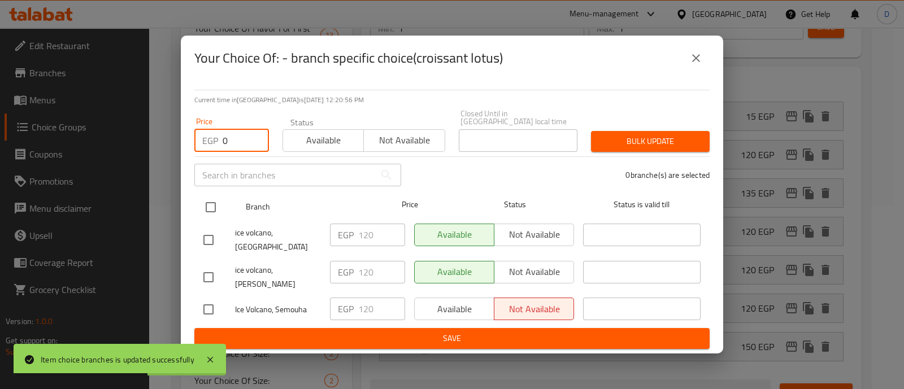
type input "0"
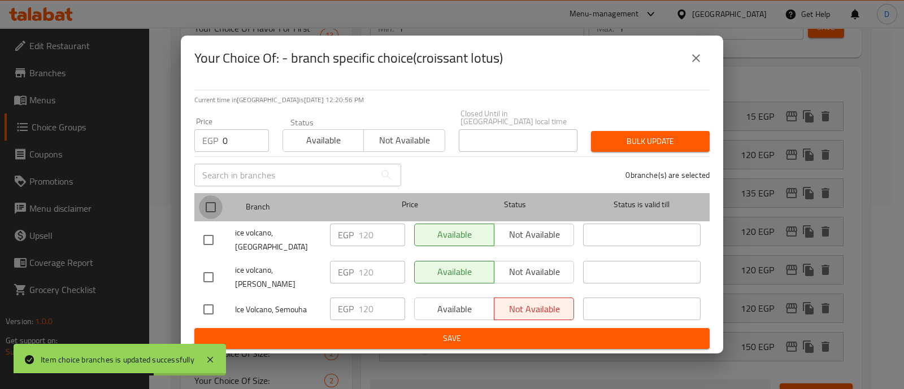
click at [212, 209] on input "checkbox" at bounding box center [211, 208] width 24 height 24
checkbox input "true"
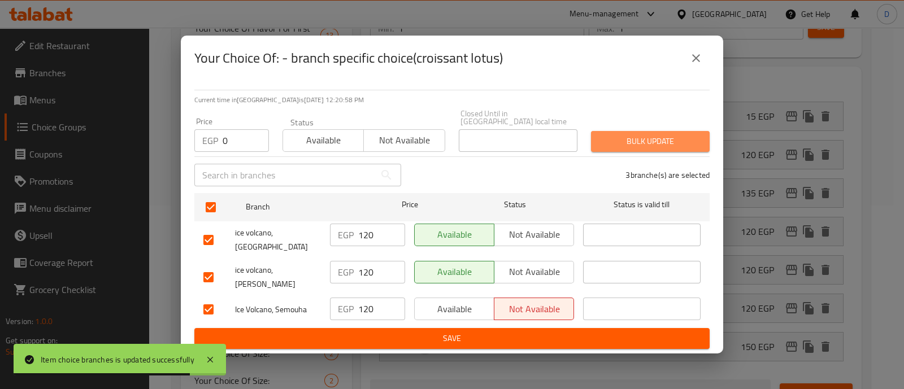
click at [634, 146] on span "Bulk update" at bounding box center [650, 142] width 101 height 14
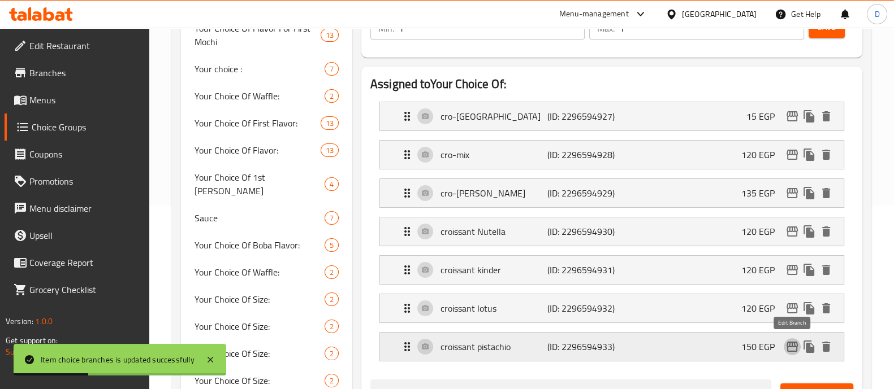
click at [795, 344] on icon "edit" at bounding box center [792, 347] width 14 height 14
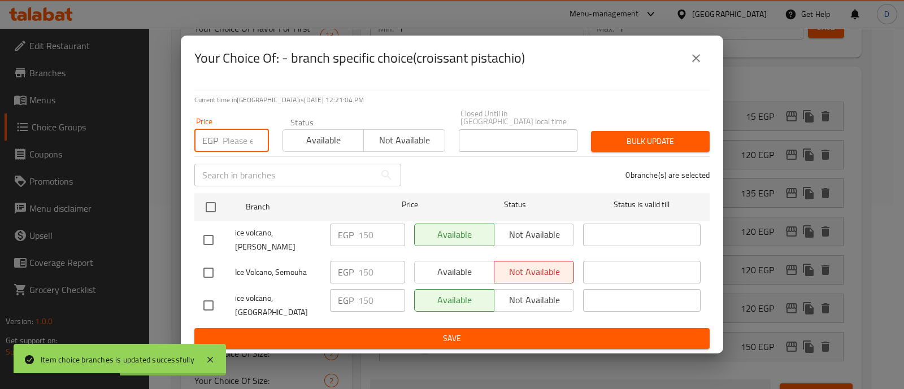
click at [232, 148] on input "number" at bounding box center [246, 140] width 46 height 23
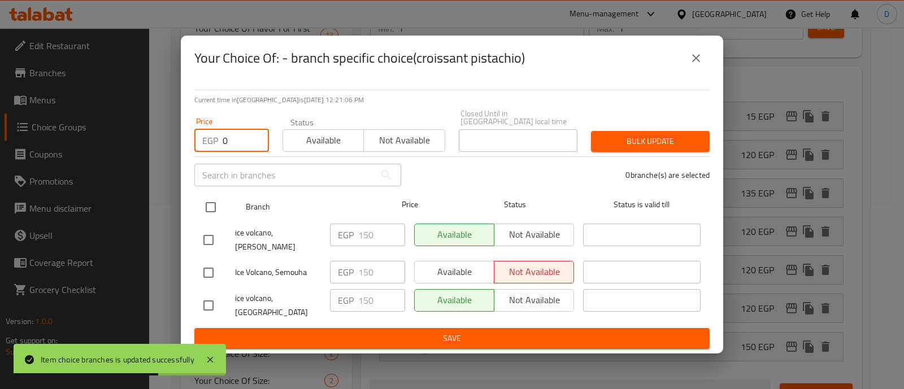
type input "0"
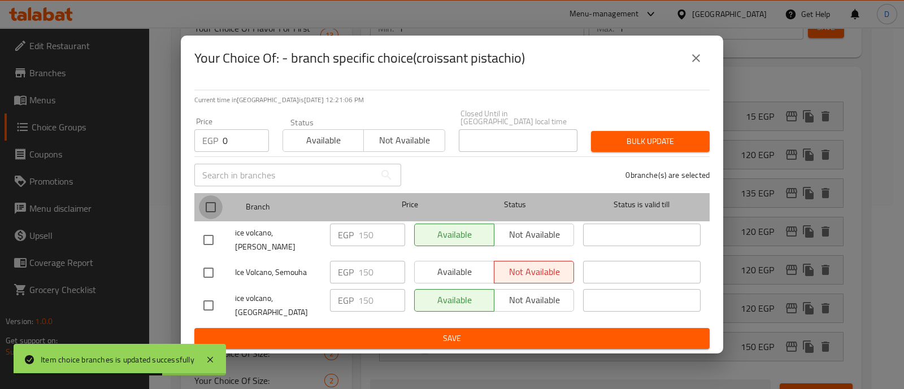
click at [207, 207] on input "checkbox" at bounding box center [211, 208] width 24 height 24
checkbox input "true"
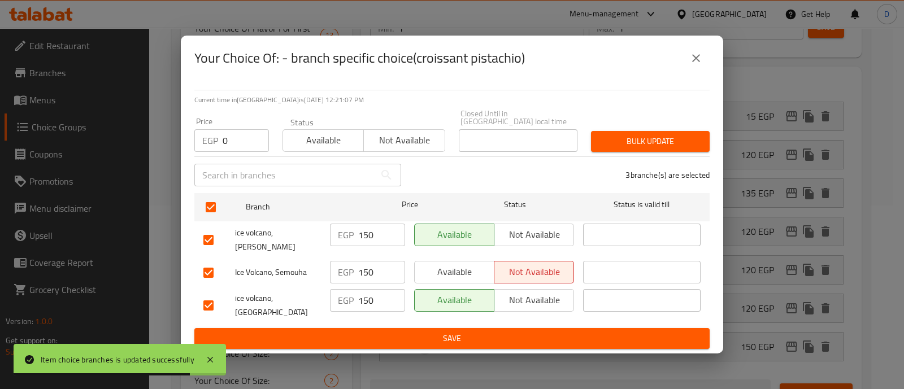
click at [616, 140] on span "Bulk update" at bounding box center [650, 142] width 101 height 14
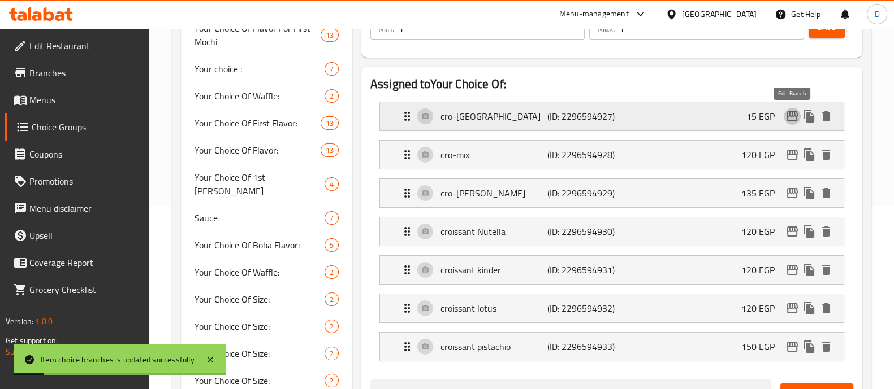
click at [791, 119] on icon "edit" at bounding box center [792, 117] width 14 height 14
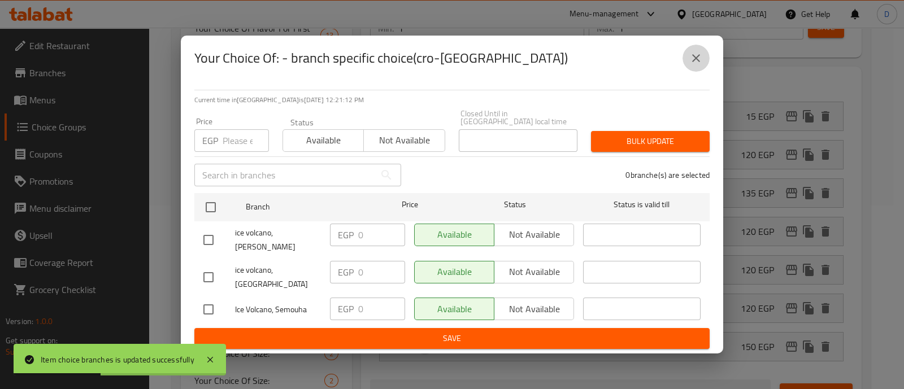
click at [704, 72] on button "close" at bounding box center [696, 58] width 27 height 27
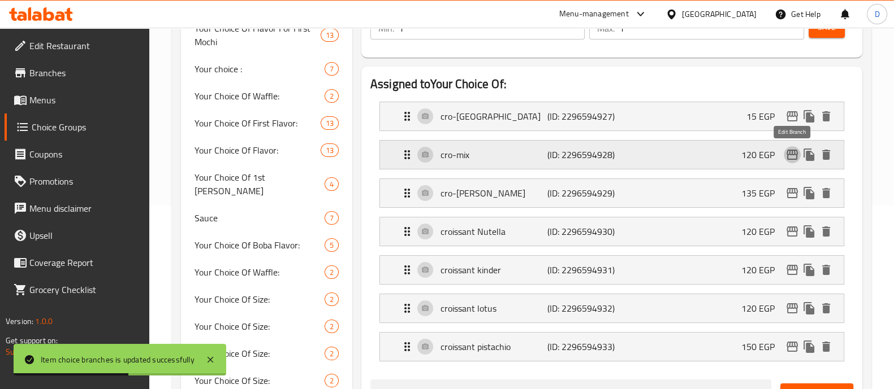
click at [791, 153] on icon "edit" at bounding box center [792, 155] width 14 height 14
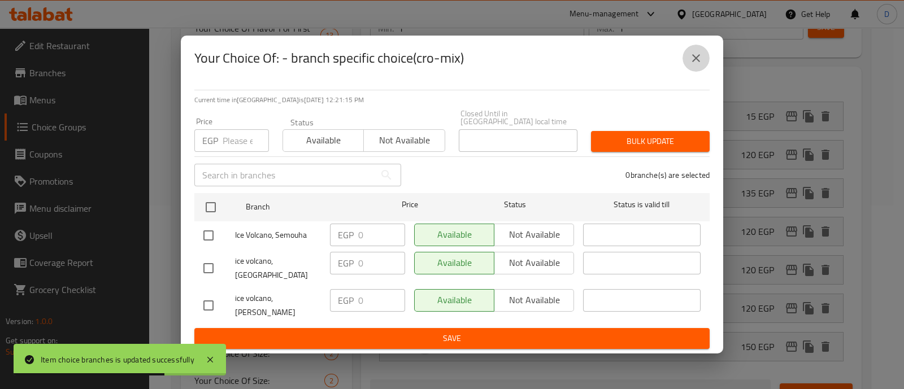
click at [687, 72] on button "close" at bounding box center [696, 58] width 27 height 27
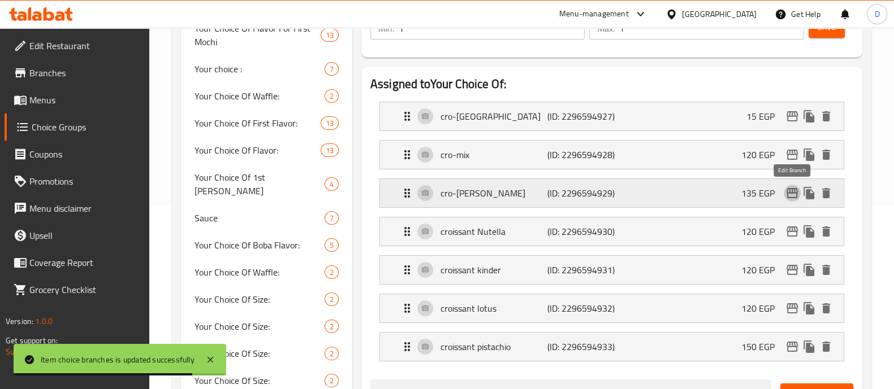
click at [790, 192] on icon "edit" at bounding box center [791, 193] width 11 height 10
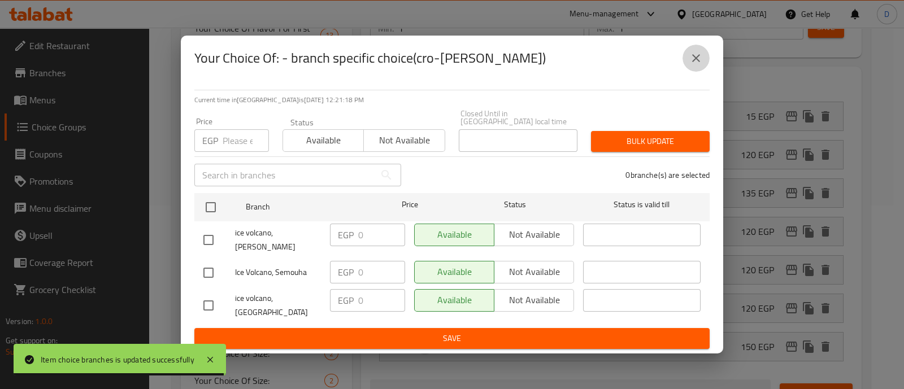
click at [687, 72] on button "close" at bounding box center [696, 58] width 27 height 27
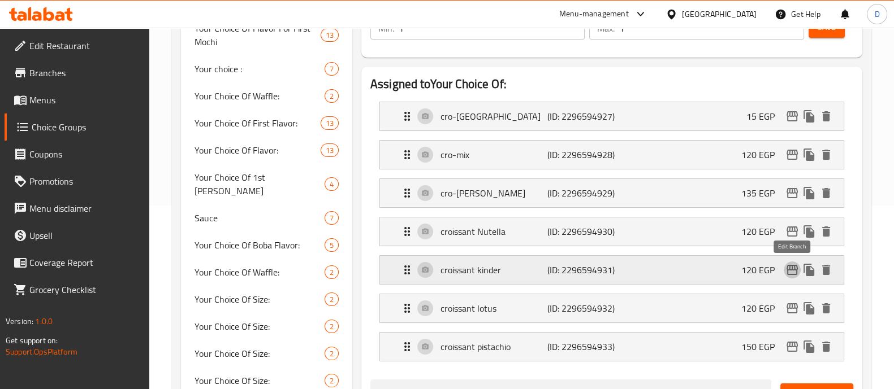
click at [790, 275] on icon "edit" at bounding box center [792, 270] width 14 height 14
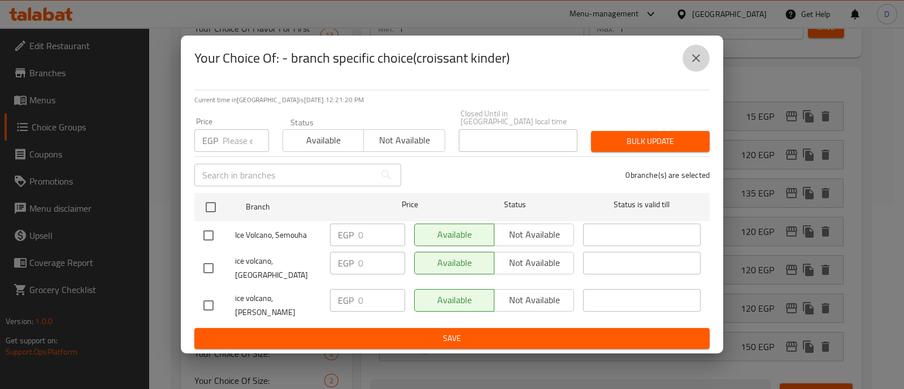
click at [693, 65] on icon "close" at bounding box center [697, 58] width 14 height 14
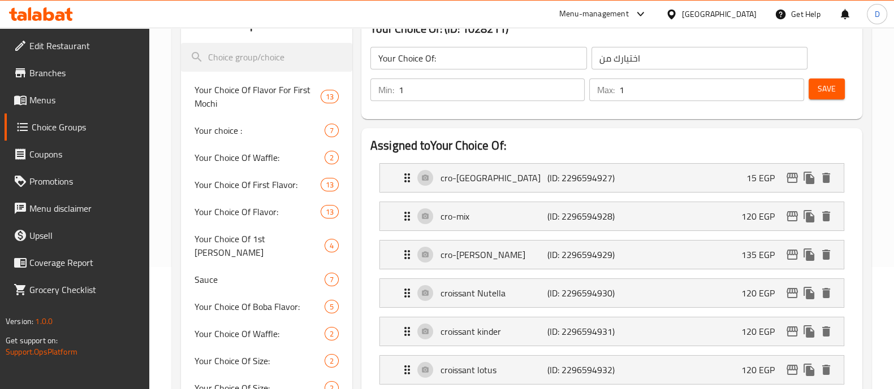
scroll to position [121, 0]
click at [838, 86] on button "Save" at bounding box center [826, 90] width 36 height 21
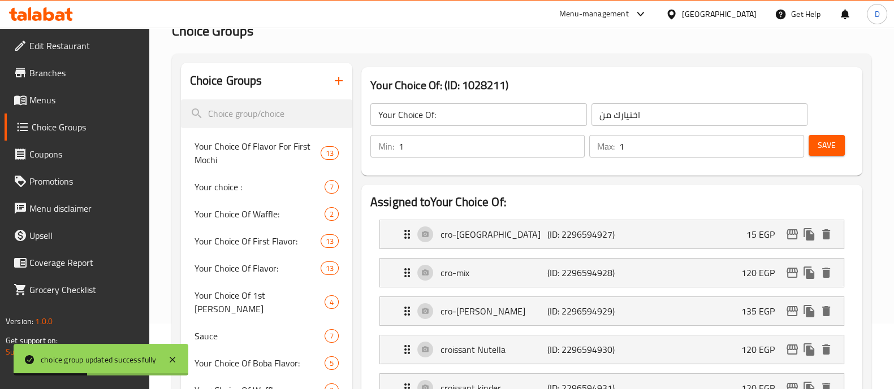
scroll to position [0, 0]
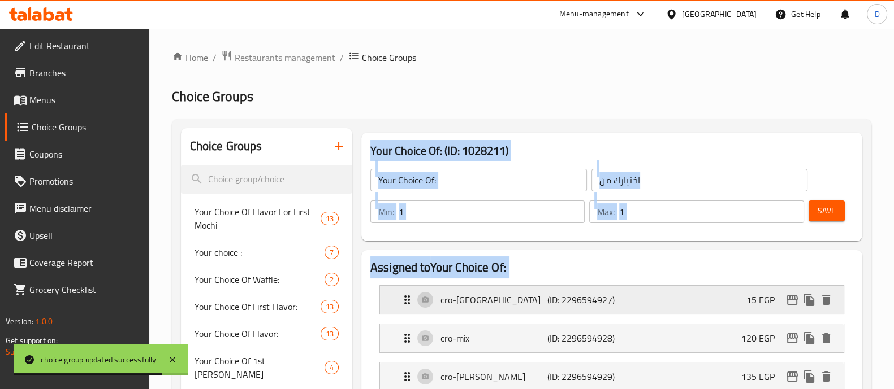
drag, startPoint x: 359, startPoint y: 144, endPoint x: 456, endPoint y: 288, distance: 174.0
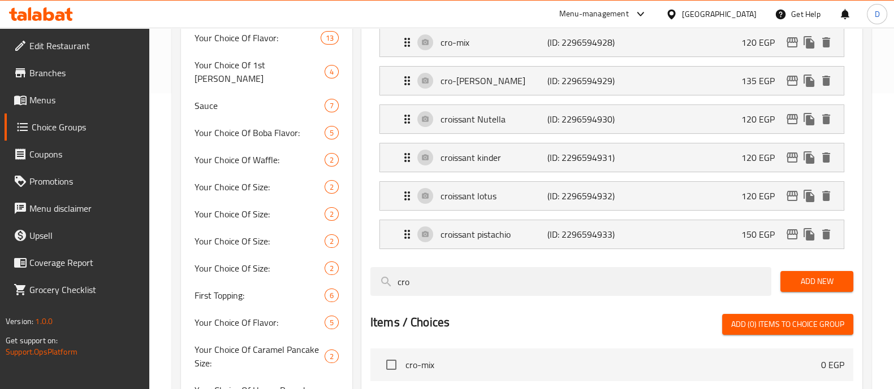
scroll to position [418, 0]
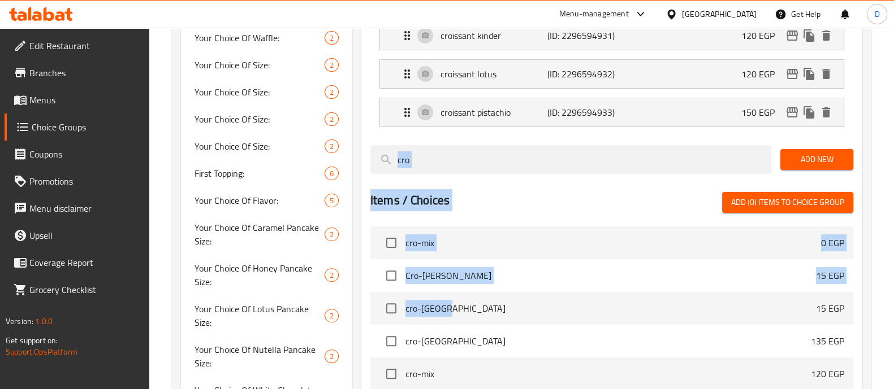
drag, startPoint x: 167, startPoint y: 77, endPoint x: 503, endPoint y: 304, distance: 405.6
click at [503, 304] on div "Home / Restaurants management / Choice Groups Choice Groups Choice Groups Your …" at bounding box center [521, 343] width 745 height 1469
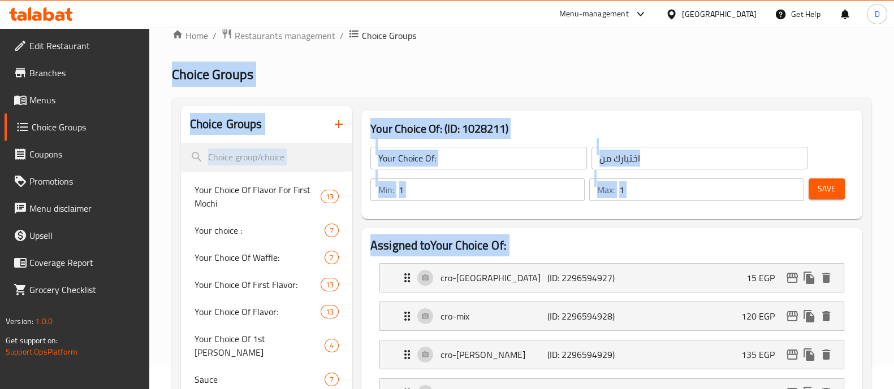
scroll to position [0, 0]
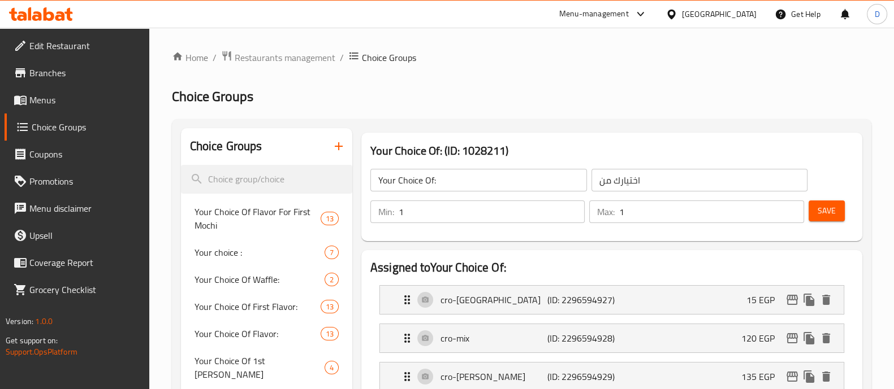
click at [450, 178] on input "Your Choice Of:" at bounding box center [478, 180] width 217 height 23
type input "Your Choice Of Croissant:"
click at [828, 208] on span "Save" at bounding box center [826, 211] width 18 height 14
click at [349, 144] on button "button" at bounding box center [338, 146] width 27 height 27
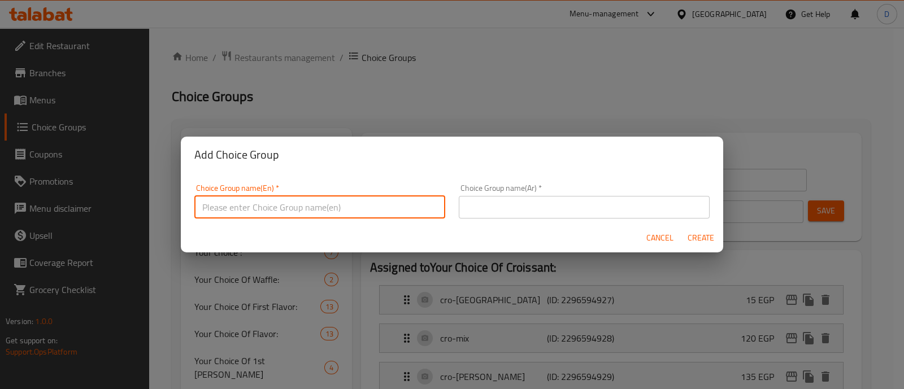
click at [288, 203] on input "text" at bounding box center [319, 207] width 251 height 23
type input "Your Choice Of Coffee:"
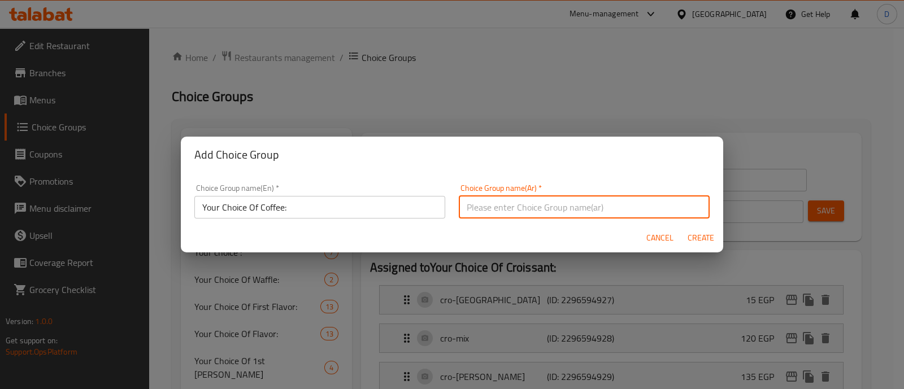
click at [561, 205] on input "text" at bounding box center [584, 207] width 251 height 23
type input "اختيارك من"
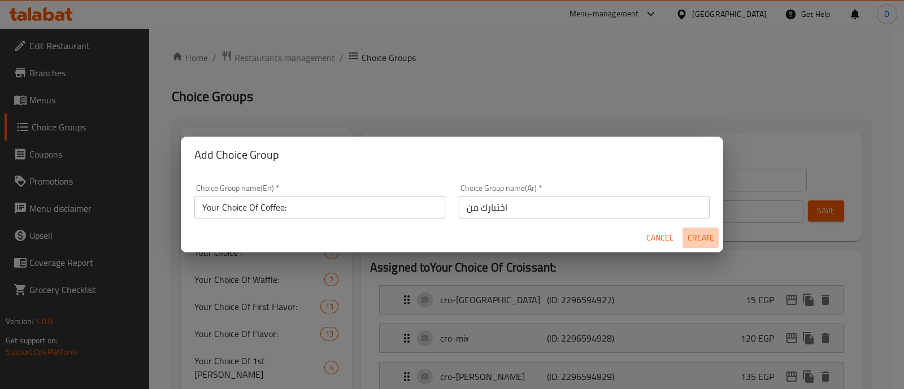
click at [702, 241] on span "Create" at bounding box center [700, 238] width 27 height 14
type input "Your Choice Of Coffee:"
type input "0"
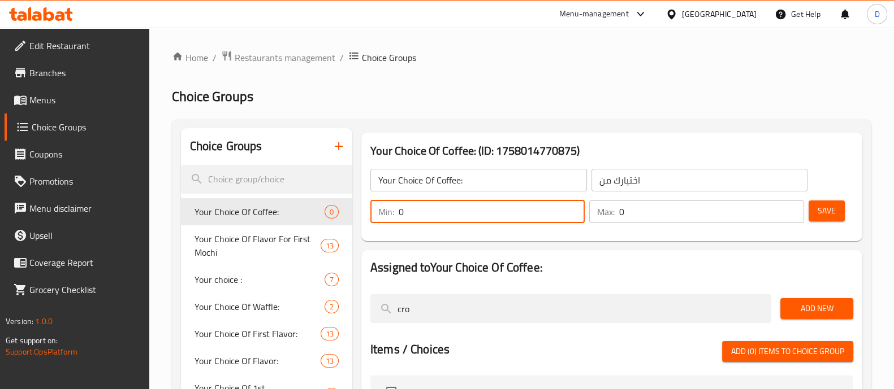
click at [413, 213] on input "0" at bounding box center [492, 212] width 186 height 23
type input "1"
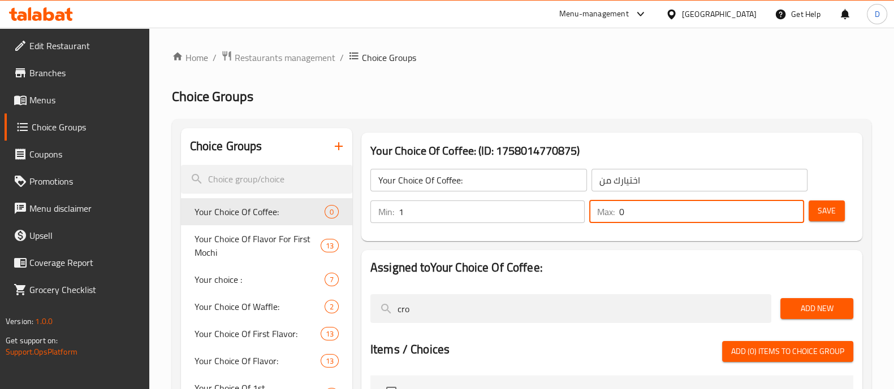
click at [647, 221] on input "0" at bounding box center [711, 212] width 184 height 23
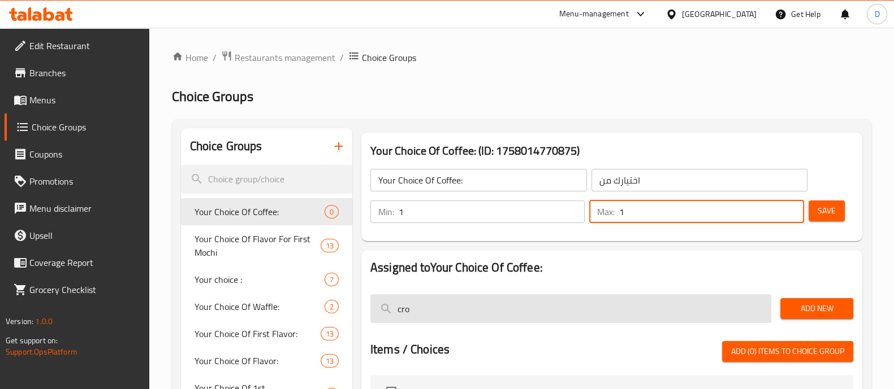
type input "1"
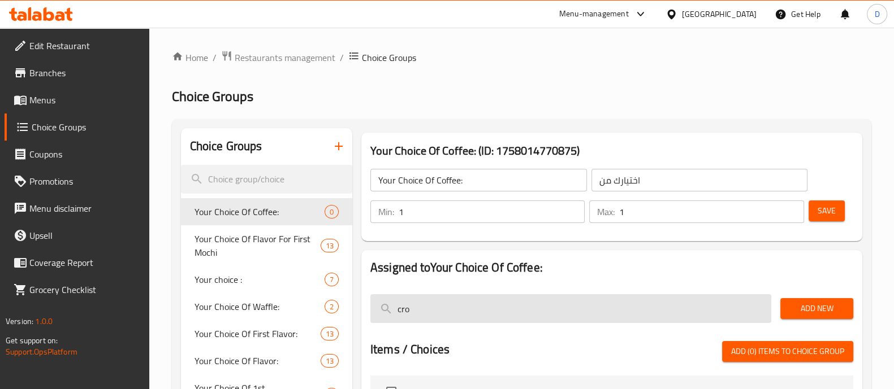
click at [560, 308] on input "cro" at bounding box center [570, 309] width 401 height 29
type input "c"
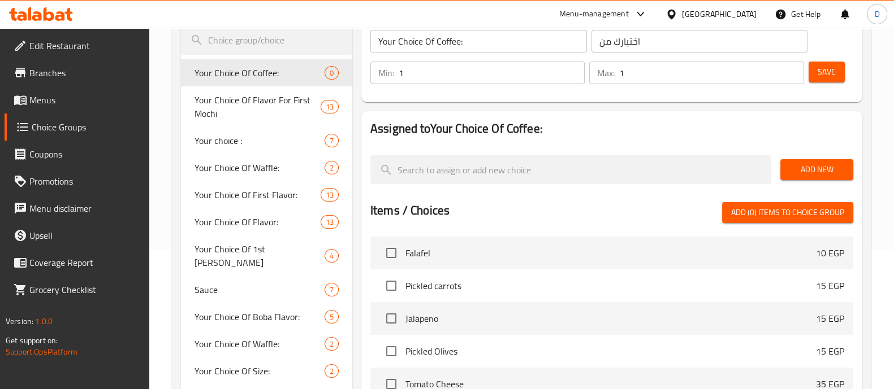
scroll to position [142, 0]
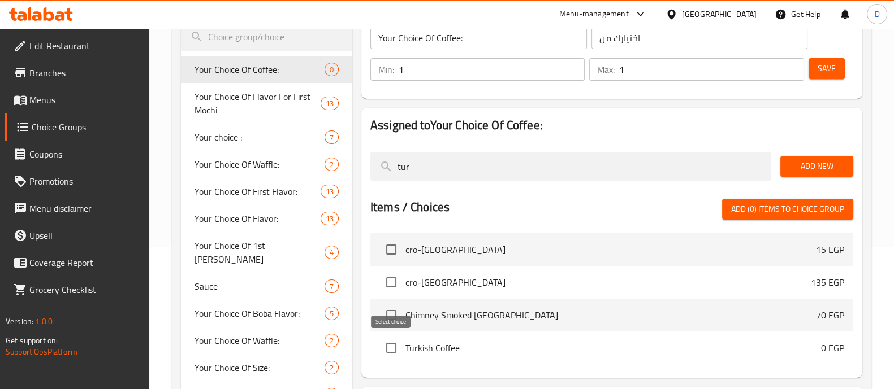
type input "tur"
click at [393, 342] on input "checkbox" at bounding box center [391, 348] width 24 height 24
checkbox input "true"
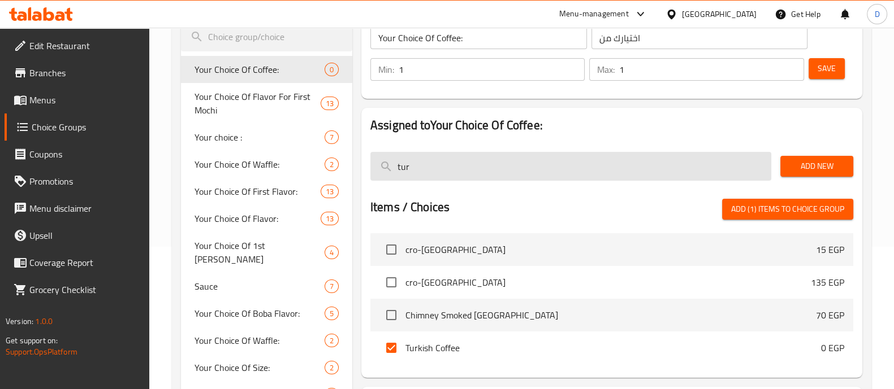
click at [452, 171] on input "tur" at bounding box center [570, 166] width 401 height 29
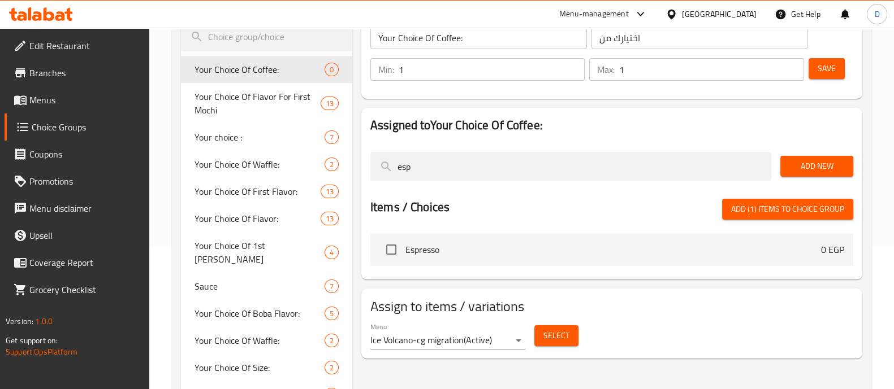
type input "esp"
drag, startPoint x: 386, startPoint y: 264, endPoint x: 387, endPoint y: 253, distance: 11.3
click at [387, 253] on li "Espresso 0 EGP" at bounding box center [611, 249] width 483 height 33
click at [387, 253] on input "checkbox" at bounding box center [391, 250] width 24 height 24
click at [814, 166] on span "Add New" at bounding box center [816, 166] width 55 height 14
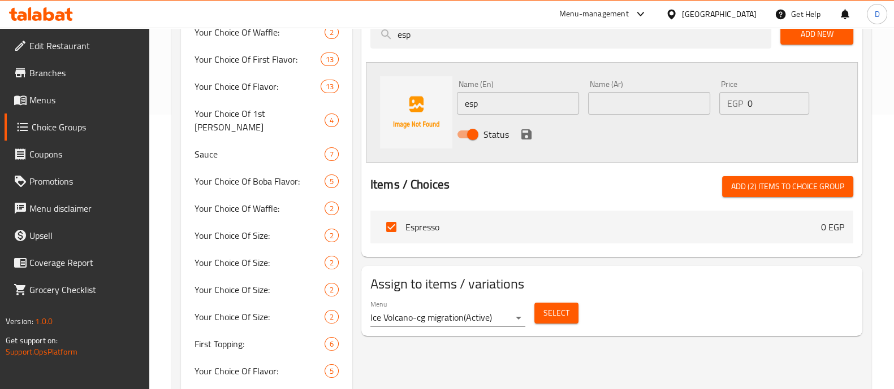
scroll to position [275, 0]
click at [774, 191] on span "Add (2) items to choice group" at bounding box center [787, 186] width 113 height 14
checkbox input "false"
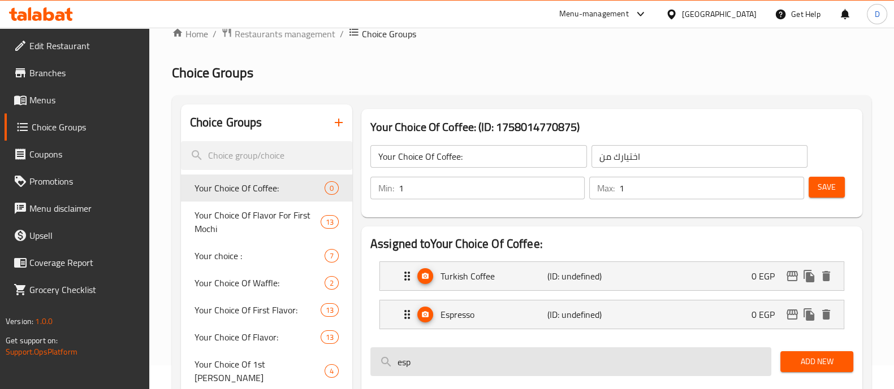
scroll to position [23, 0]
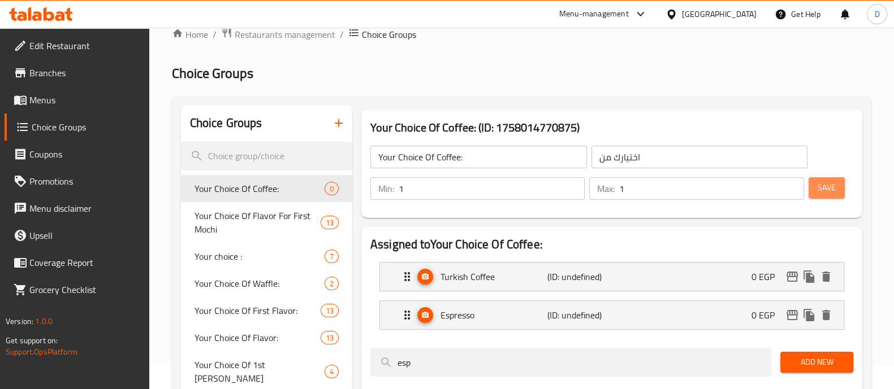
click at [818, 179] on button "Save" at bounding box center [826, 188] width 36 height 21
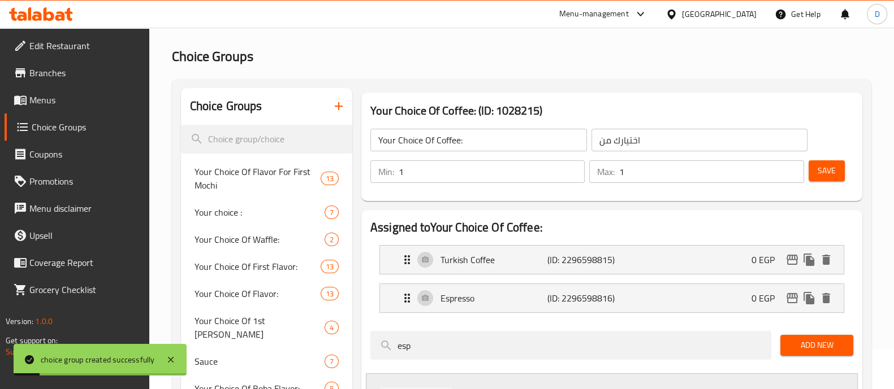
scroll to position [41, 0]
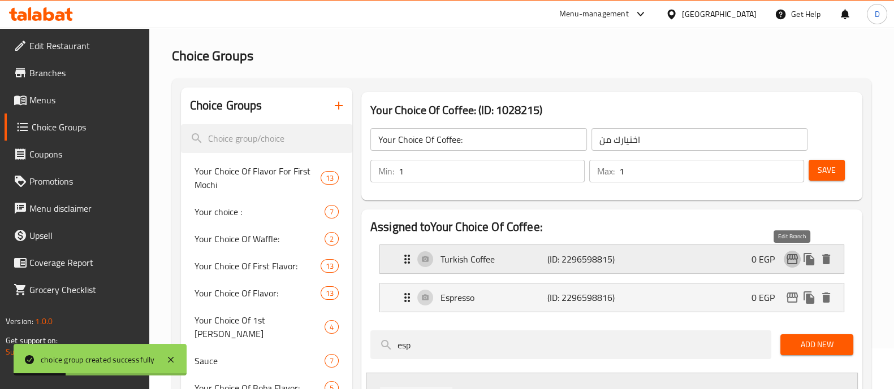
click at [794, 256] on icon "edit" at bounding box center [791, 259] width 11 height 10
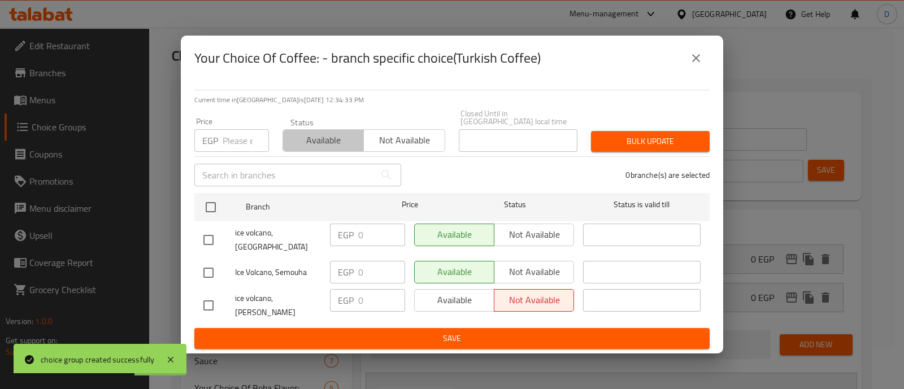
click at [330, 138] on span "Available" at bounding box center [324, 140] width 72 height 16
click at [696, 72] on button "close" at bounding box center [696, 58] width 27 height 27
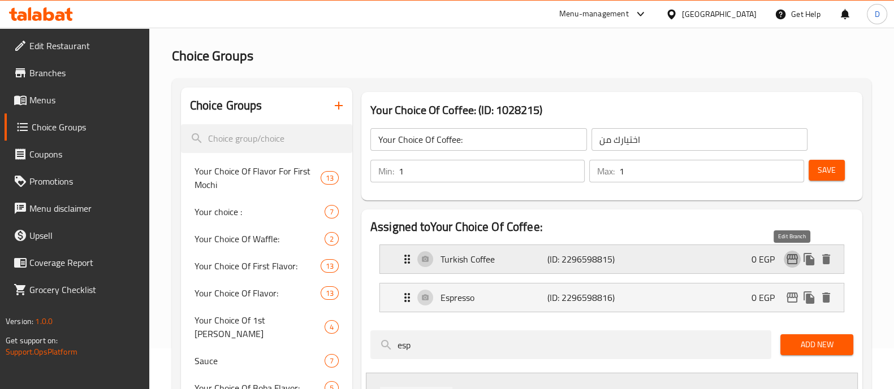
click at [790, 262] on icon "edit" at bounding box center [792, 260] width 14 height 14
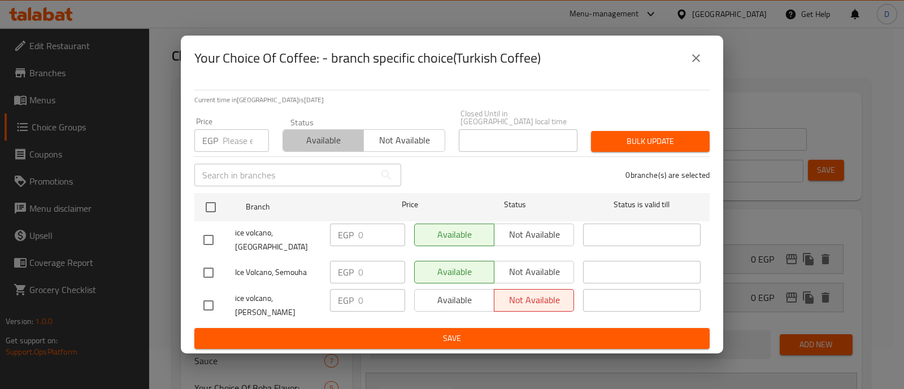
click at [310, 135] on button "Available" at bounding box center [323, 140] width 81 height 23
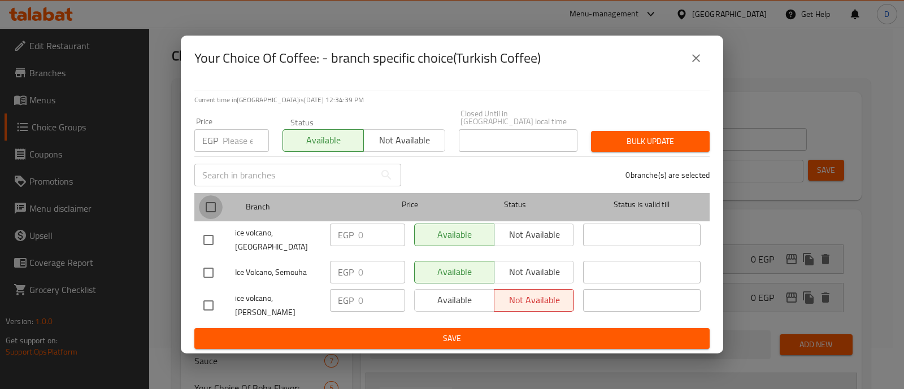
click at [204, 208] on input "checkbox" at bounding box center [211, 208] width 24 height 24
checkbox input "true"
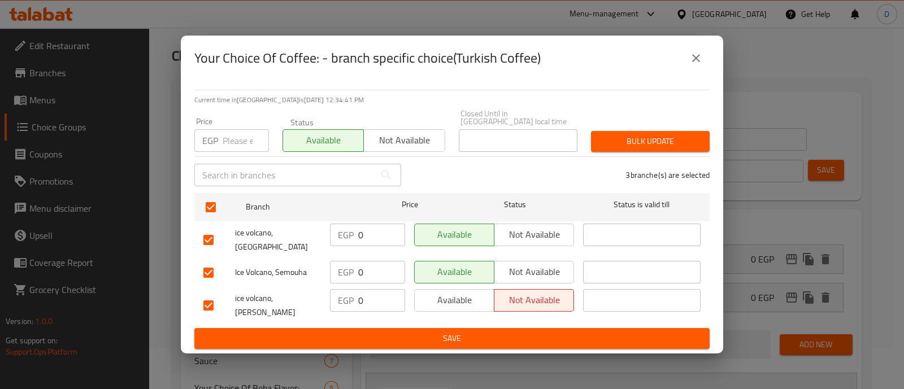
drag, startPoint x: 613, startPoint y: 158, endPoint x: 614, endPoint y: 152, distance: 6.9
click at [614, 152] on div "Bulk update" at bounding box center [651, 141] width 132 height 34
click at [614, 149] on span "Bulk update" at bounding box center [650, 142] width 101 height 14
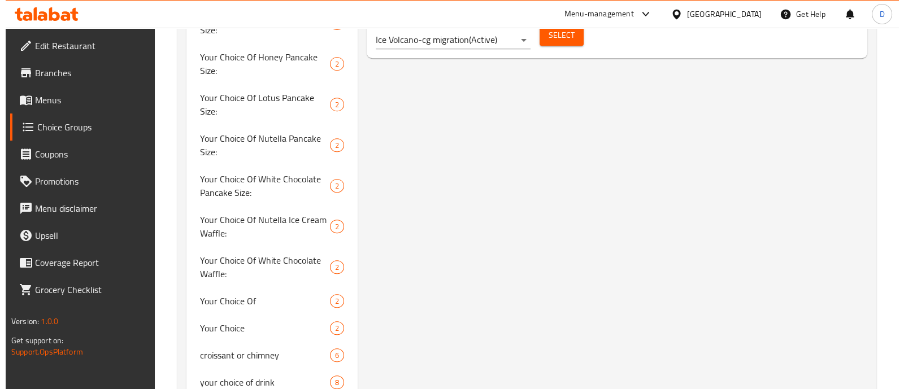
scroll to position [504, 0]
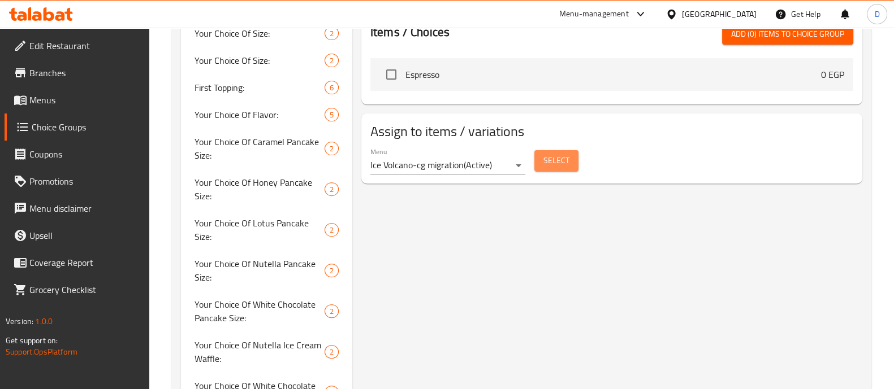
click at [574, 163] on button "Select" at bounding box center [556, 160] width 44 height 21
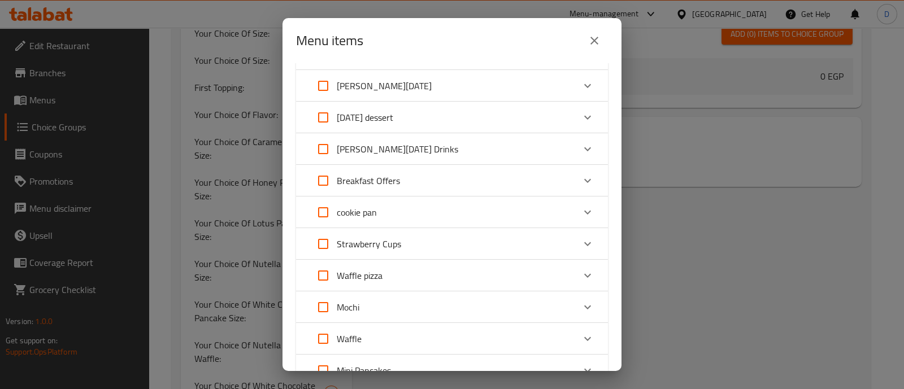
scroll to position [0, 0]
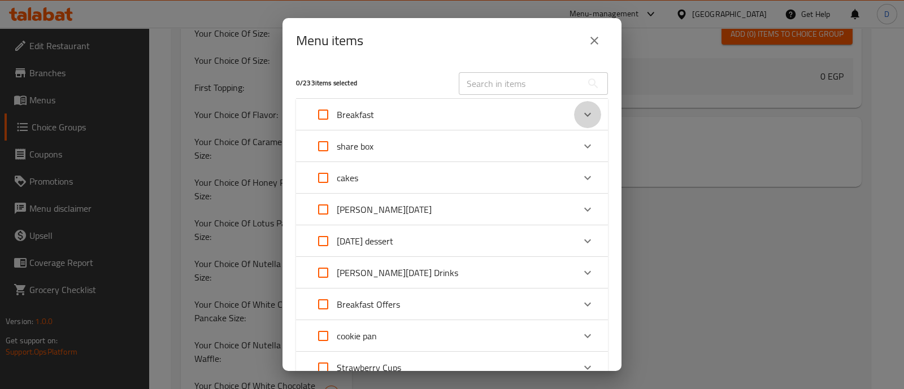
click at [574, 114] on div "Expand" at bounding box center [587, 114] width 27 height 27
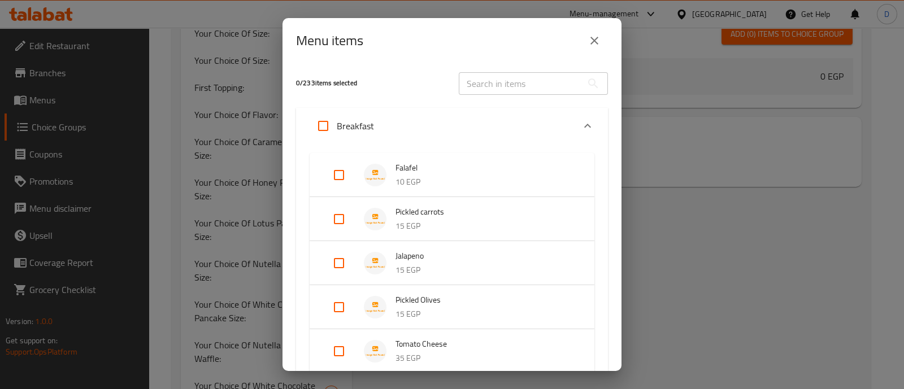
click at [515, 120] on div "Breakfast" at bounding box center [442, 125] width 265 height 27
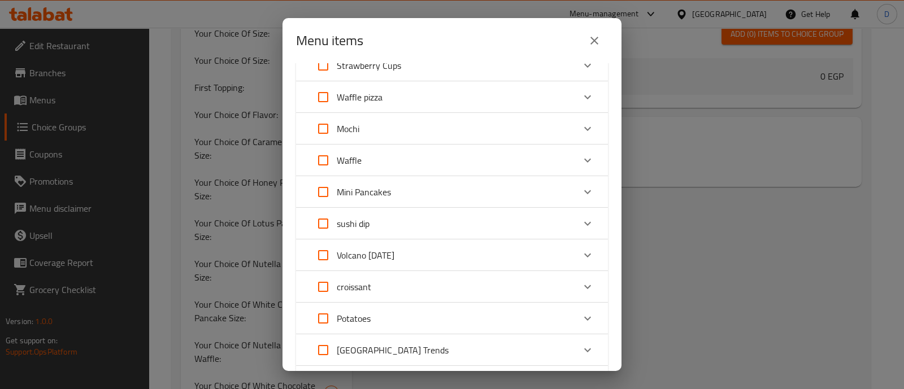
scroll to position [223, 0]
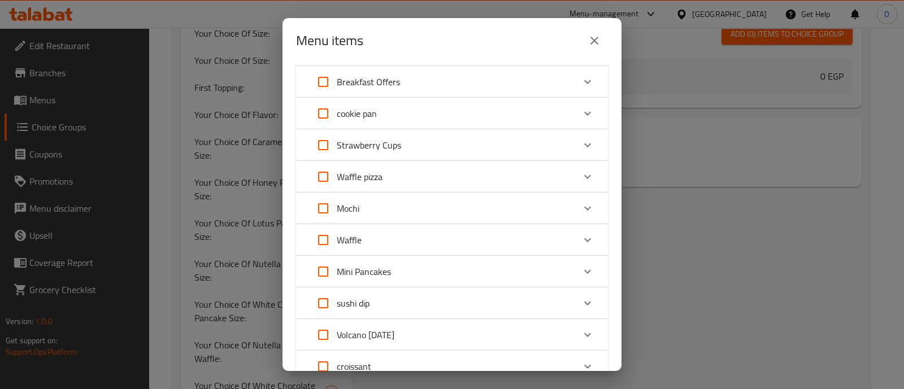
click at [493, 85] on div "Breakfast Offers" at bounding box center [442, 81] width 265 height 27
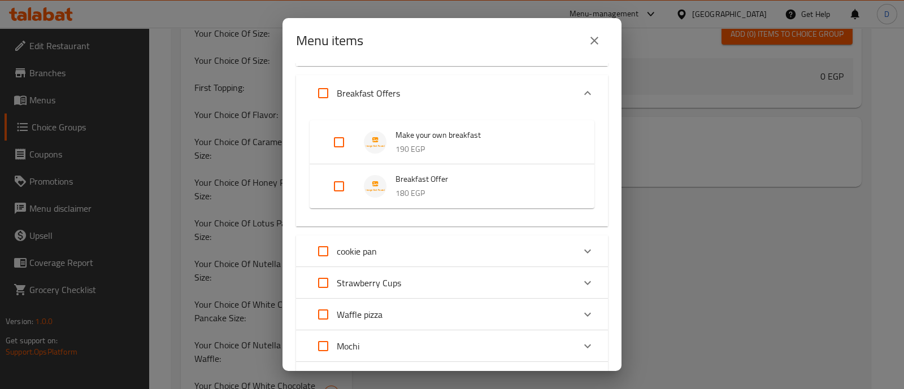
click at [345, 183] on input "Expand" at bounding box center [339, 186] width 27 height 27
checkbox input "true"
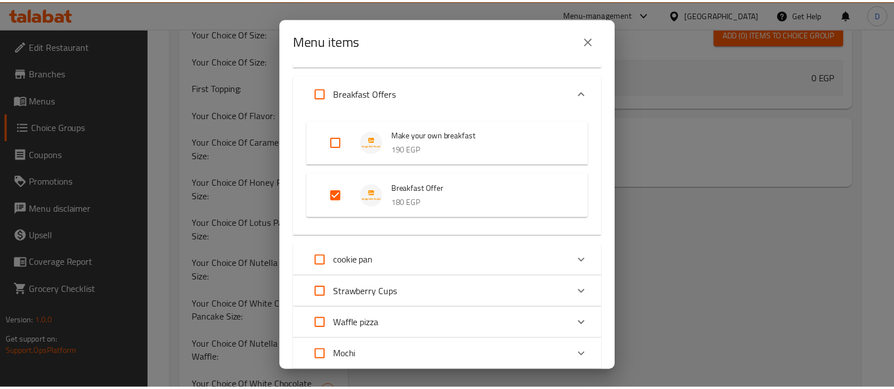
scroll to position [870, 0]
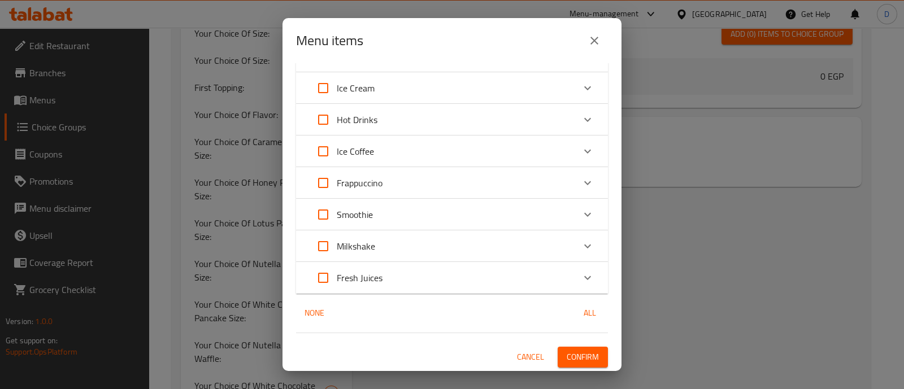
click at [575, 362] on span "Confirm" at bounding box center [583, 357] width 32 height 14
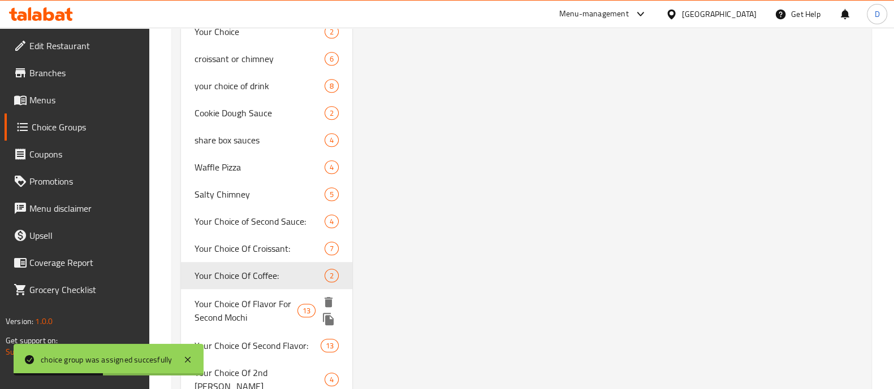
scroll to position [938, 0]
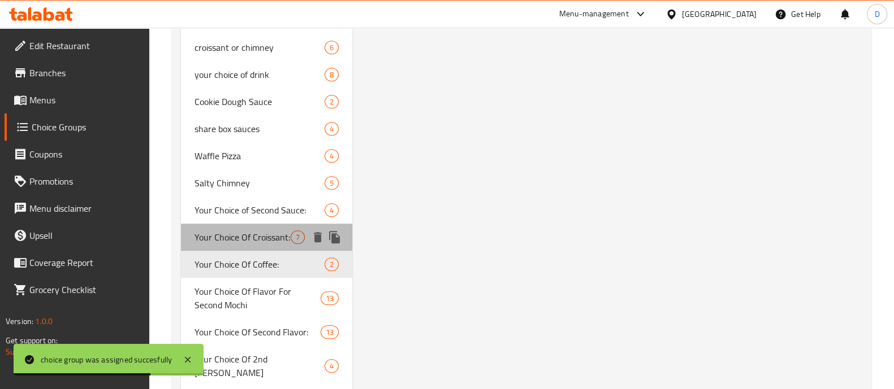
click at [253, 231] on span "Your Choice Of Croissant:" at bounding box center [242, 238] width 96 height 14
type input "Your Choice Of Croissant:"
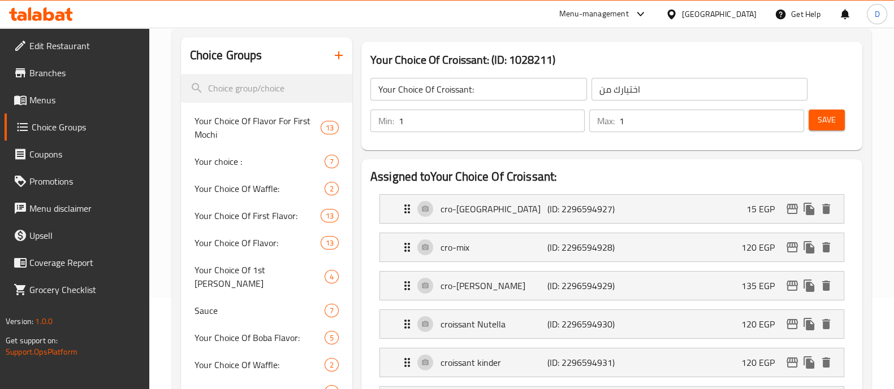
scroll to position [32, 0]
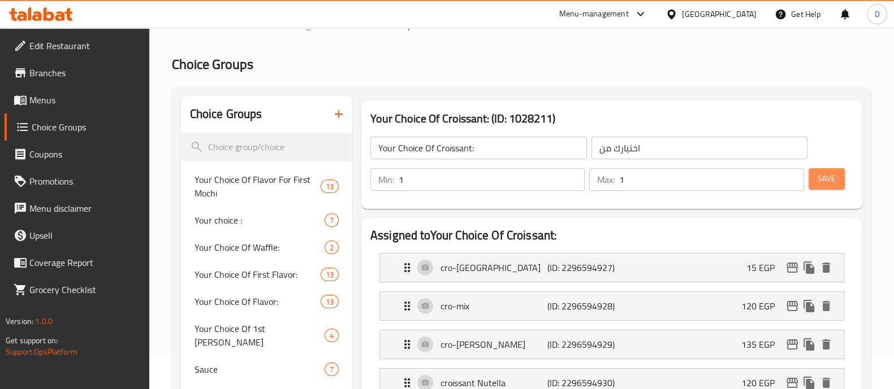
click at [817, 176] on span "Save" at bounding box center [826, 179] width 18 height 14
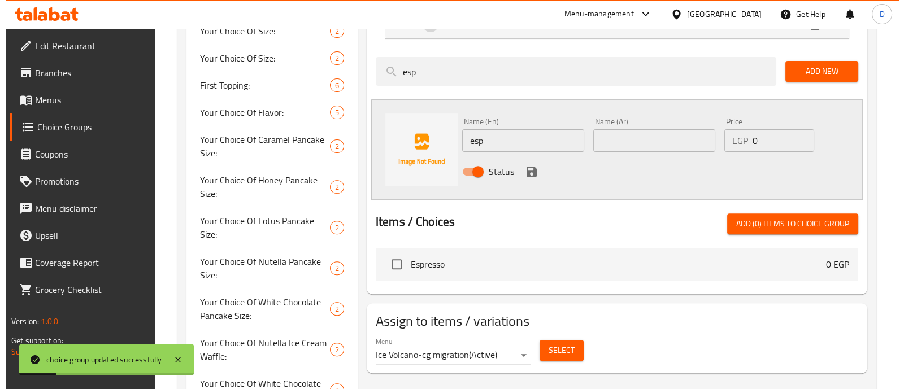
scroll to position [509, 0]
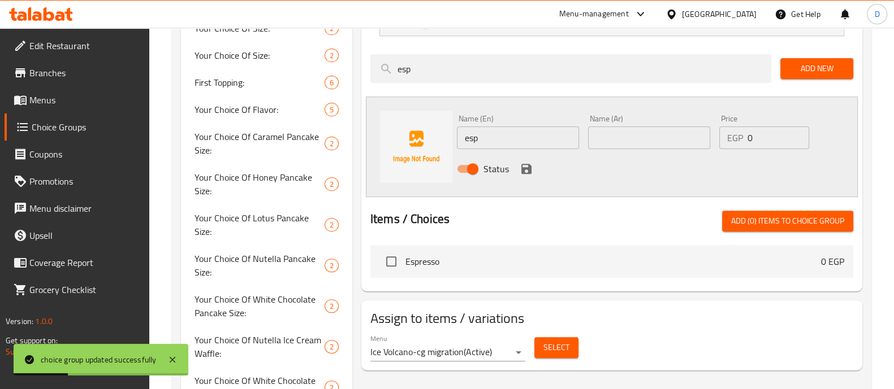
click at [561, 354] on button "Select" at bounding box center [556, 347] width 44 height 21
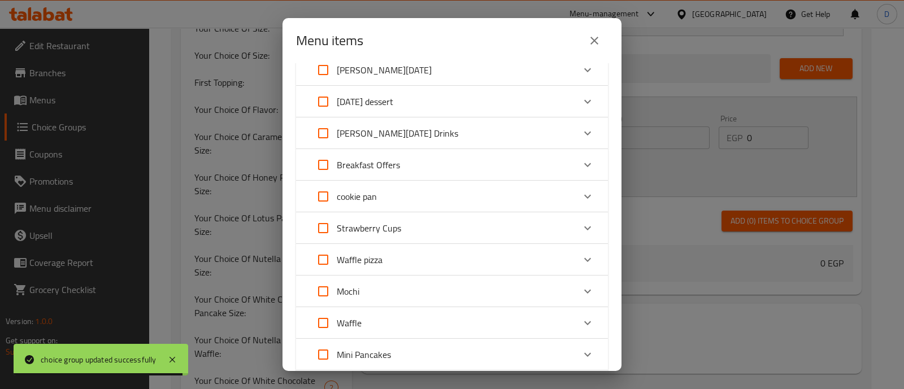
scroll to position [139, 0]
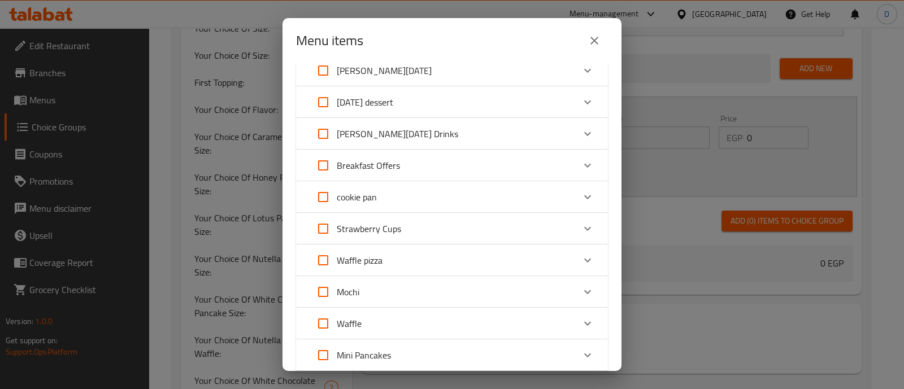
click at [424, 171] on div "Breakfast Offers" at bounding box center [442, 165] width 265 height 27
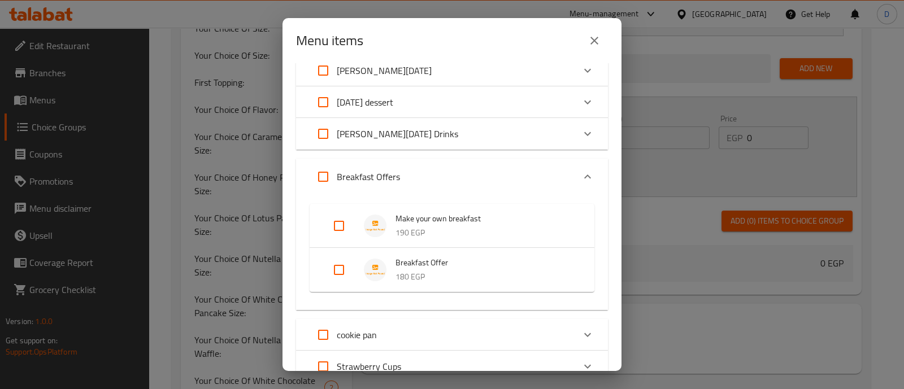
click at [328, 283] on input "Expand" at bounding box center [339, 270] width 27 height 27
checkbox input "true"
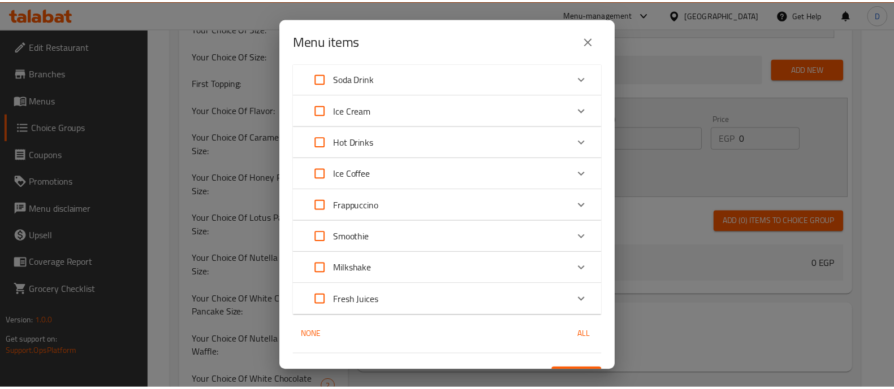
scroll to position [870, 0]
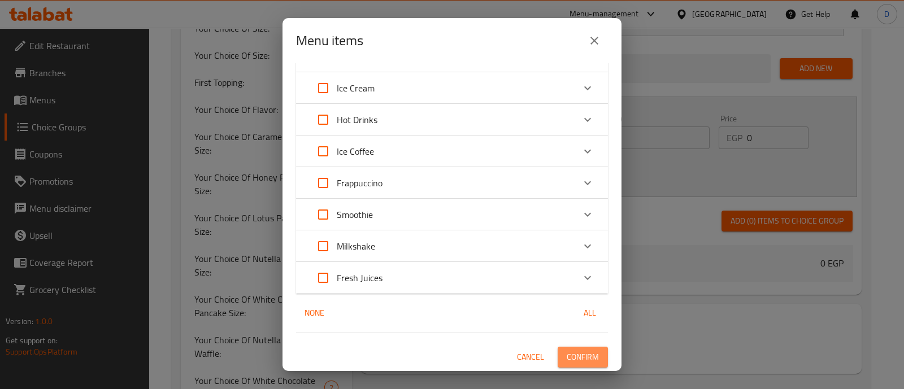
click at [573, 353] on span "Confirm" at bounding box center [583, 357] width 32 height 14
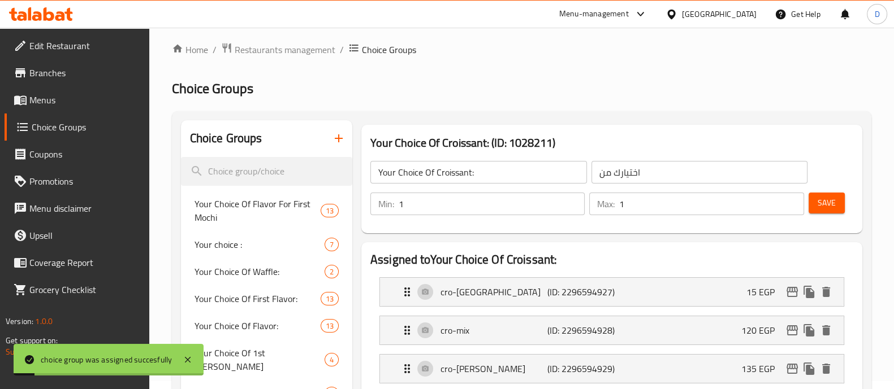
scroll to position [0, 0]
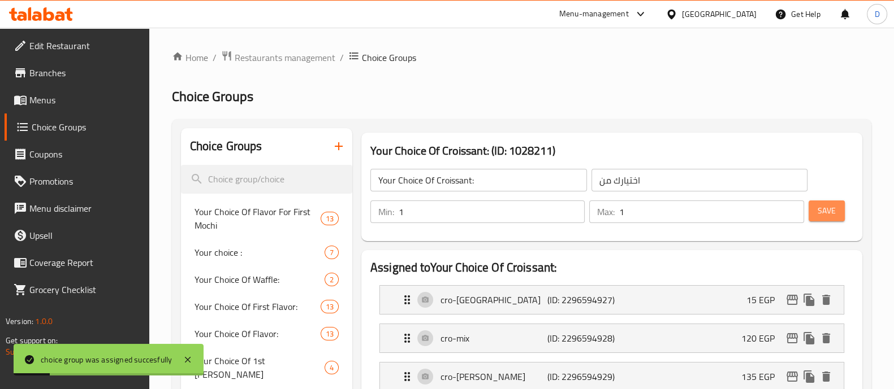
click at [825, 201] on button "Save" at bounding box center [826, 211] width 36 height 21
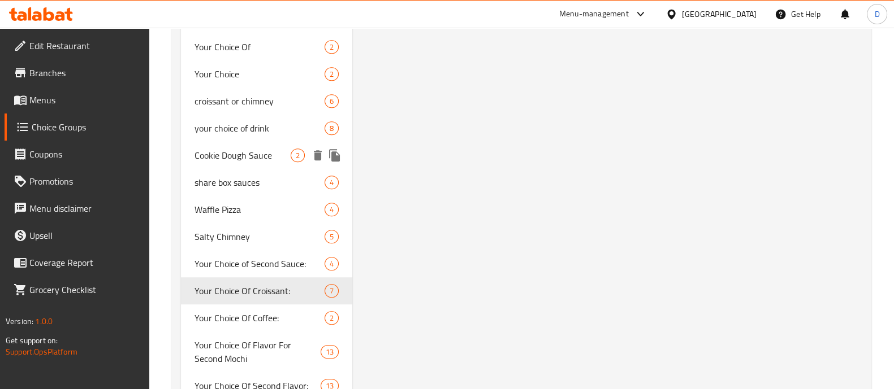
scroll to position [894, 0]
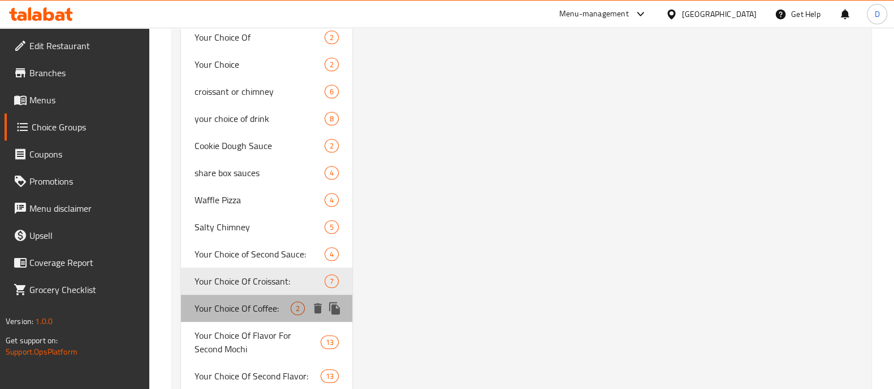
click at [271, 295] on div "Your Choice Of Coffee: 2" at bounding box center [266, 308] width 171 height 27
type input "Your Choice Of Coffee:"
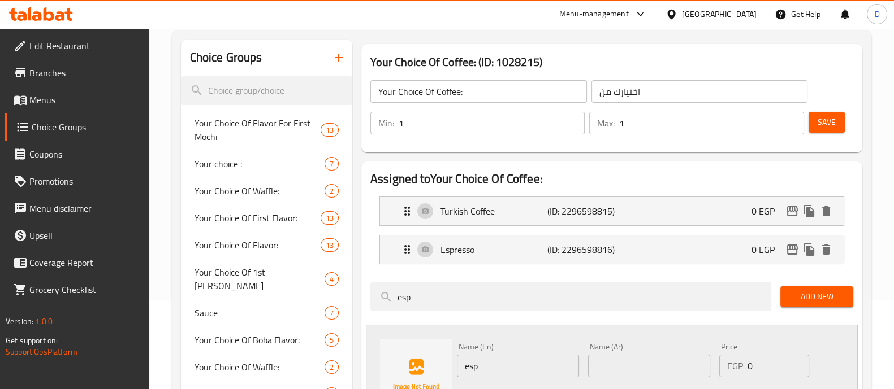
scroll to position [0, 0]
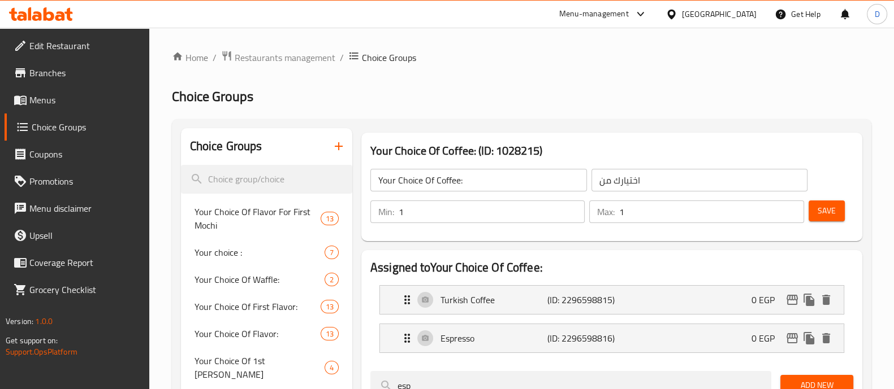
drag, startPoint x: 821, startPoint y: 206, endPoint x: 557, endPoint y: 60, distance: 301.3
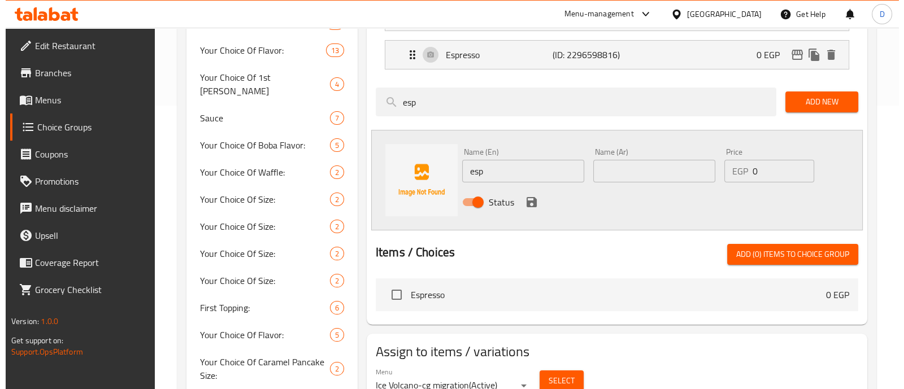
scroll to position [285, 0]
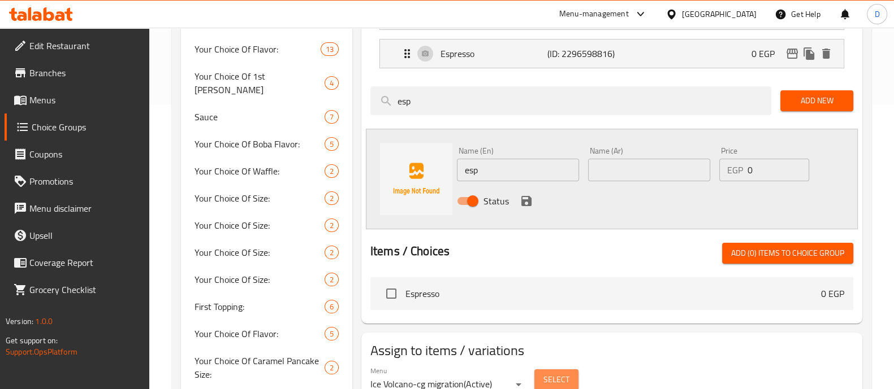
click at [556, 380] on span "Select" at bounding box center [556, 380] width 26 height 14
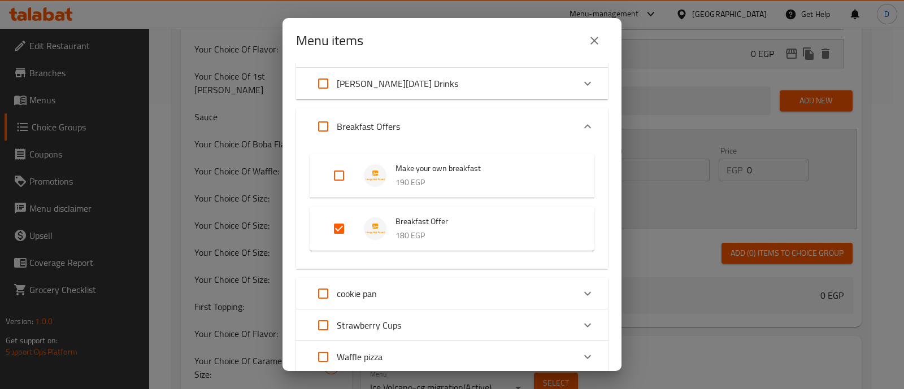
scroll to position [190, 0]
click at [586, 36] on button "close" at bounding box center [594, 40] width 27 height 27
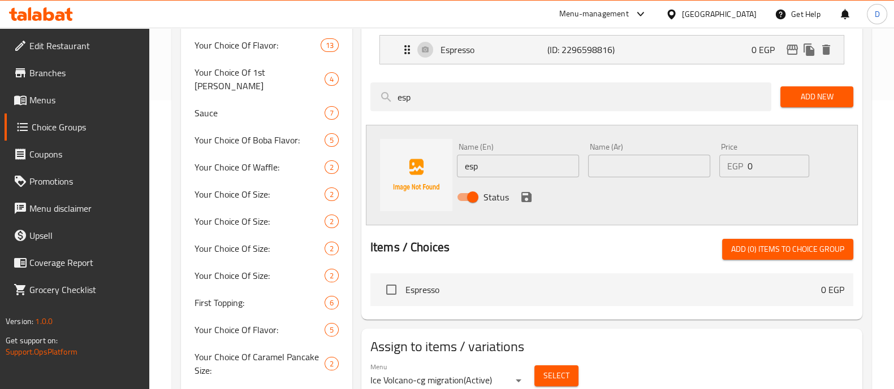
scroll to position [6, 0]
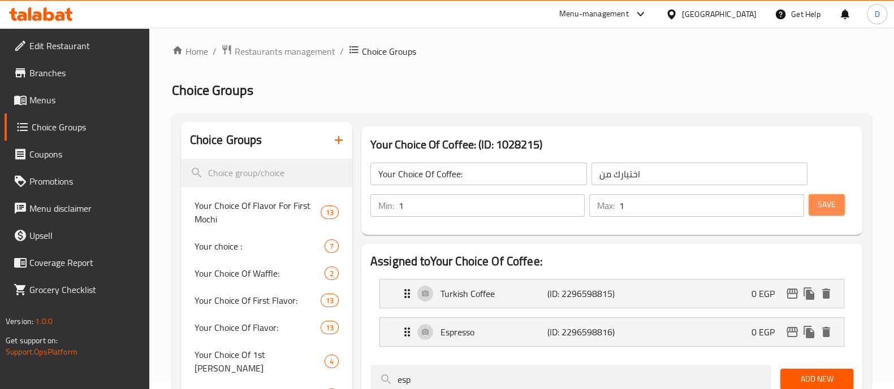
click at [841, 198] on button "Save" at bounding box center [826, 204] width 36 height 21
